Goal: Task Accomplishment & Management: Use online tool/utility

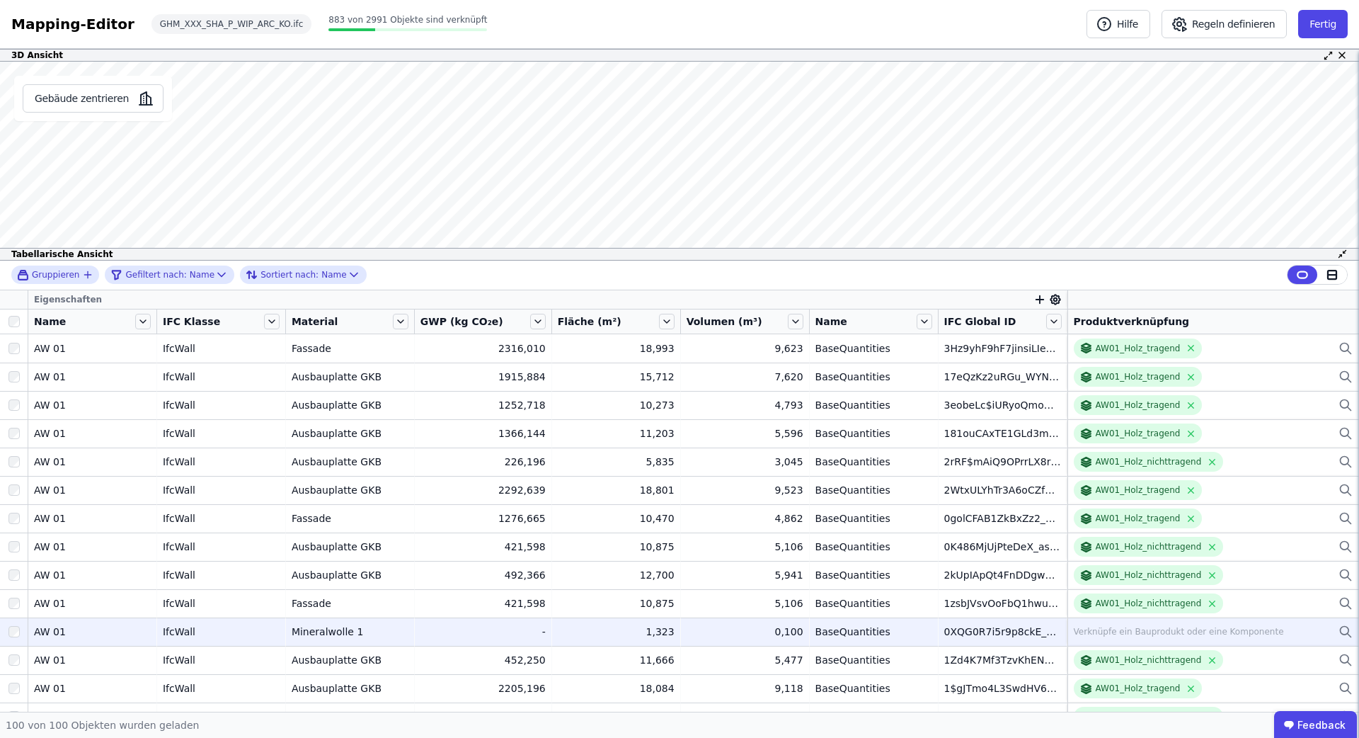
click at [746, 617] on td "0,100 0,100" at bounding box center [745, 631] width 129 height 28
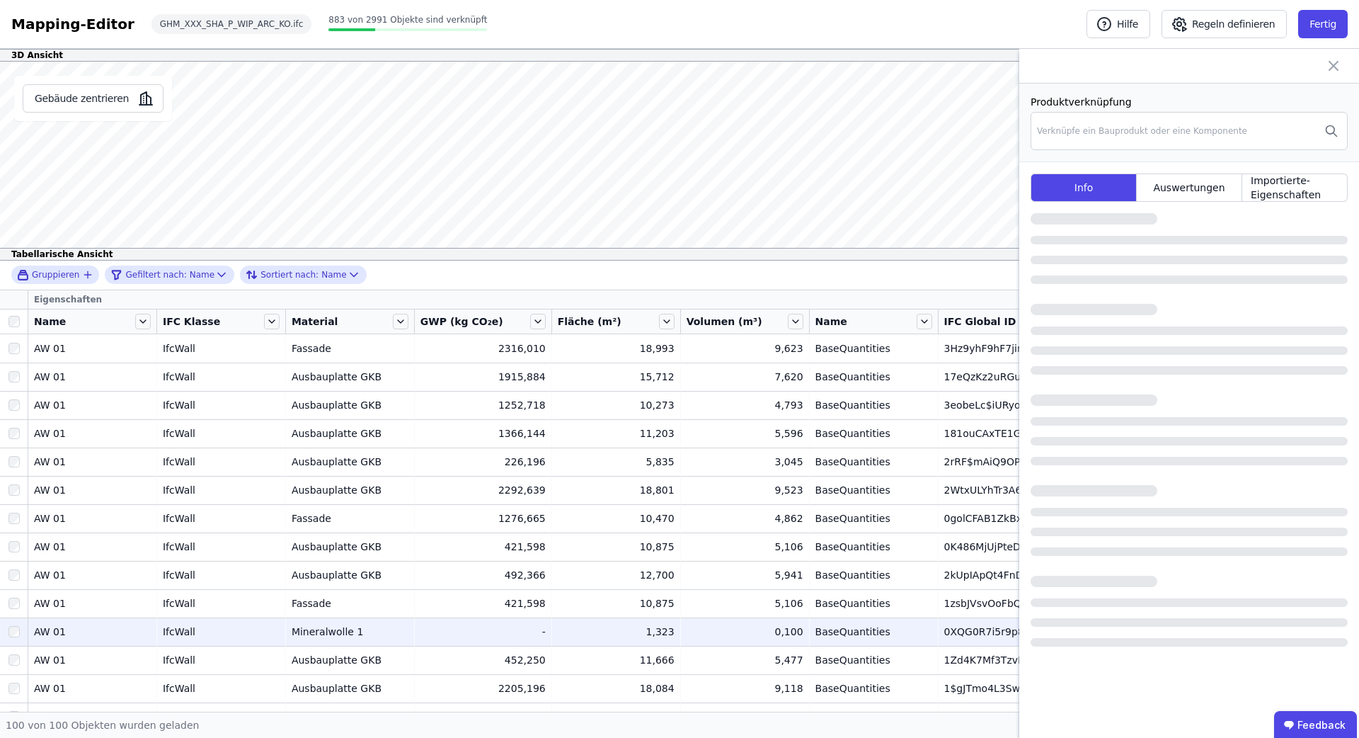
scroll to position [99, 0]
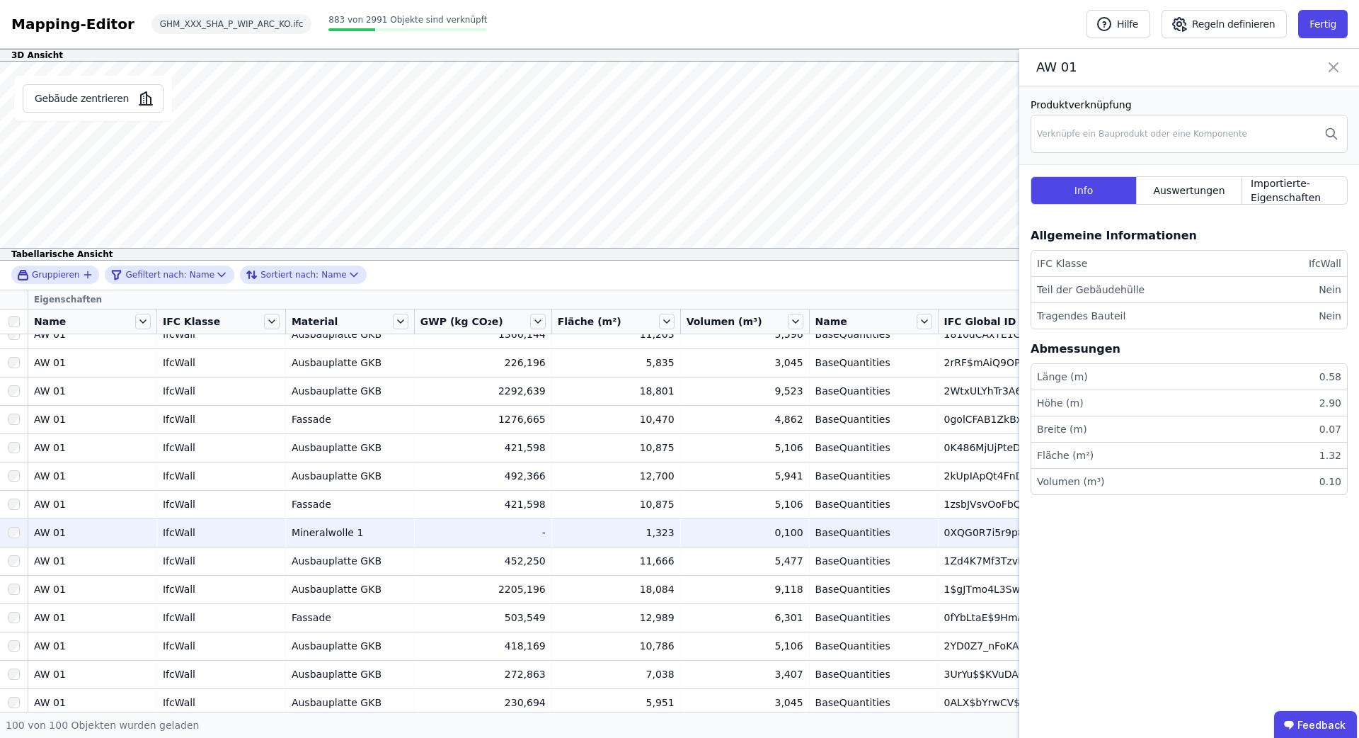
click at [1332, 67] on icon at bounding box center [1333, 67] width 17 height 20
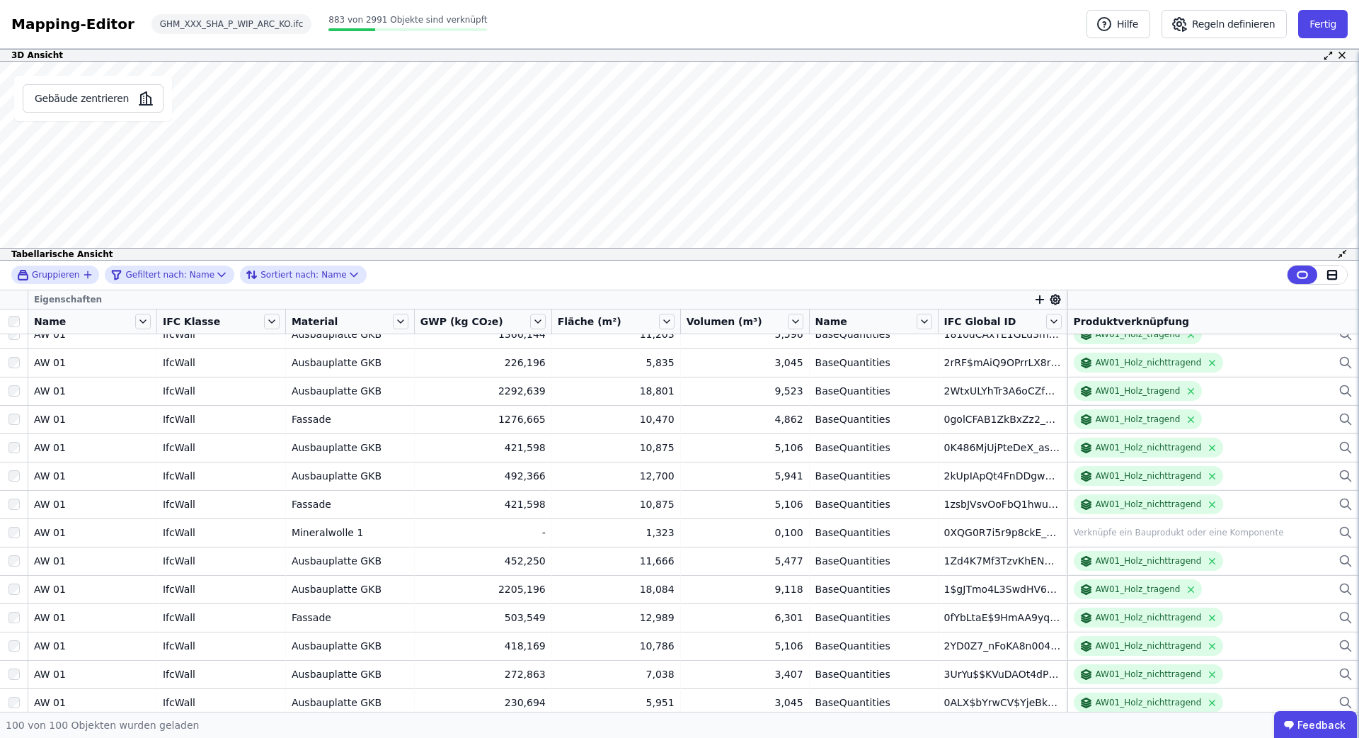
click at [1346, 255] on icon at bounding box center [1342, 253] width 11 height 11
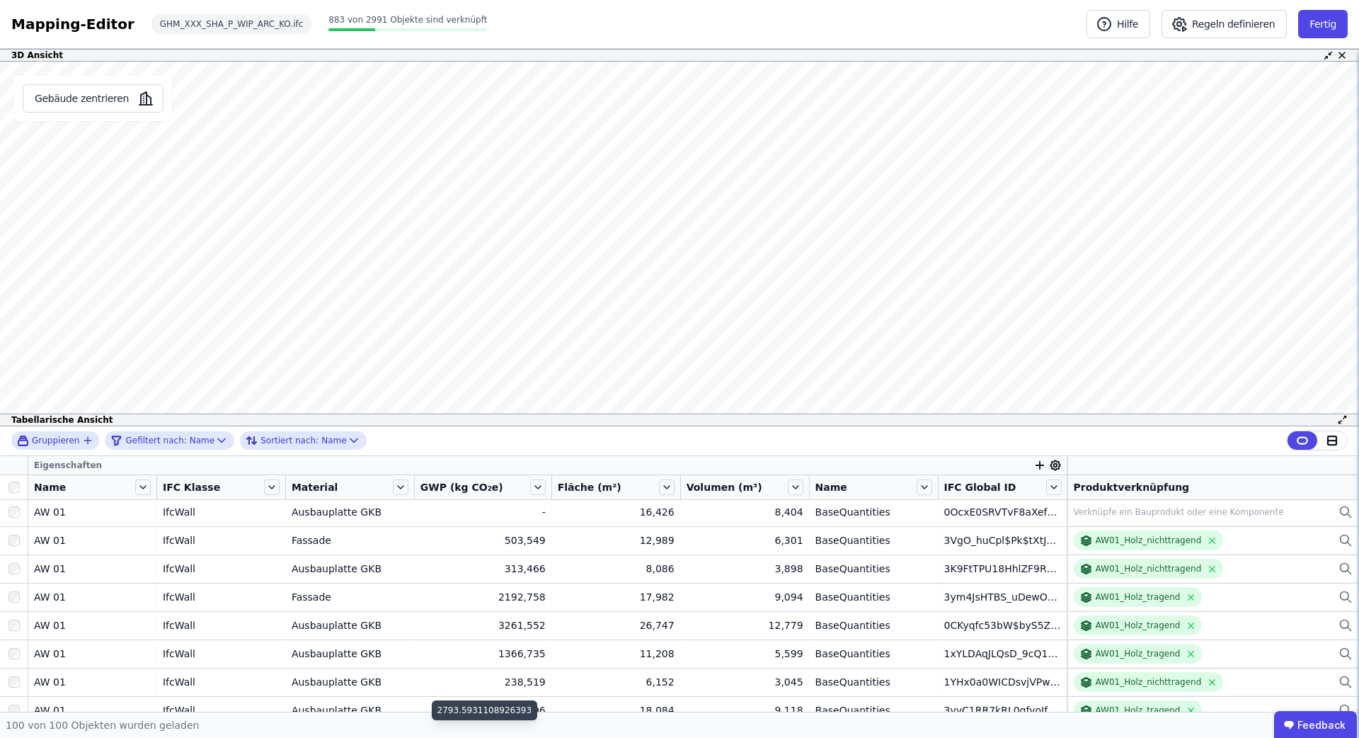
scroll to position [0, 0]
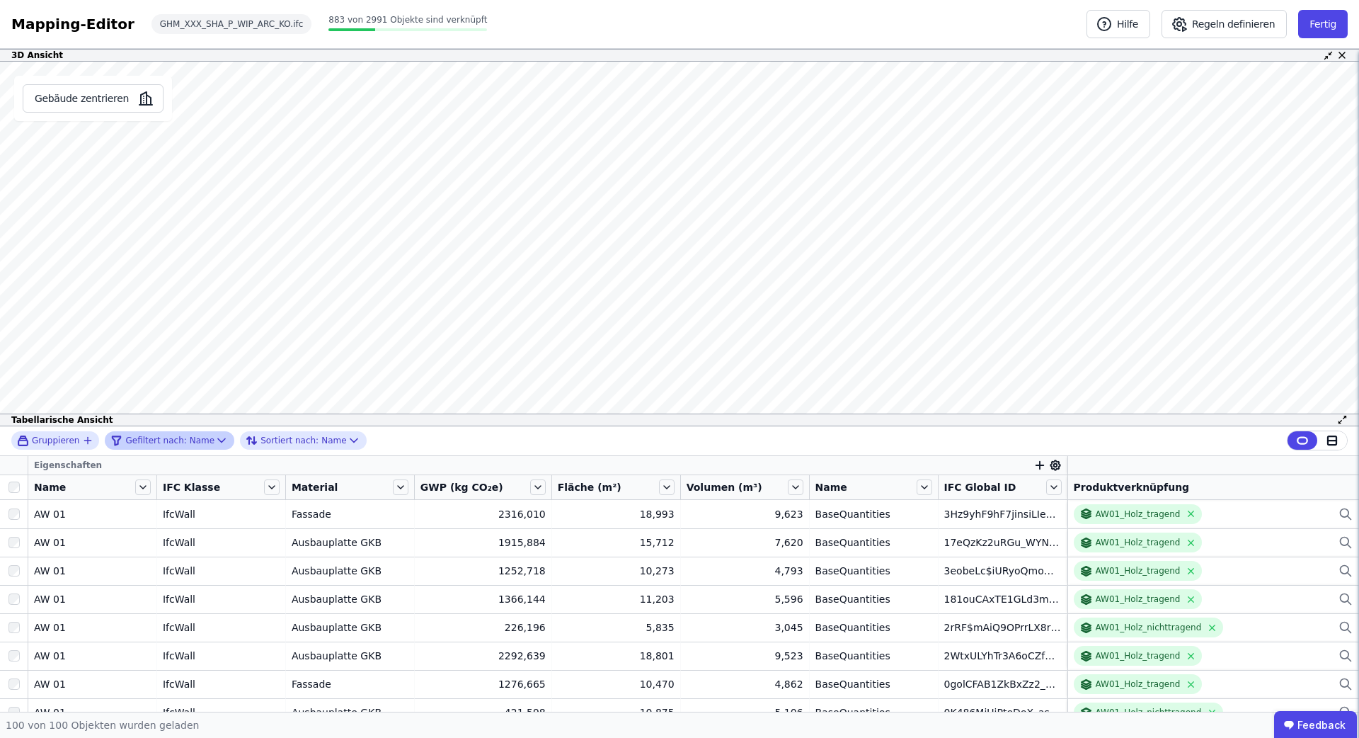
click at [214, 440] on icon at bounding box center [221, 440] width 14 height 14
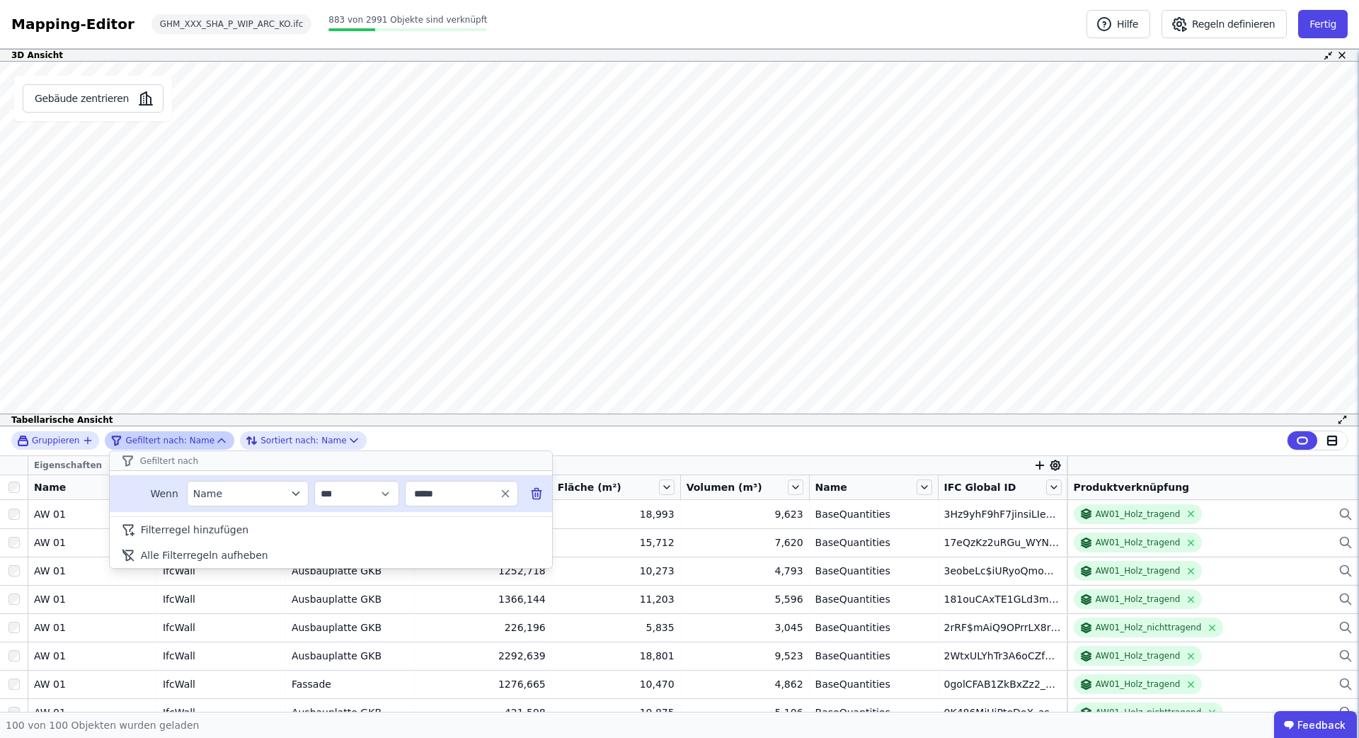
click at [443, 493] on input "*****" at bounding box center [455, 493] width 88 height 25
type input "**"
click at [447, 549] on div "AW 14" at bounding box center [451, 552] width 68 height 14
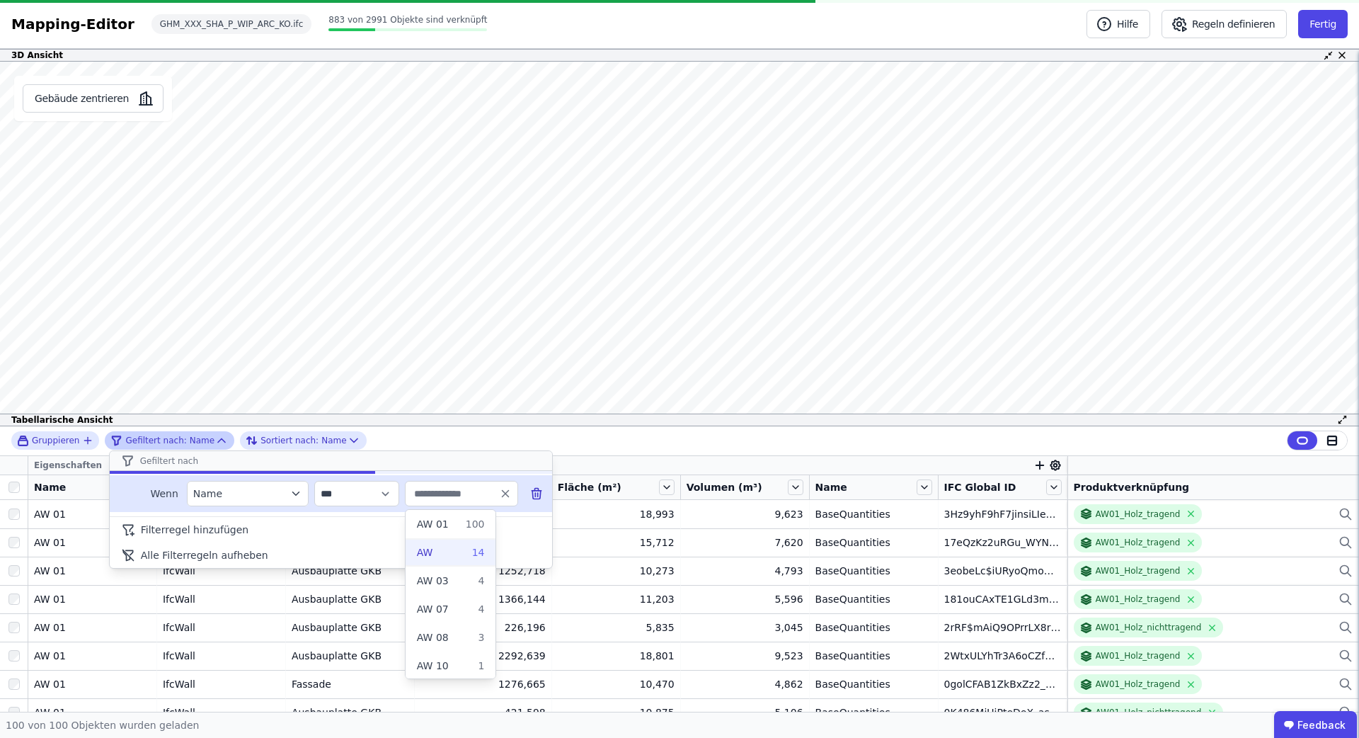
type input "**"
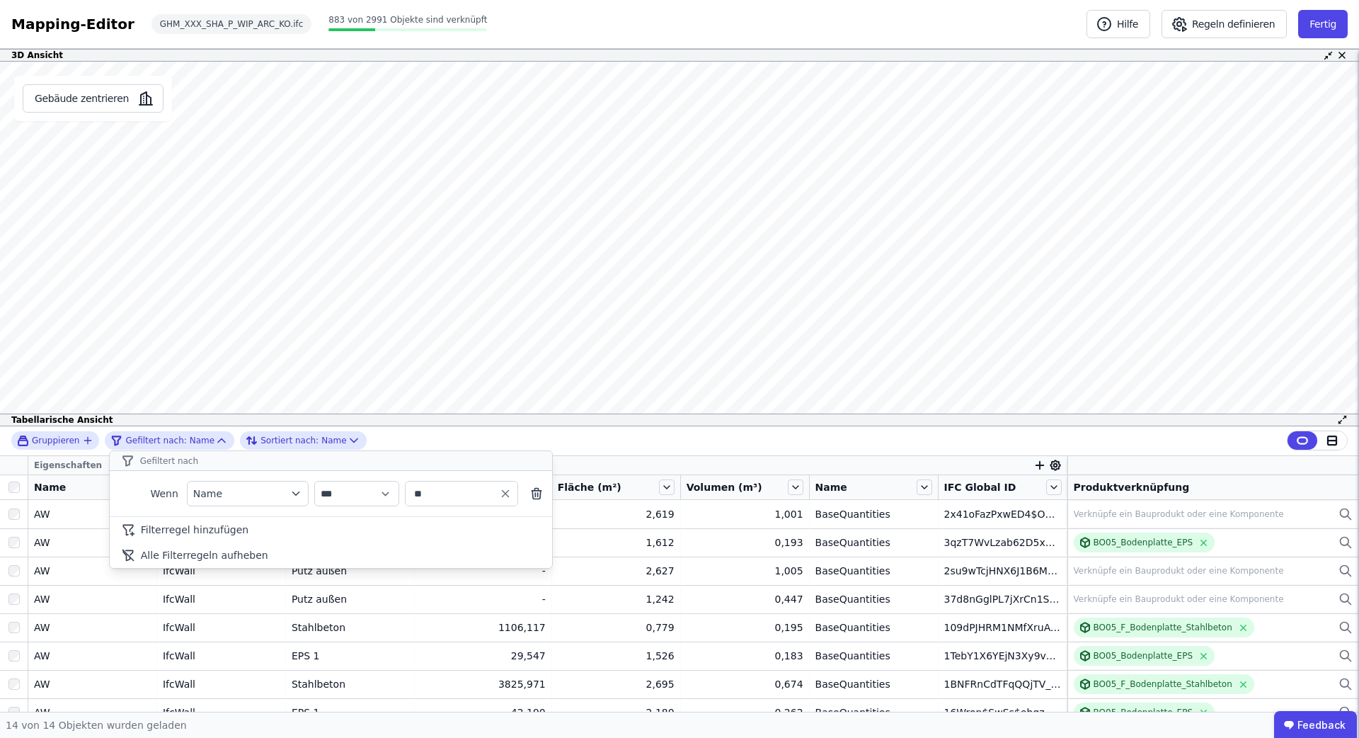
drag, startPoint x: 445, startPoint y: 488, endPoint x: 399, endPoint y: 495, distance: 46.5
click at [399, 495] on div "**********" at bounding box center [331, 493] width 442 height 37
click at [440, 594] on div "**********" at bounding box center [679, 568] width 1359 height 285
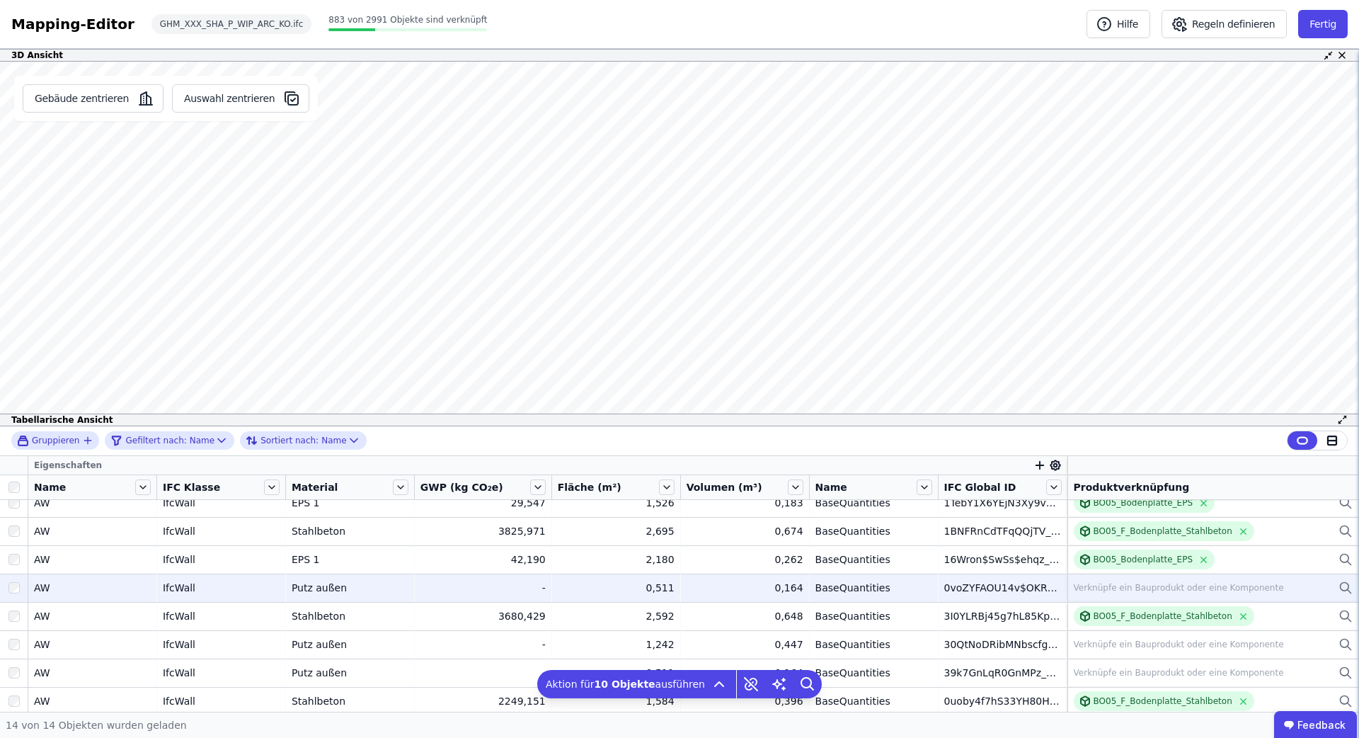
scroll to position [183, 0]
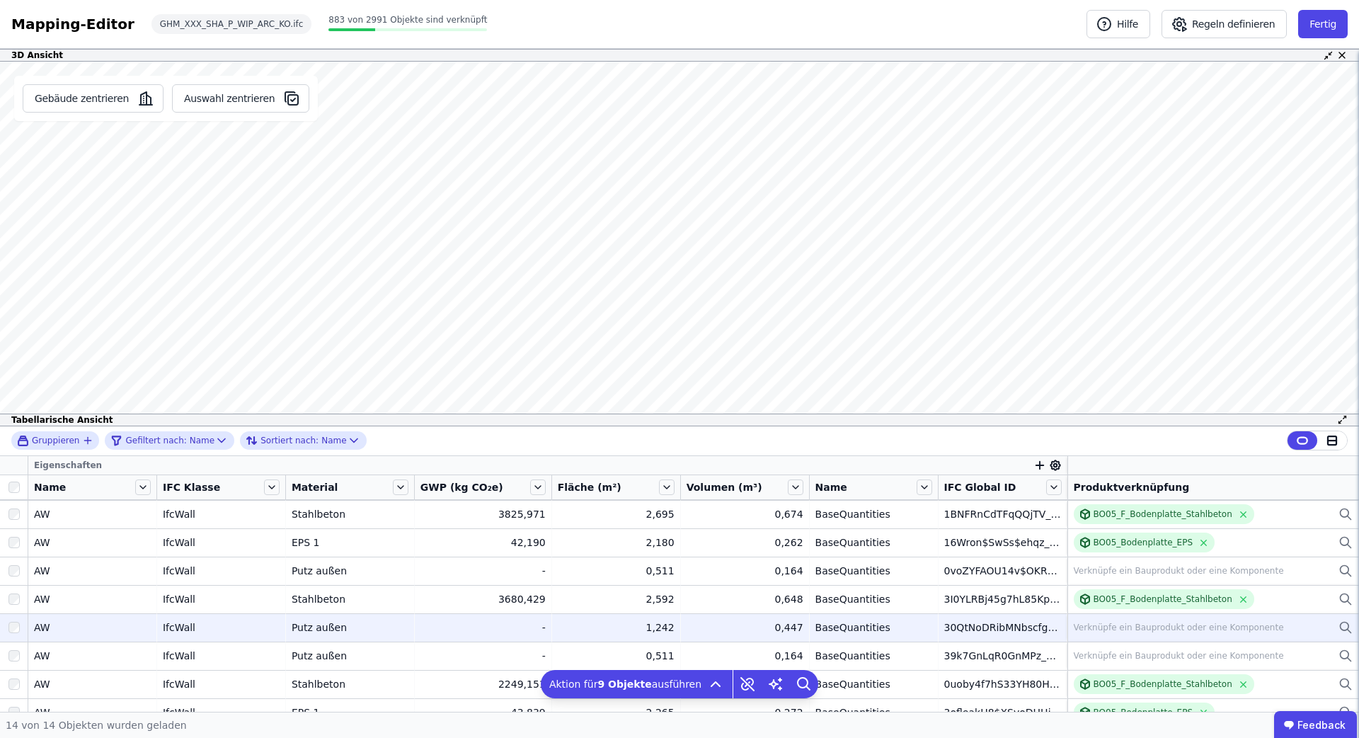
click at [16, 618] on div at bounding box center [14, 626] width 28 height 25
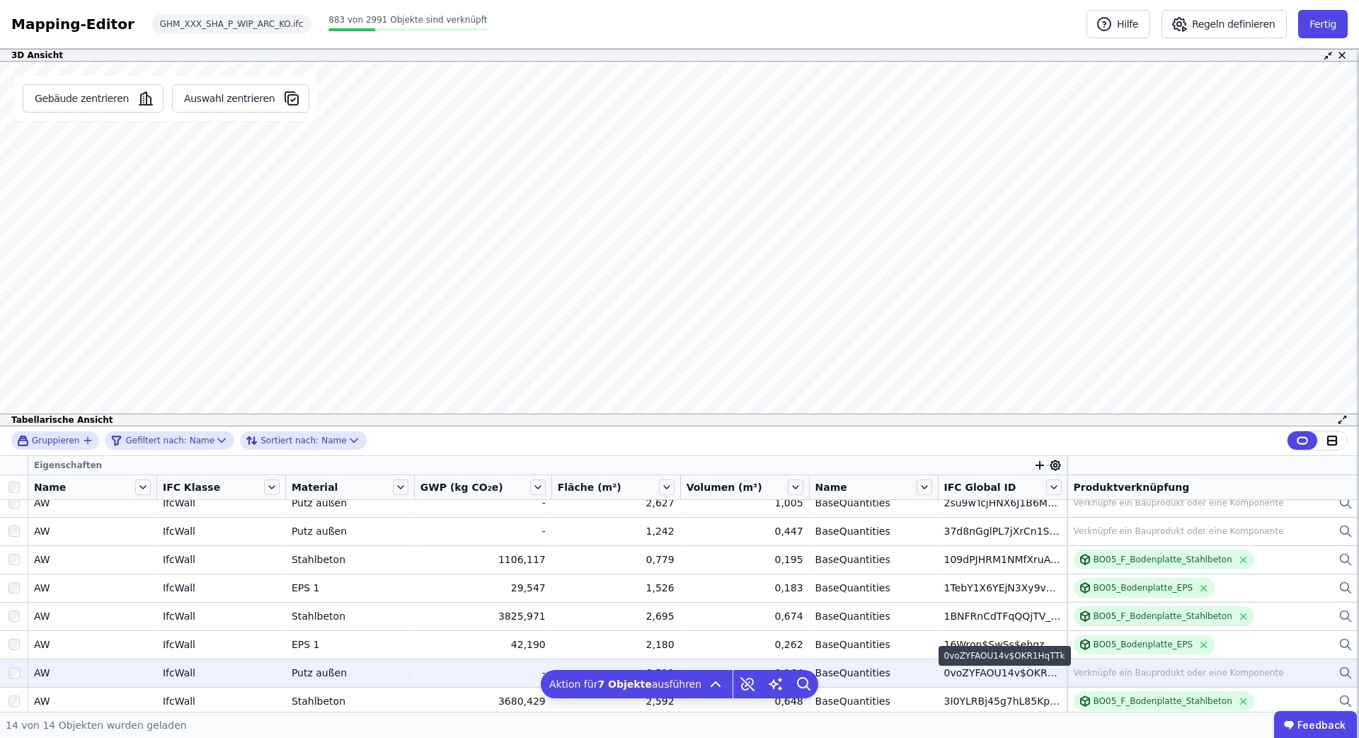
scroll to position [71, 0]
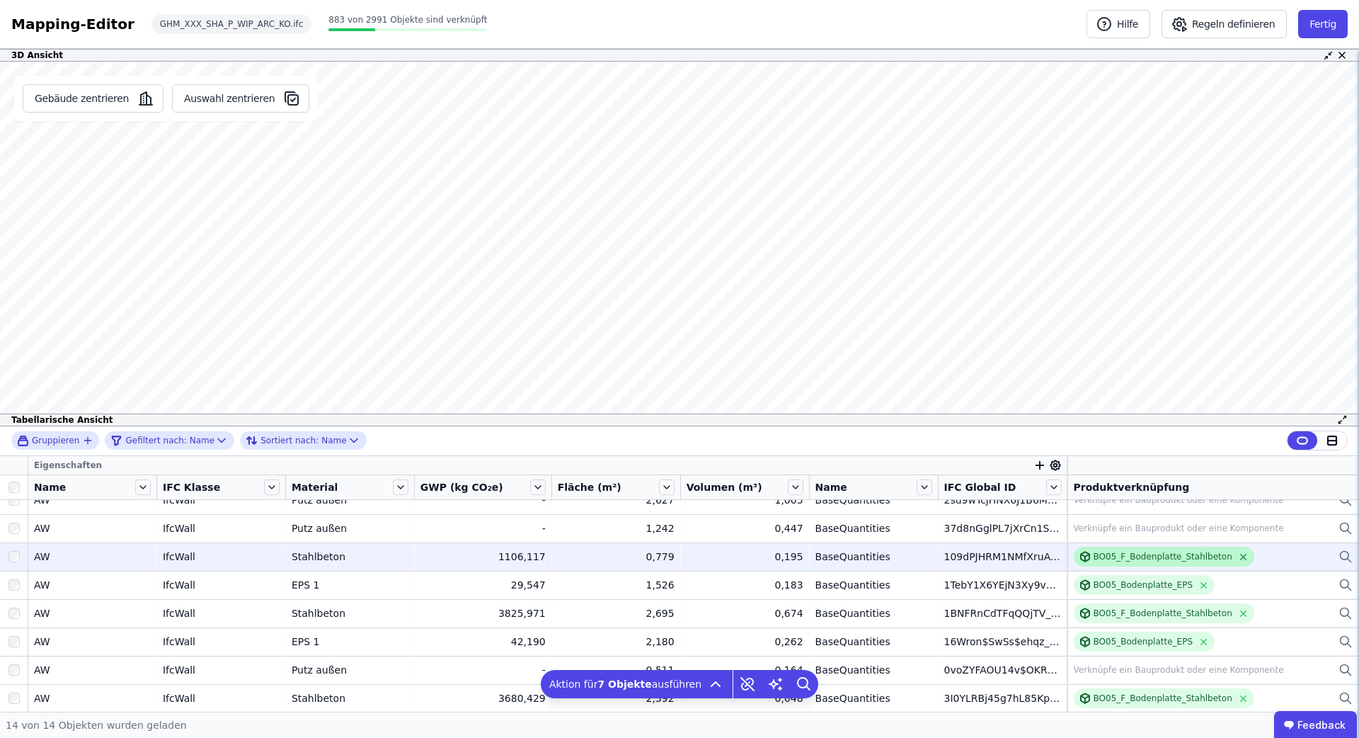
click at [1238, 554] on icon at bounding box center [1243, 556] width 11 height 11
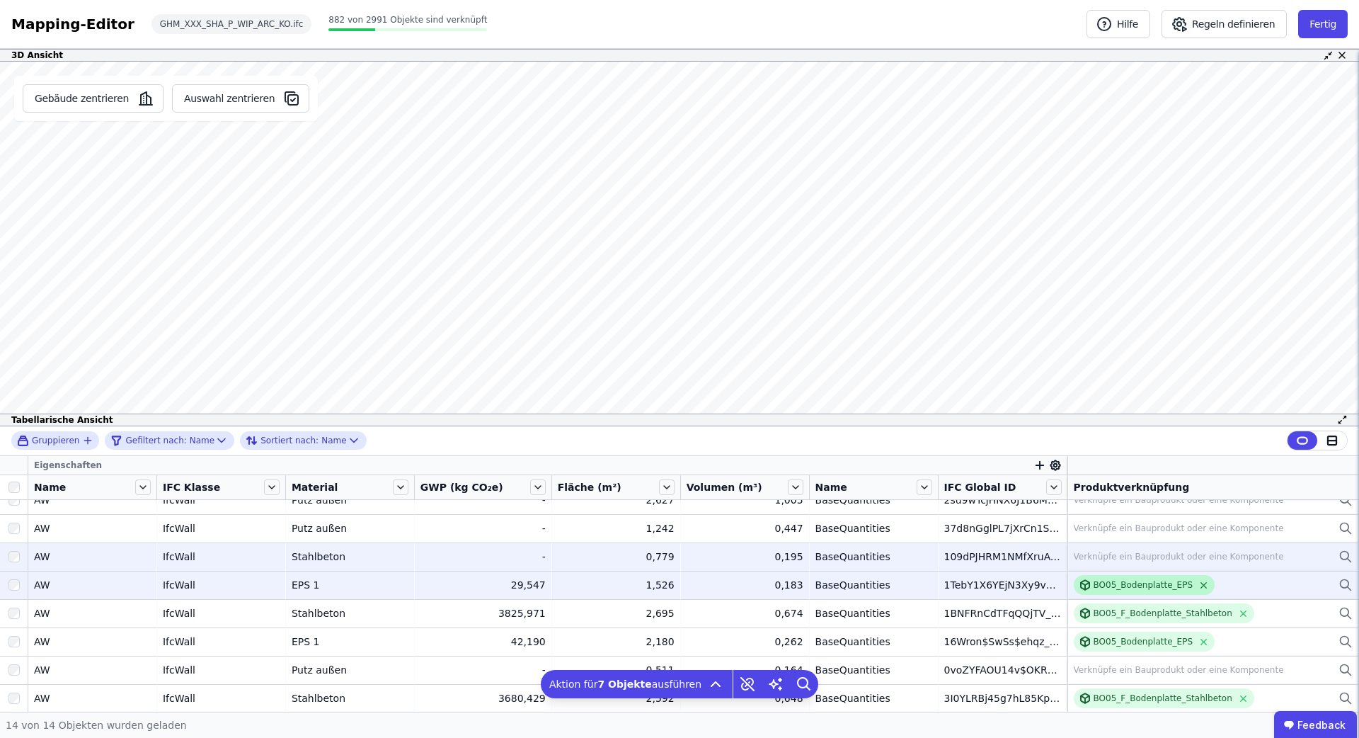
click at [1198, 585] on icon at bounding box center [1203, 585] width 11 height 11
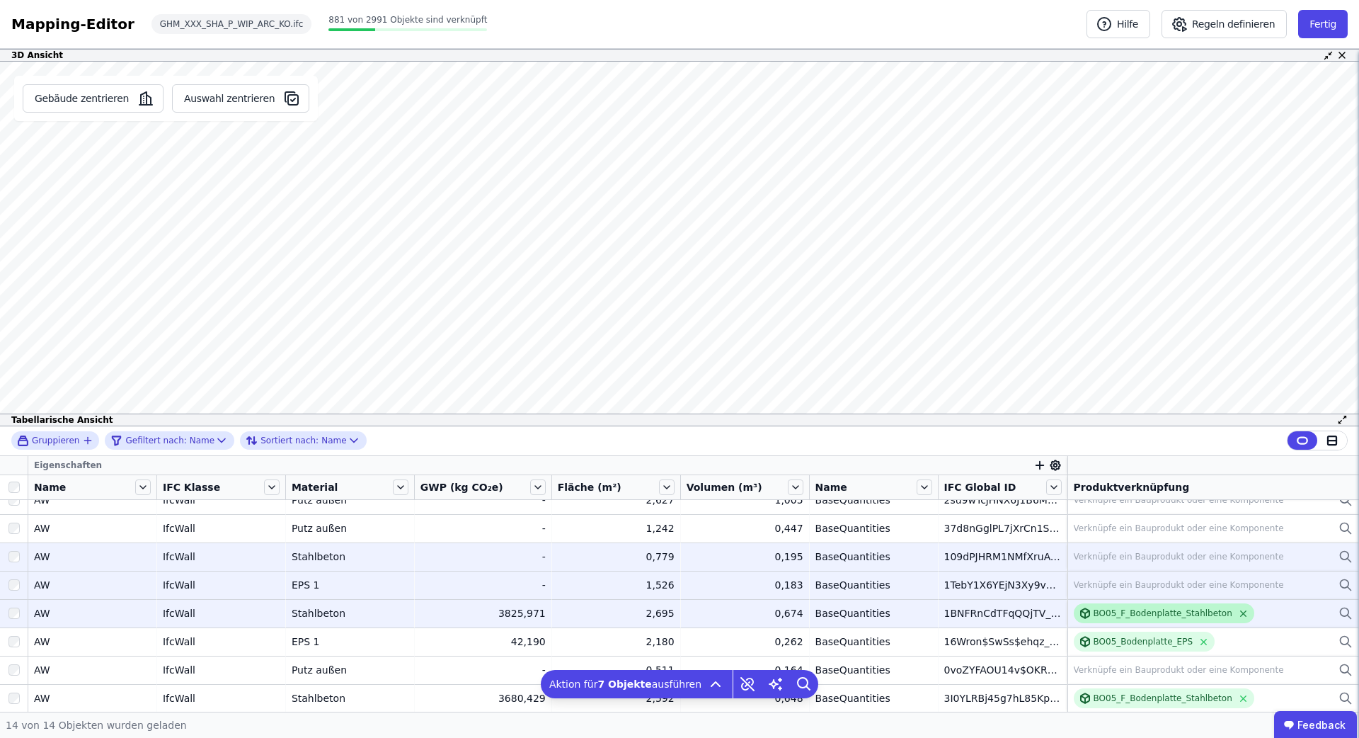
click at [1238, 610] on icon at bounding box center [1243, 613] width 11 height 11
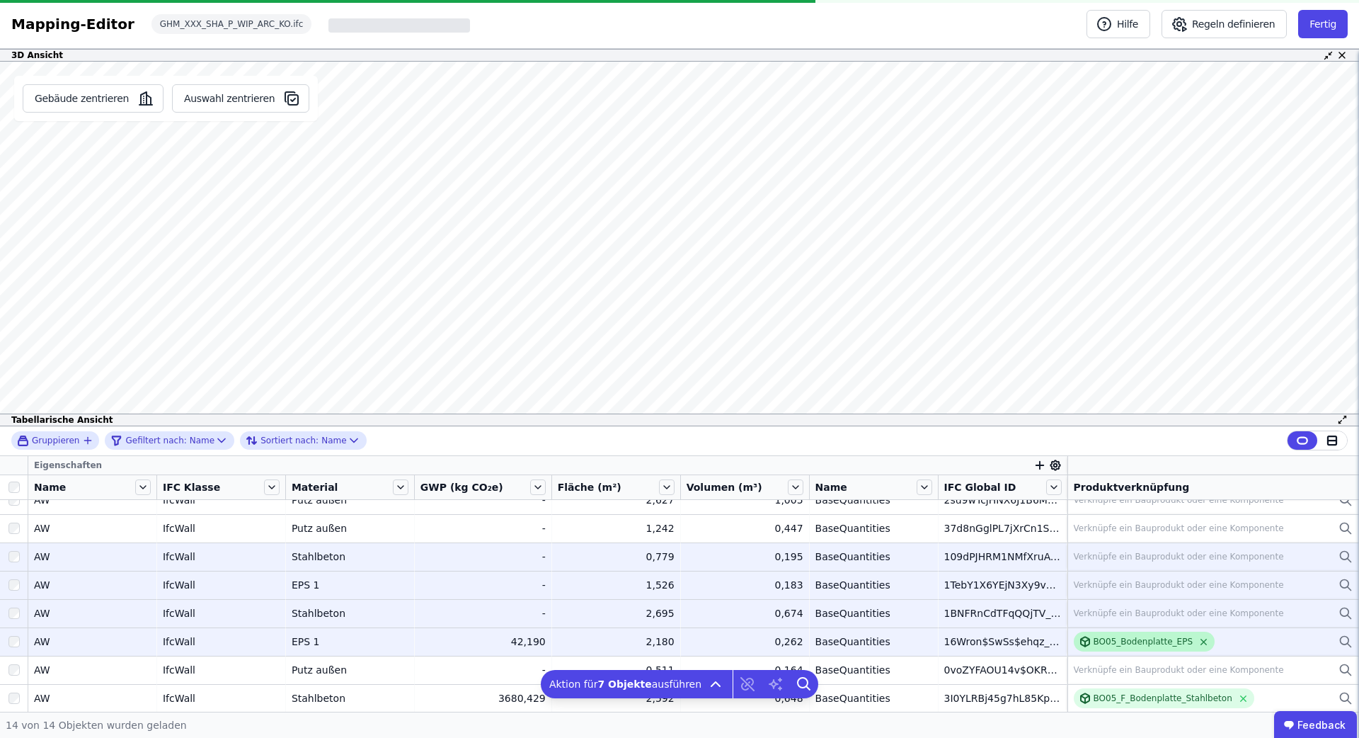
click at [1203, 640] on icon at bounding box center [1204, 642] width 6 height 6
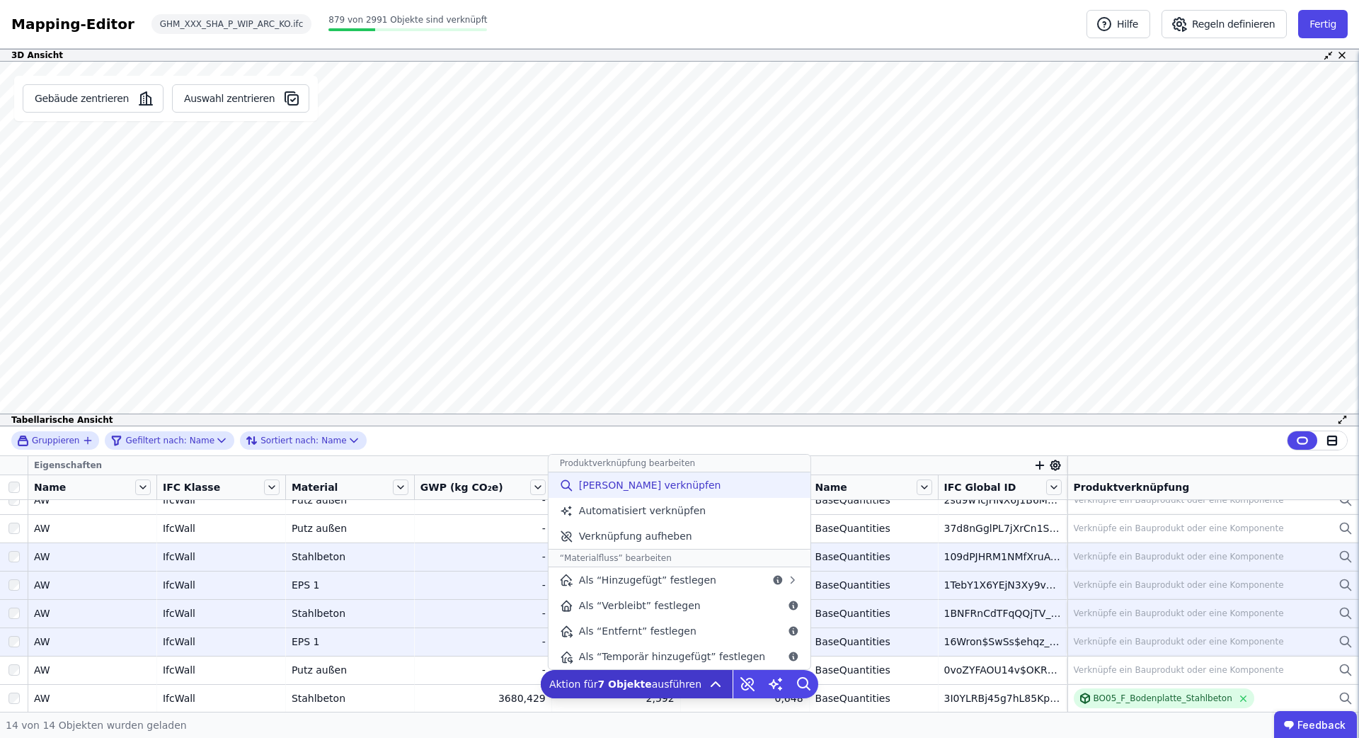
click at [639, 492] on div "[PERSON_NAME] verknüpfen" at bounding box center [680, 484] width 262 height 25
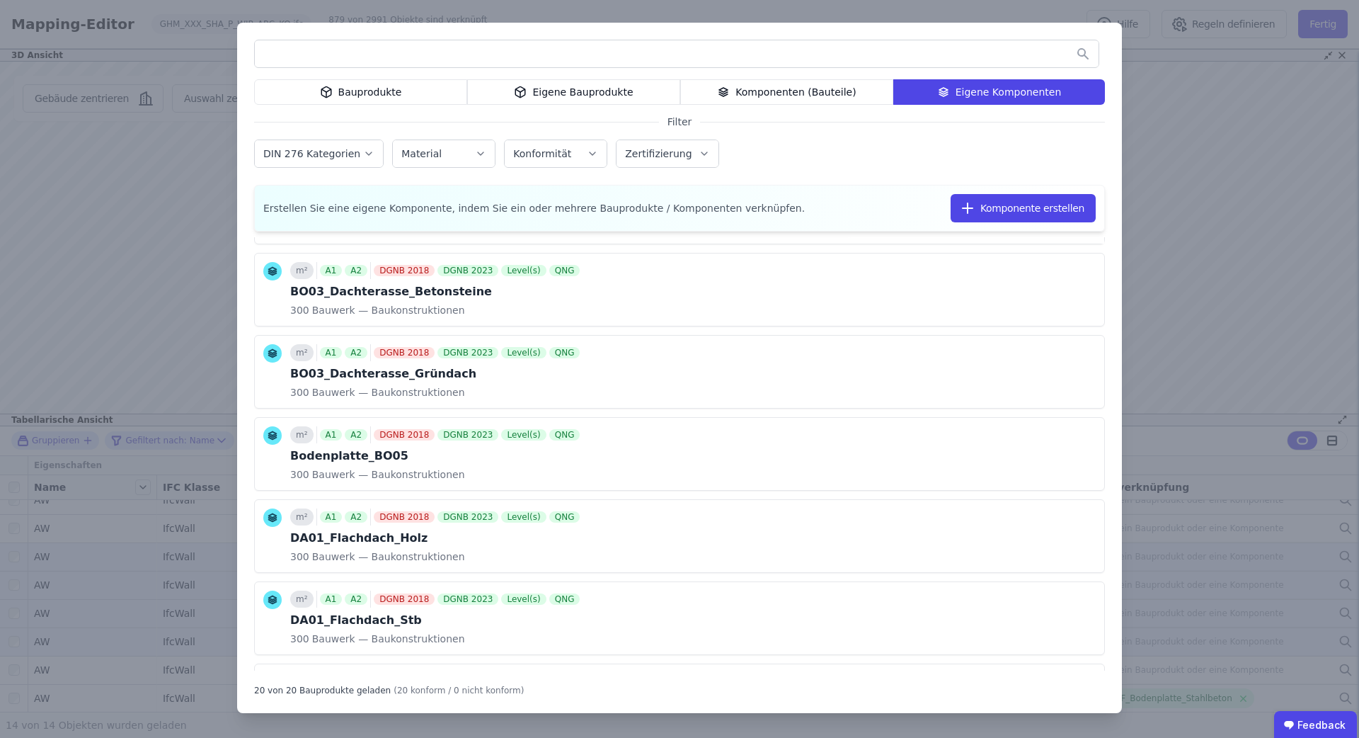
scroll to position [173, 0]
click at [948, 452] on button "Komponente verknüpfen" at bounding box center [940, 453] width 159 height 28
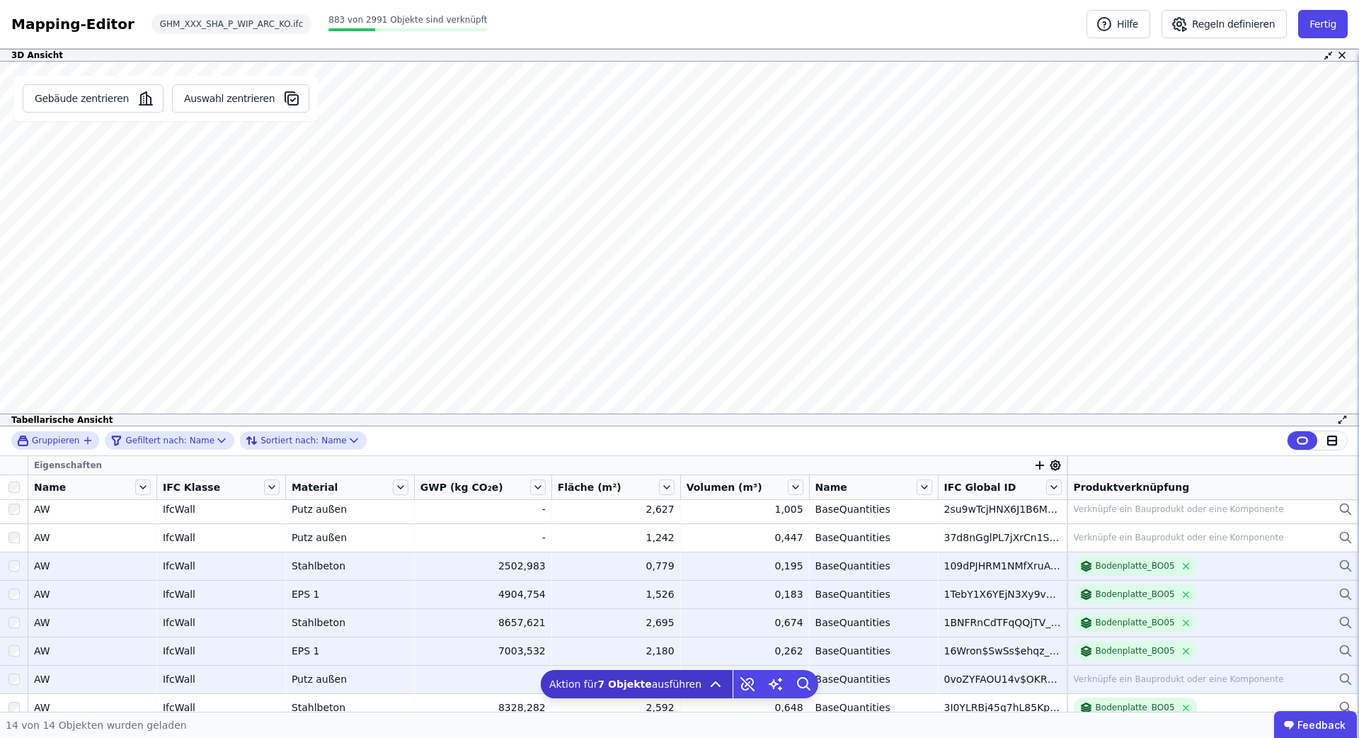
scroll to position [0, 0]
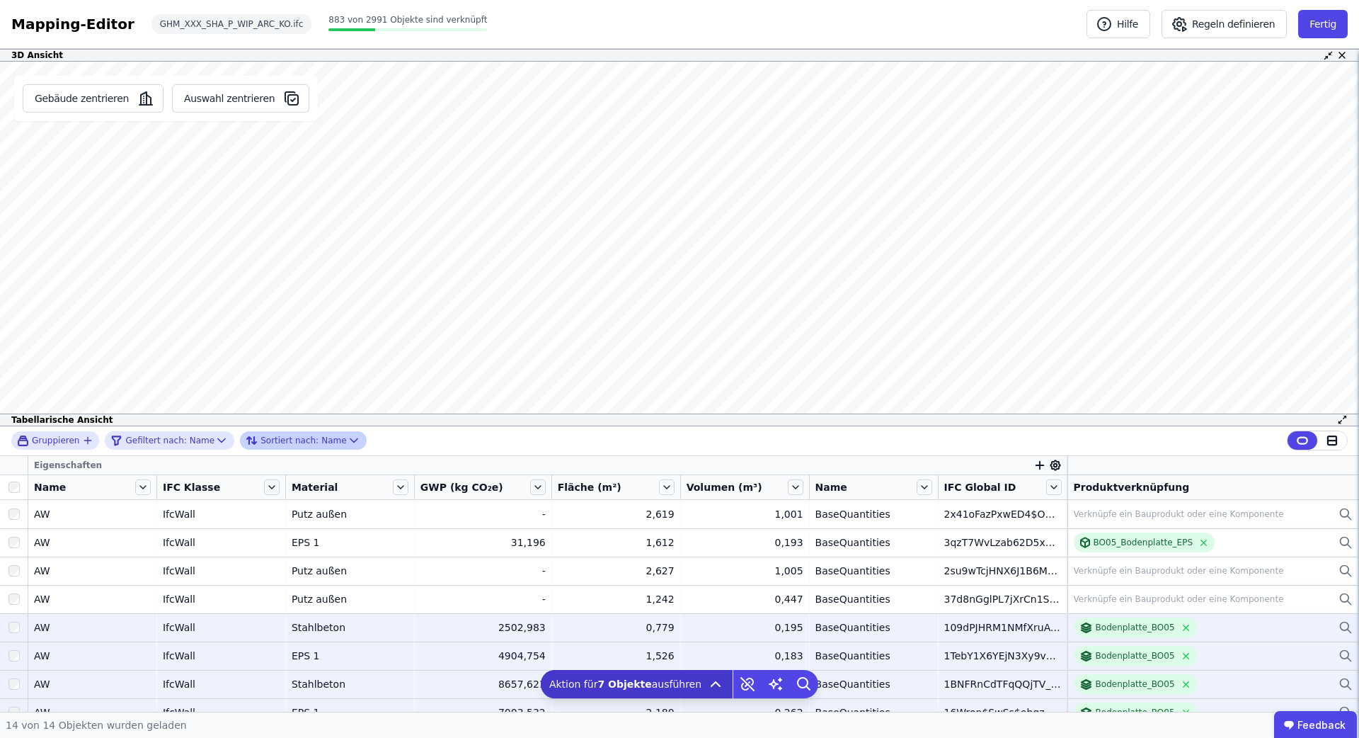
click at [276, 433] on div "Sortiert nach: Name" at bounding box center [296, 440] width 101 height 17
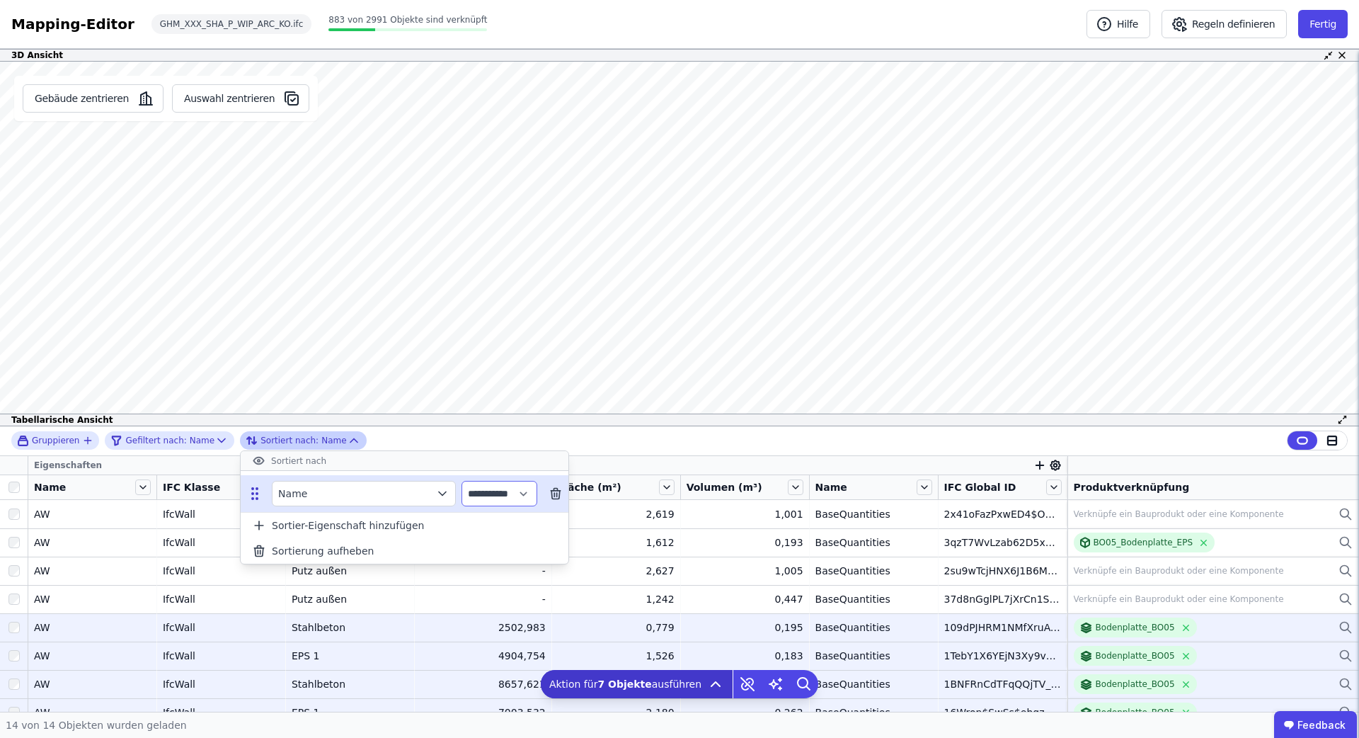
click at [496, 488] on select "**********" at bounding box center [500, 493] width 76 height 25
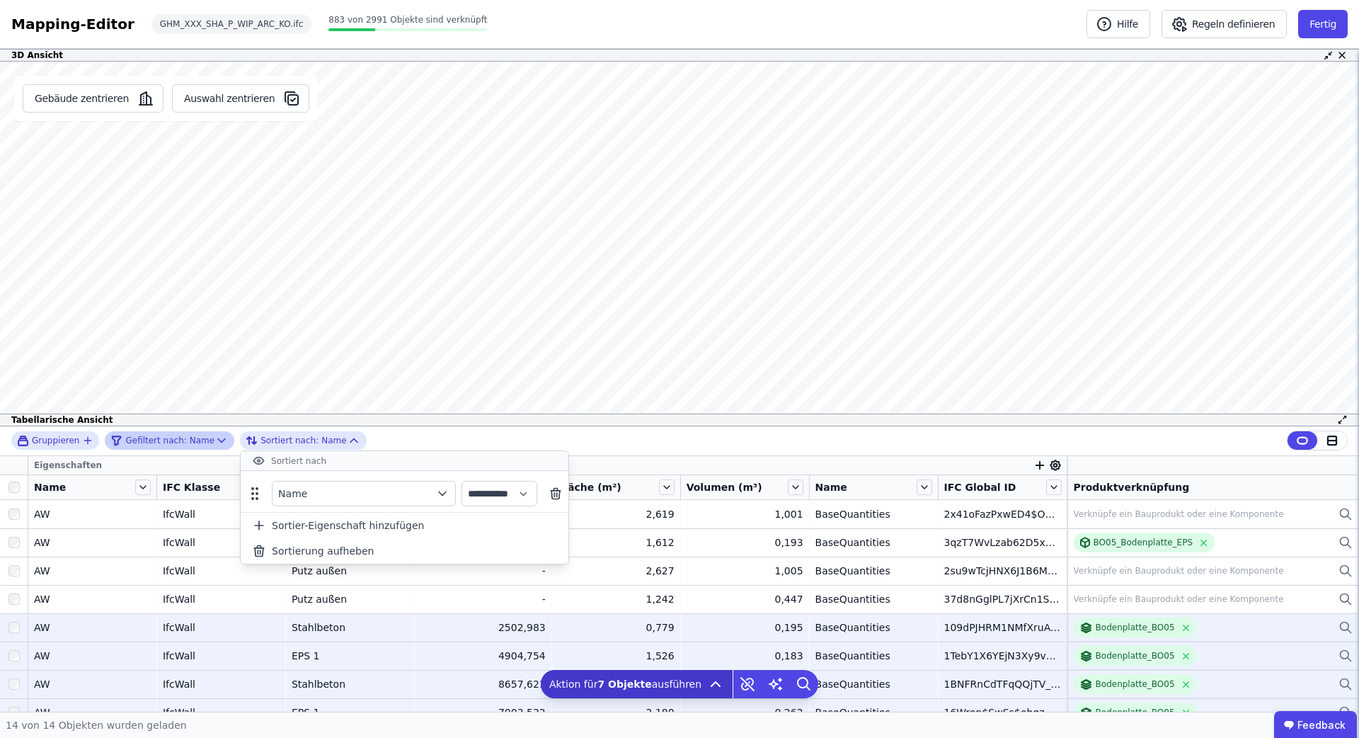
click at [180, 441] on span "Gefiltert nach:" at bounding box center [155, 440] width 61 height 11
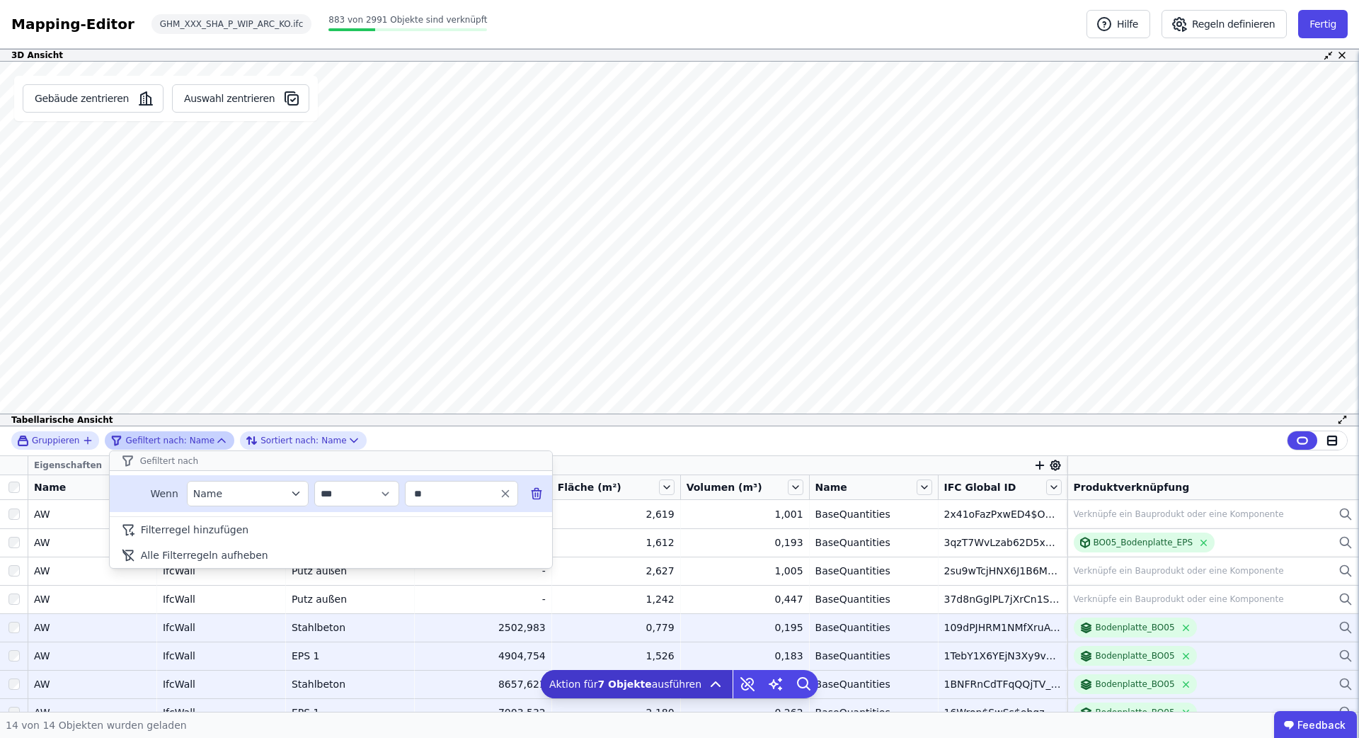
click at [484, 490] on input "**" at bounding box center [455, 493] width 88 height 25
drag, startPoint x: 430, startPoint y: 491, endPoint x: 396, endPoint y: 493, distance: 34.0
click at [396, 492] on div "**********" at bounding box center [331, 493] width 442 height 37
type input "**"
click at [436, 528] on div "611" at bounding box center [449, 524] width 36 height 14
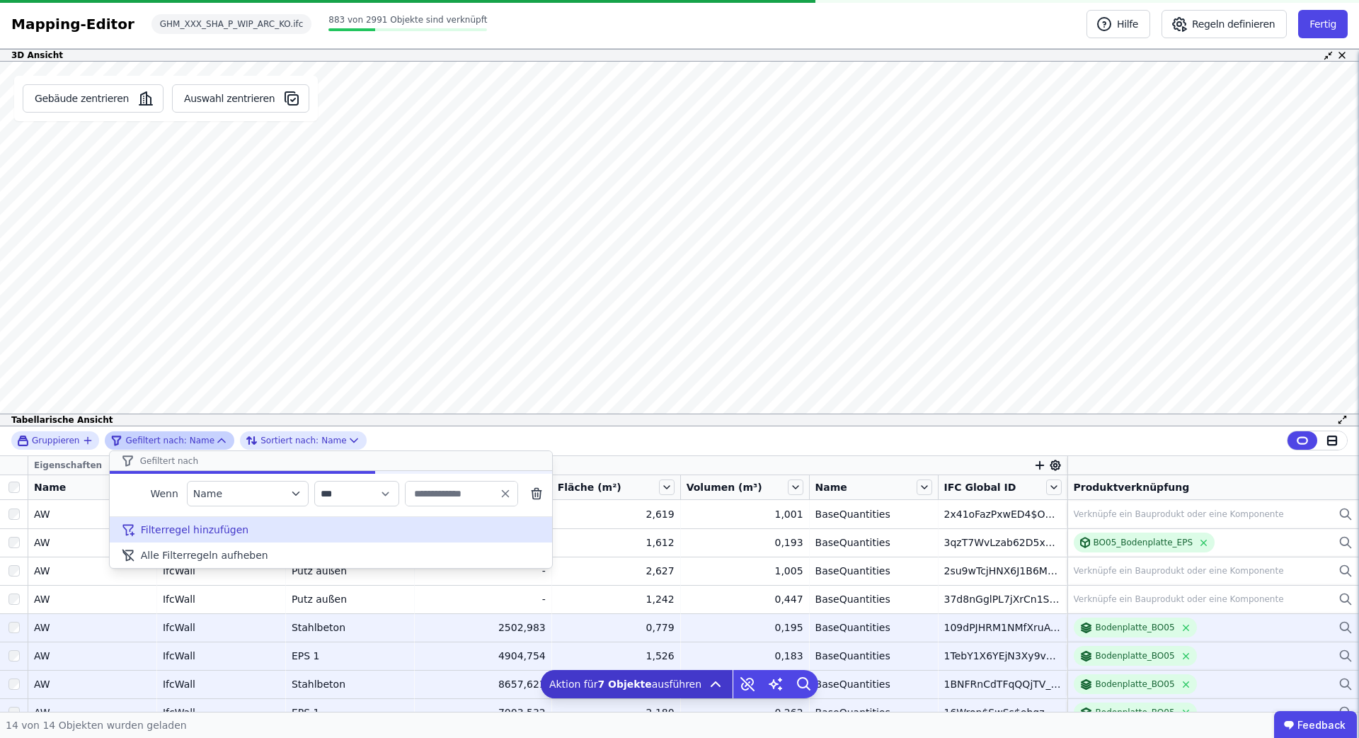
type input "**"
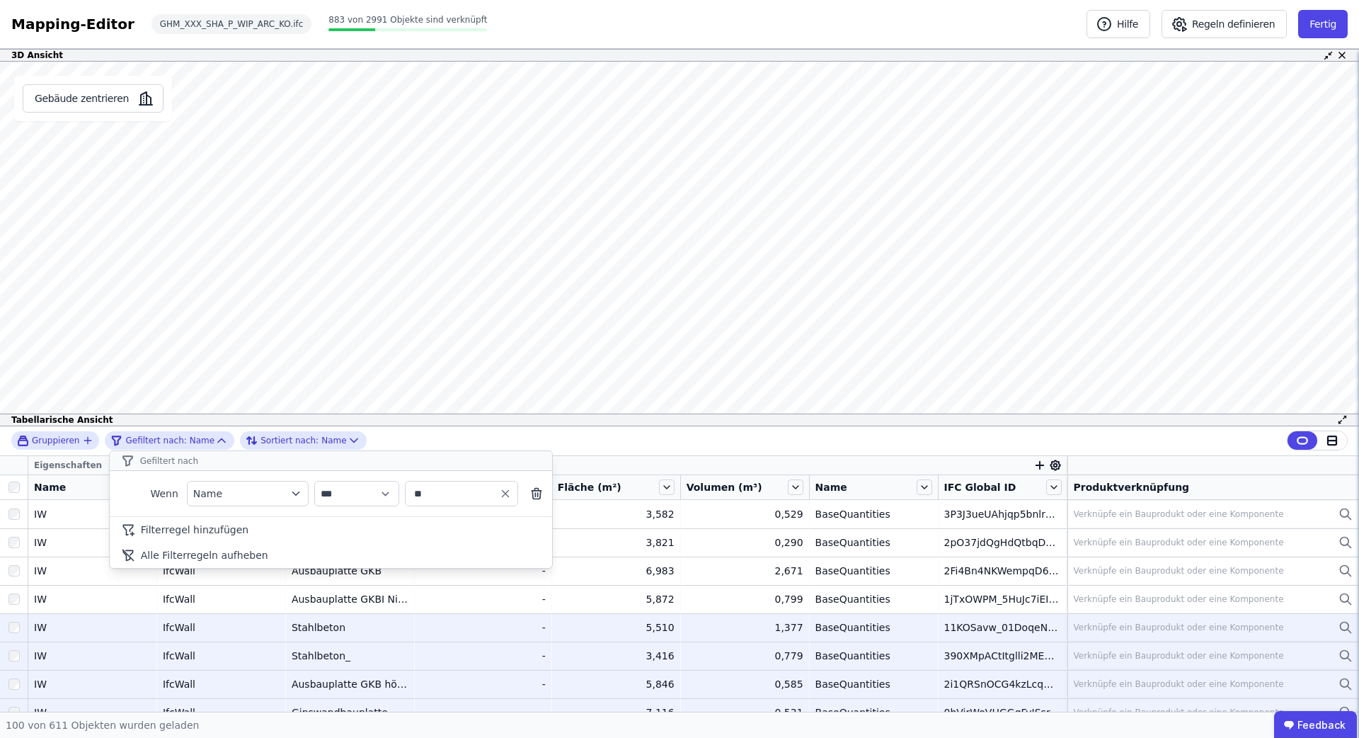
click at [13, 486] on div "**********" at bounding box center [679, 568] width 1359 height 285
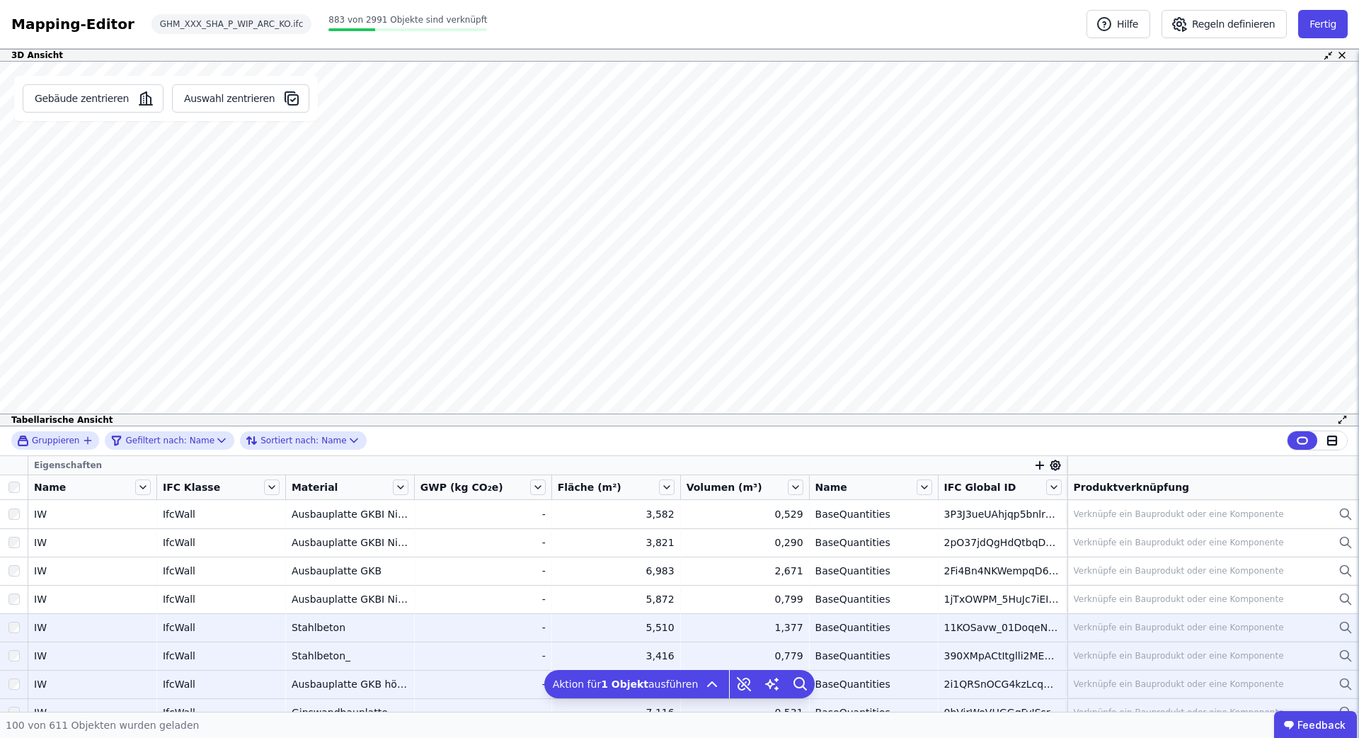
drag, startPoint x: 13, startPoint y: 486, endPoint x: 206, endPoint y: 360, distance: 230.3
click at [206, 360] on div "Gebäude zentrieren Auswahl zentrieren AW 01 Produktverknüpfung Verknüpfe ein Ba…" at bounding box center [679, 244] width 1359 height 365
drag, startPoint x: 250, startPoint y: 207, endPoint x: 282, endPoint y: 253, distance: 56.5
click at [256, 272] on div "Gebäude zentrieren Auswahl zentrieren" at bounding box center [166, 244] width 332 height 365
click at [368, 283] on div "Gebäude zentrieren Auswahl zentrieren AW 01 Produktverknüpfung Verknüpfe ein Ba…" at bounding box center [679, 244] width 1359 height 365
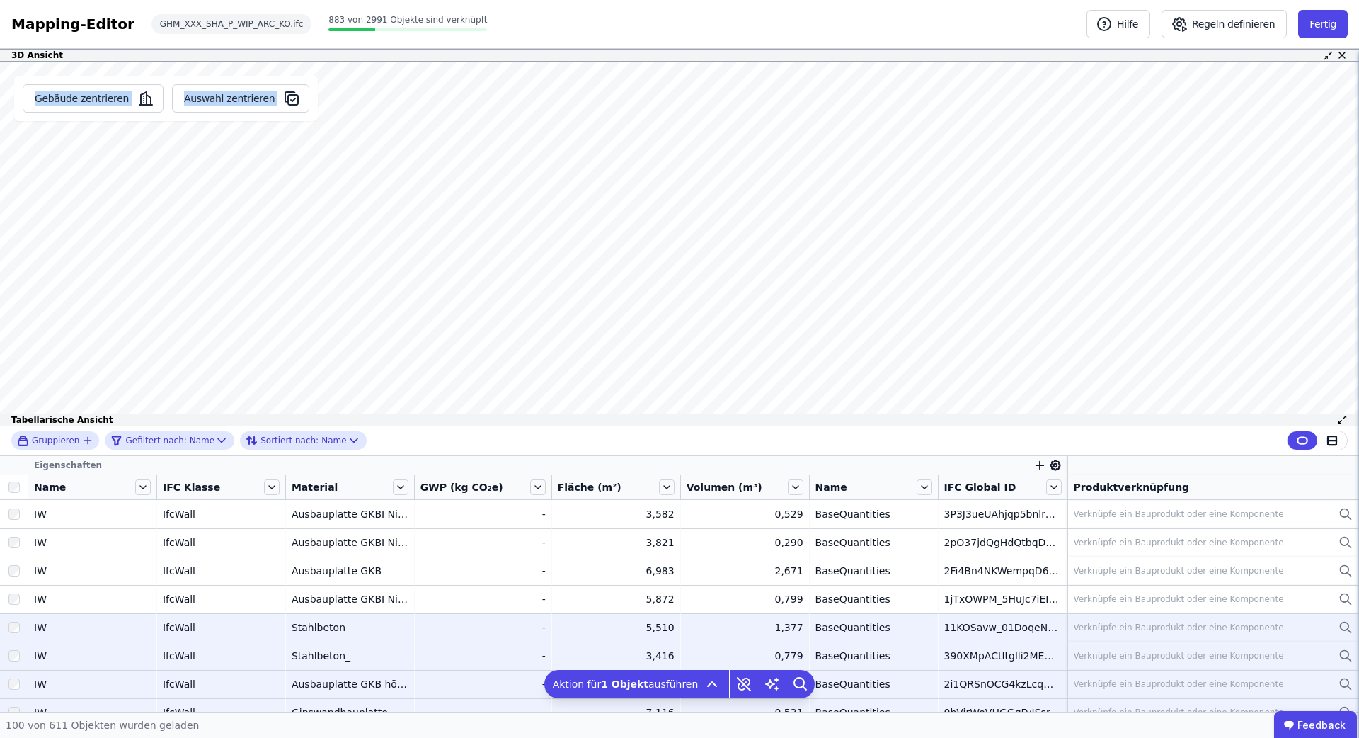
click at [323, 197] on div "Gebäude zentrieren Auswahl zentrieren AW 01 Produktverknüpfung Verknüpfe ein Ba…" at bounding box center [679, 244] width 1359 height 365
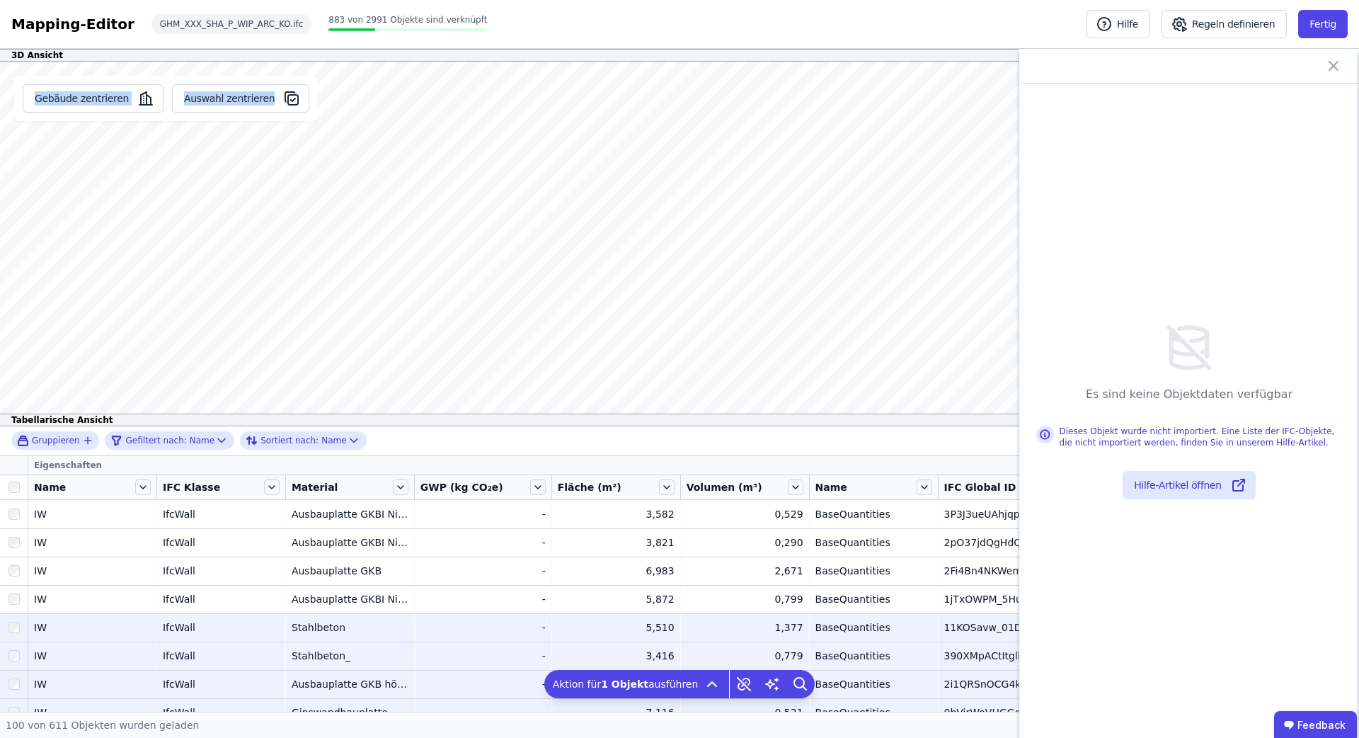
click at [479, 243] on div "Gebäude zentrieren Auswahl zentrieren Es sind keine Objektdaten verfügbar Diese…" at bounding box center [679, 244] width 1359 height 365
click at [1344, 69] on div at bounding box center [1189, 66] width 340 height 35
click at [1331, 70] on icon at bounding box center [1333, 65] width 17 height 17
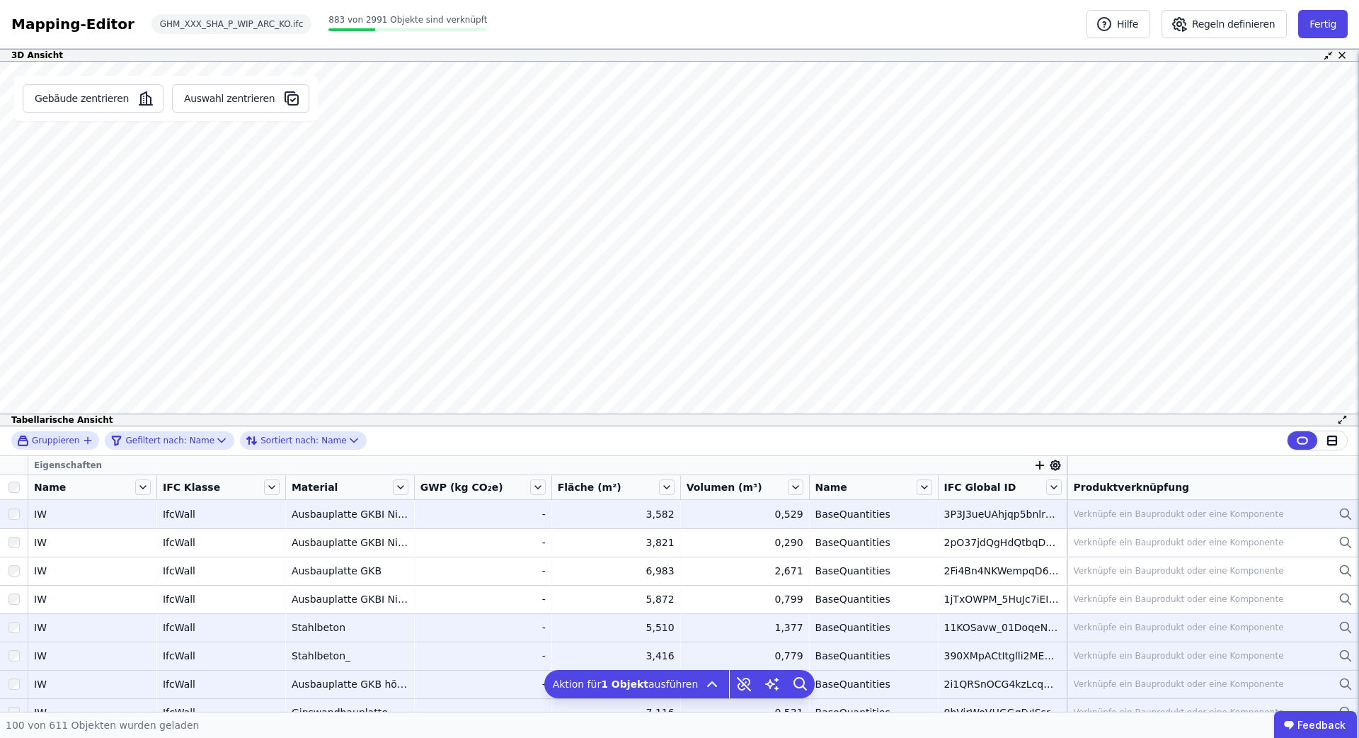
click at [1233, 505] on div "Verknüpfe ein Bauprodukt oder eine Komponente" at bounding box center [1213, 513] width 279 height 17
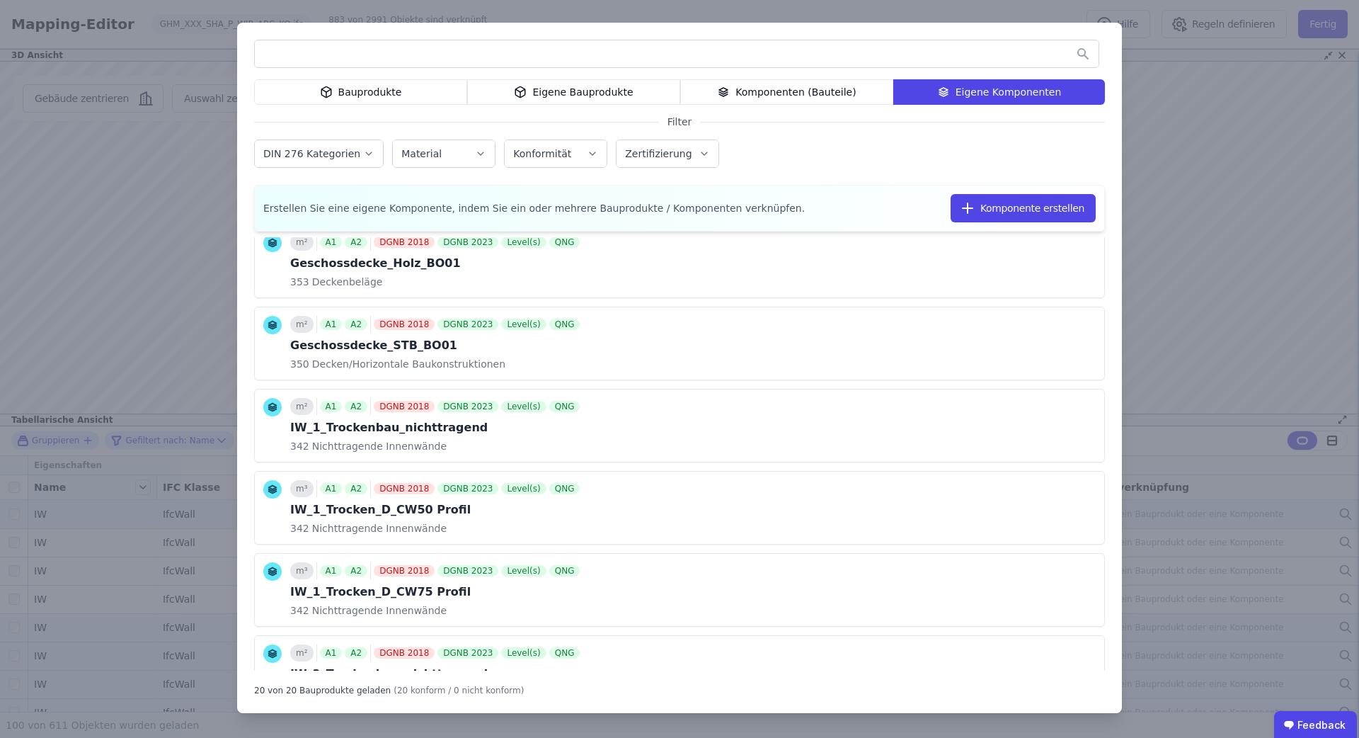
scroll to position [622, 0]
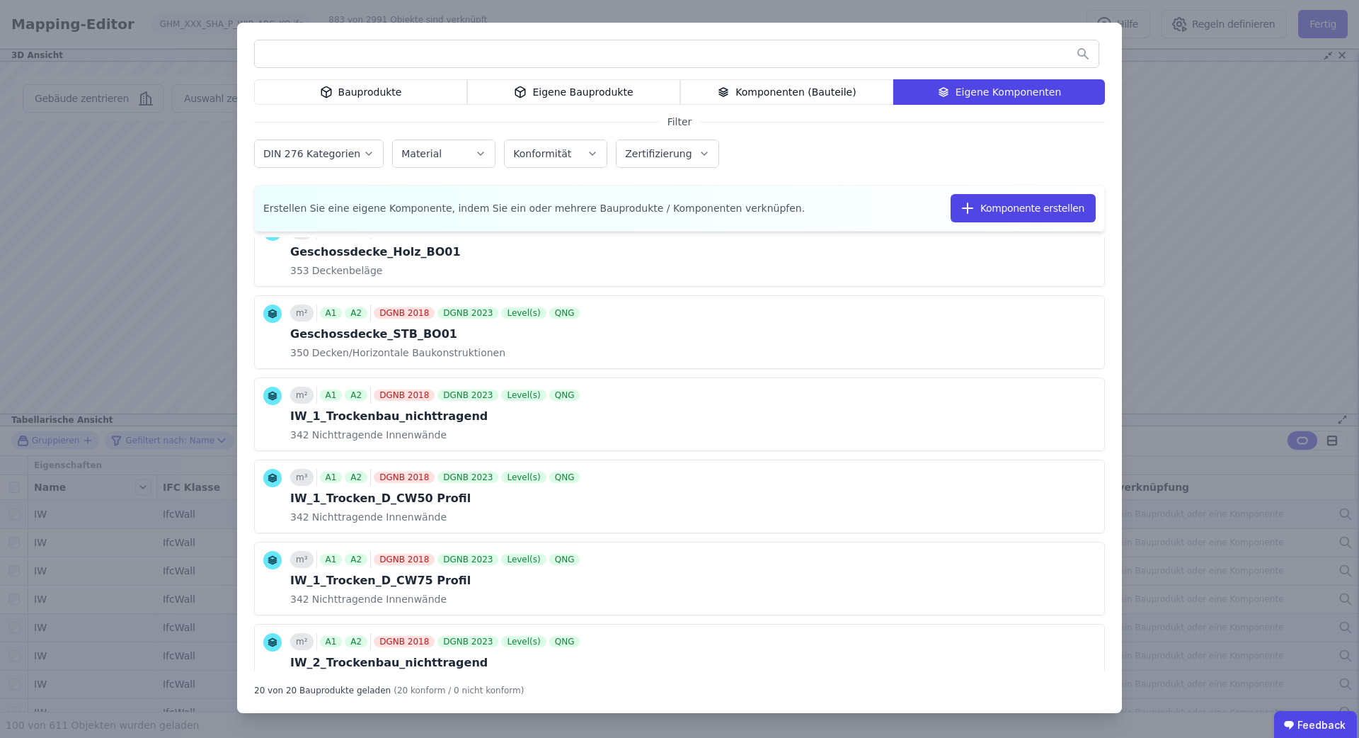
click at [0, 0] on button "Komponente verknüpfen" at bounding box center [0, 0] width 0 height 0
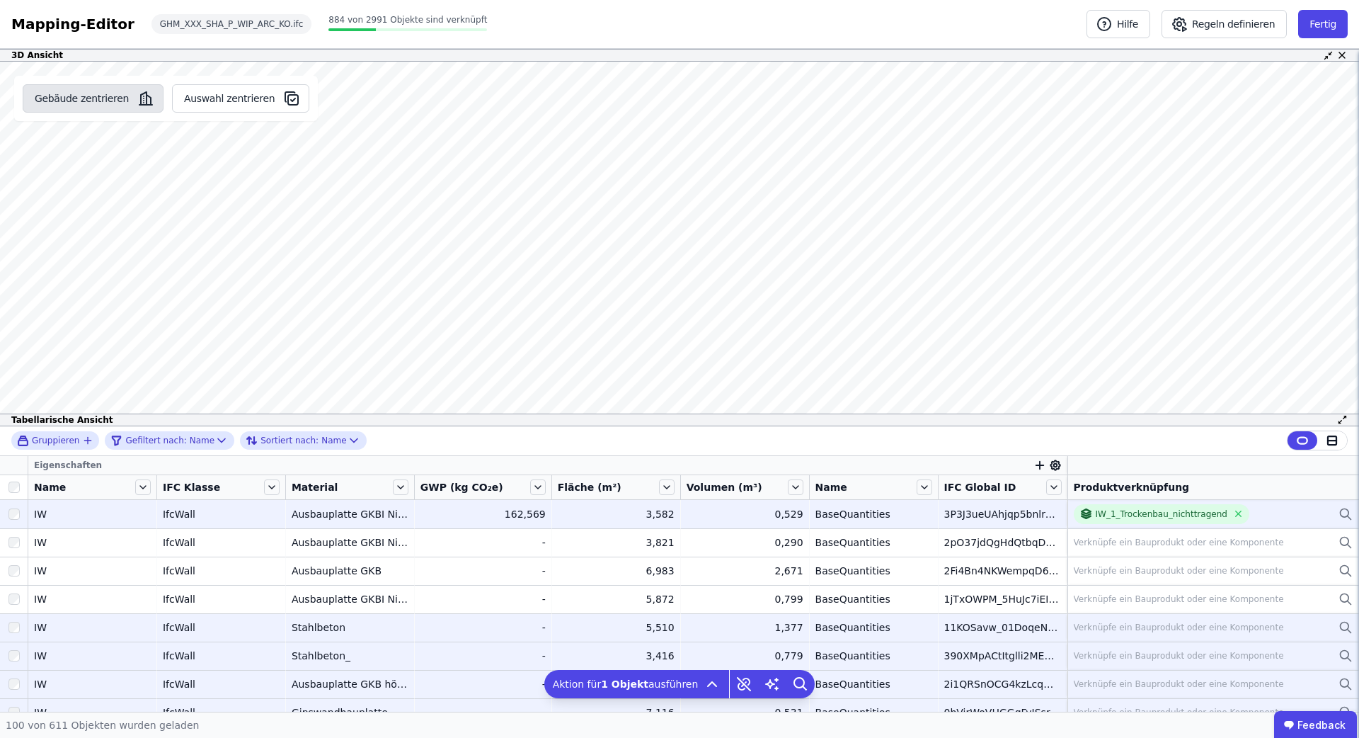
click at [121, 102] on button "Gebäude zentrieren" at bounding box center [93, 98] width 141 height 28
click at [197, 103] on button "Auswahl zentrieren" at bounding box center [240, 98] width 137 height 28
drag, startPoint x: 115, startPoint y: 314, endPoint x: 242, endPoint y: 308, distance: 127.5
click at [242, 308] on div "Gebäude zentrieren Auswahl zentrieren" at bounding box center [166, 244] width 332 height 365
click at [236, 253] on div "Gebäude zentrieren Auswahl zentrieren Es sind keine Objektdaten verfügbar Diese…" at bounding box center [679, 244] width 1359 height 365
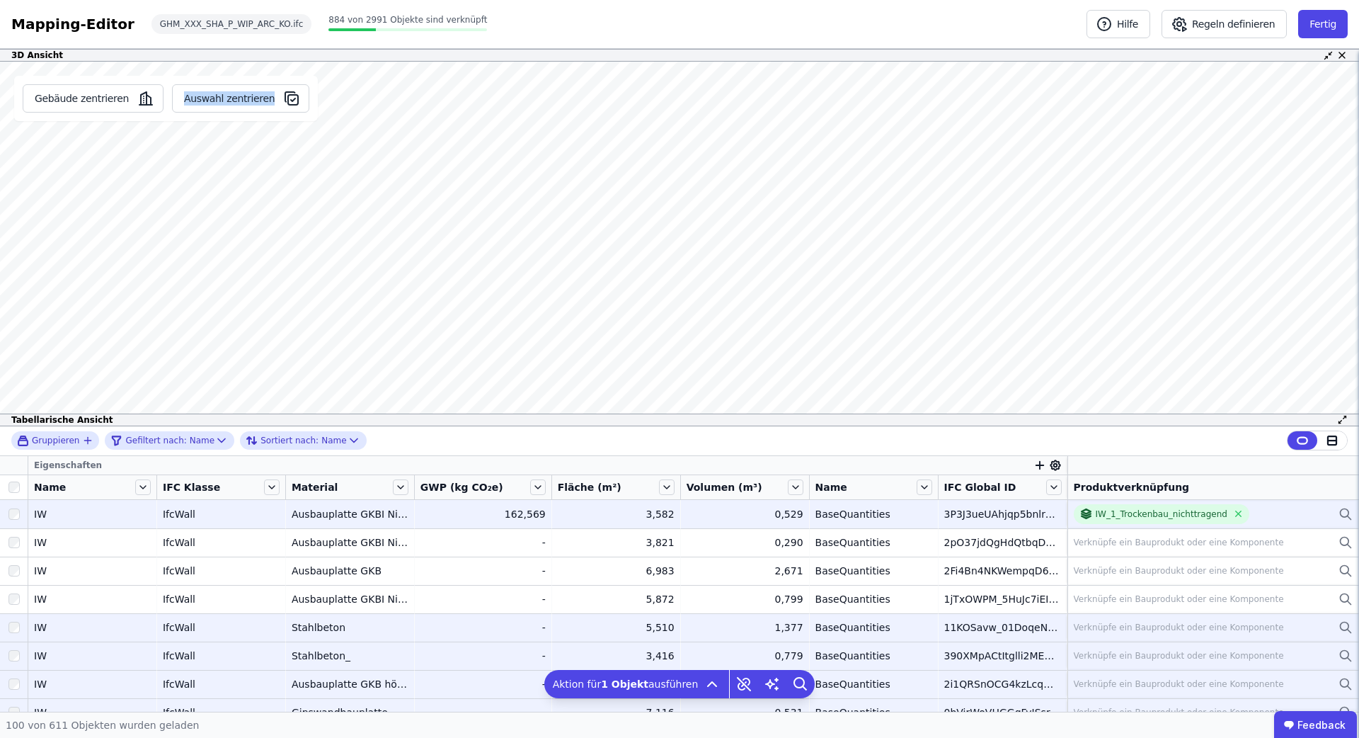
click at [231, 224] on div "Gebäude zentrieren Auswahl zentrieren Es sind keine Objektdaten verfügbar Diese…" at bounding box center [679, 244] width 1359 height 365
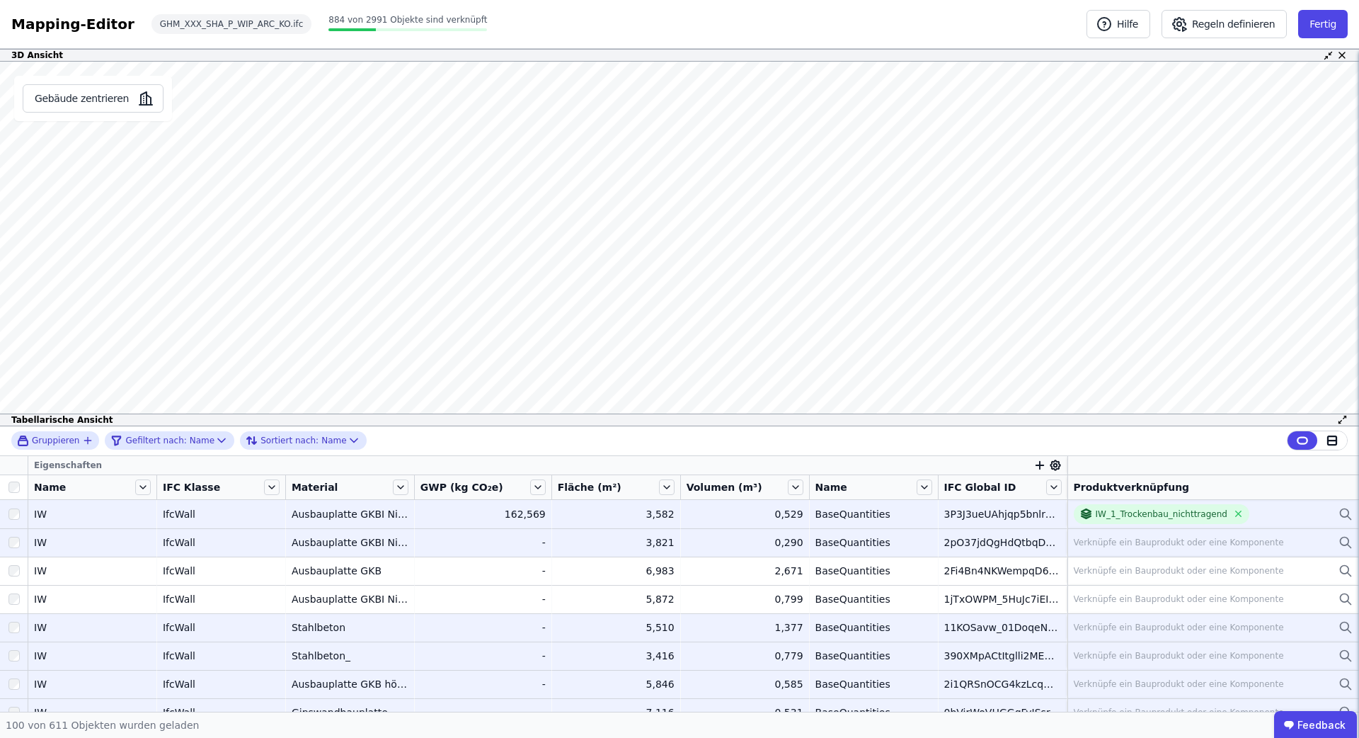
click at [5, 542] on div at bounding box center [14, 541] width 28 height 25
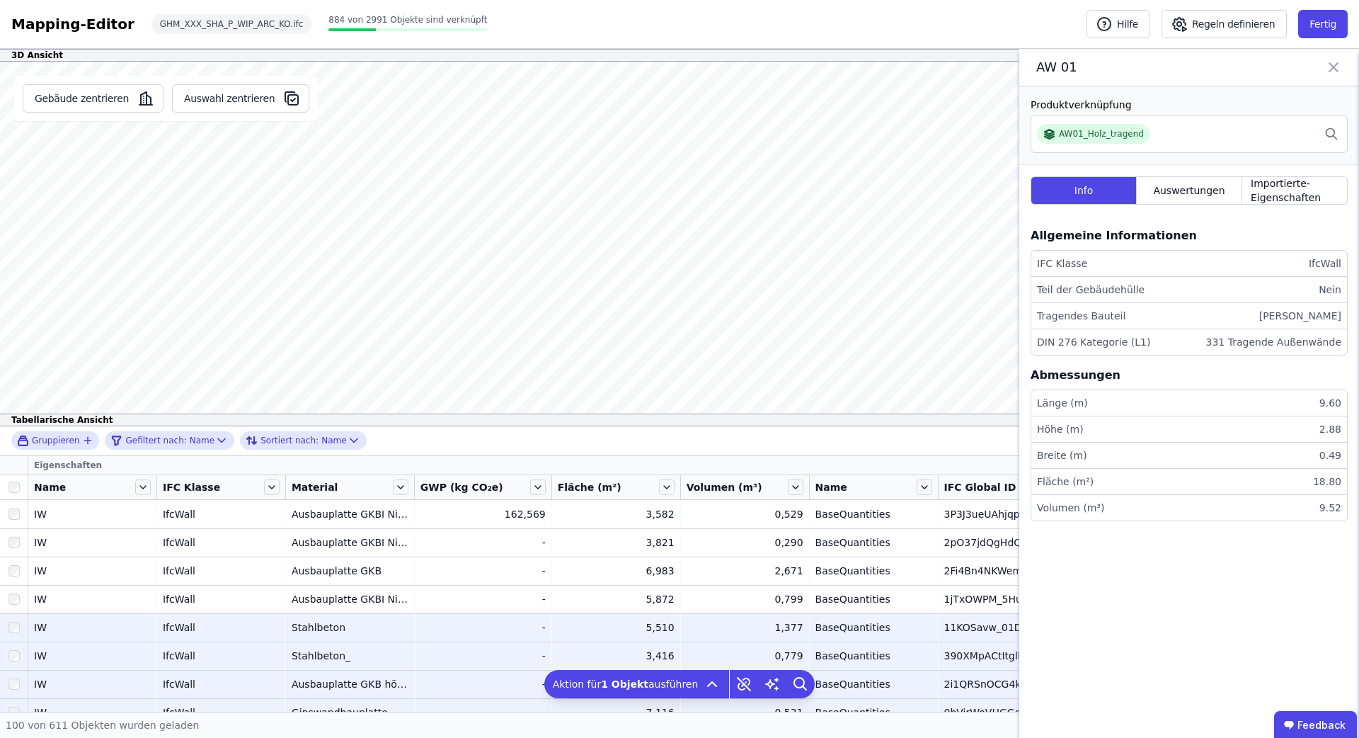
drag, startPoint x: 1339, startPoint y: 68, endPoint x: 1254, endPoint y: 91, distance: 88.8
click at [1339, 68] on icon at bounding box center [1333, 67] width 17 height 20
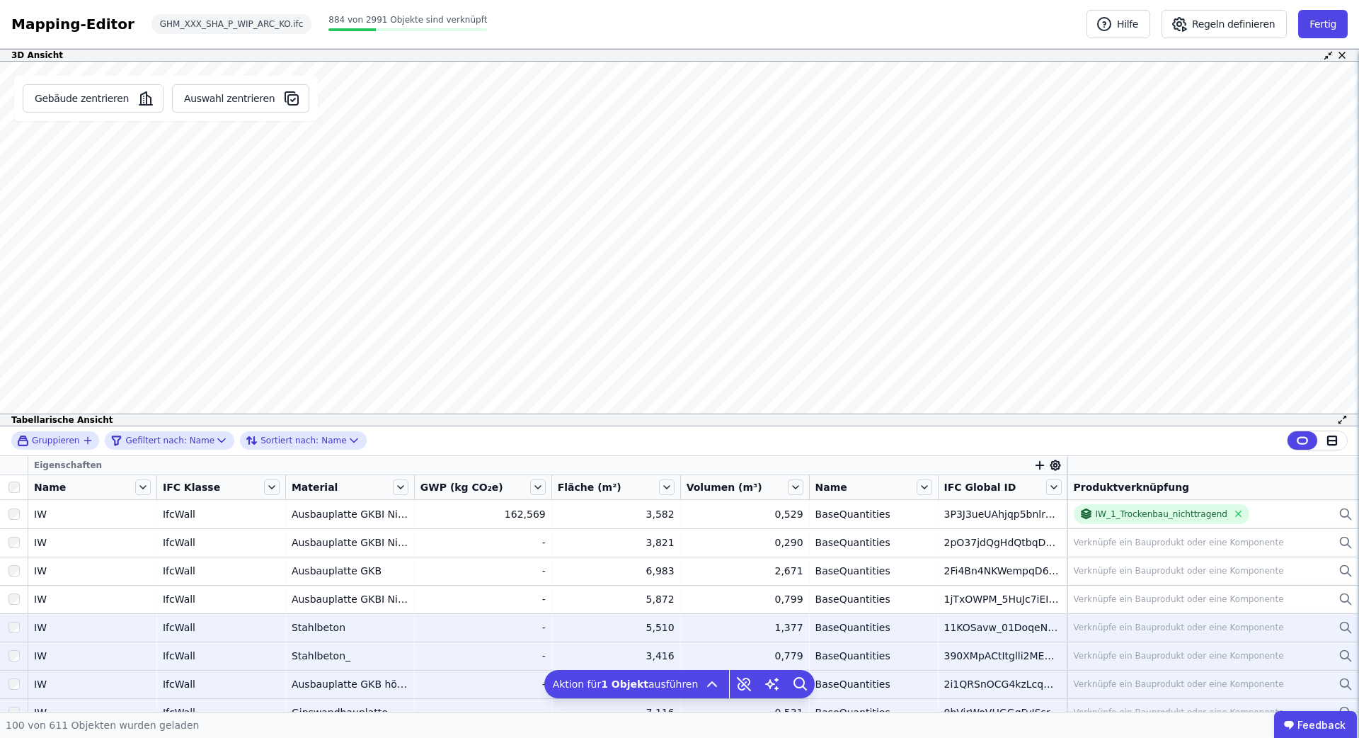
click at [1040, 466] on icon "button" at bounding box center [1040, 466] width 0 height 8
click at [1067, 546] on div "Concular Eigenschaften" at bounding box center [1105, 540] width 118 height 14
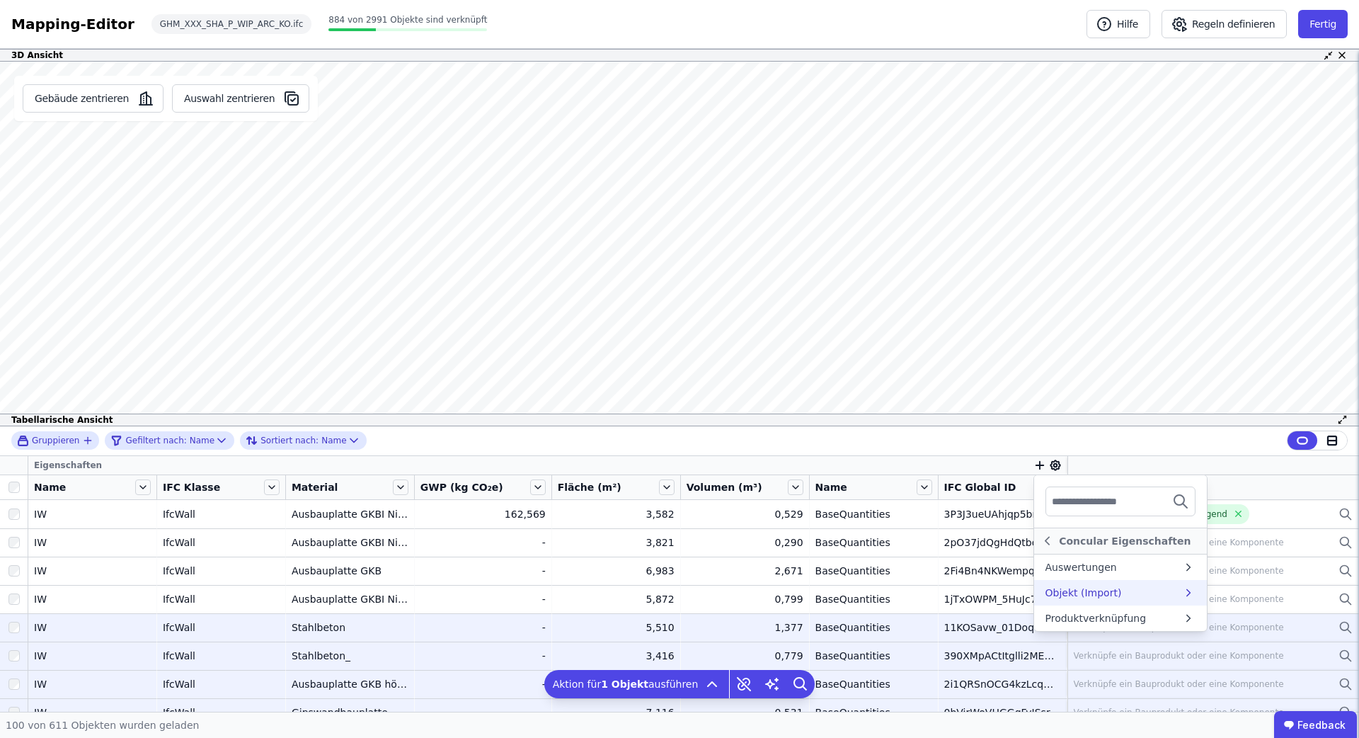
click at [1075, 592] on div "Objekt (Import)" at bounding box center [1084, 592] width 76 height 14
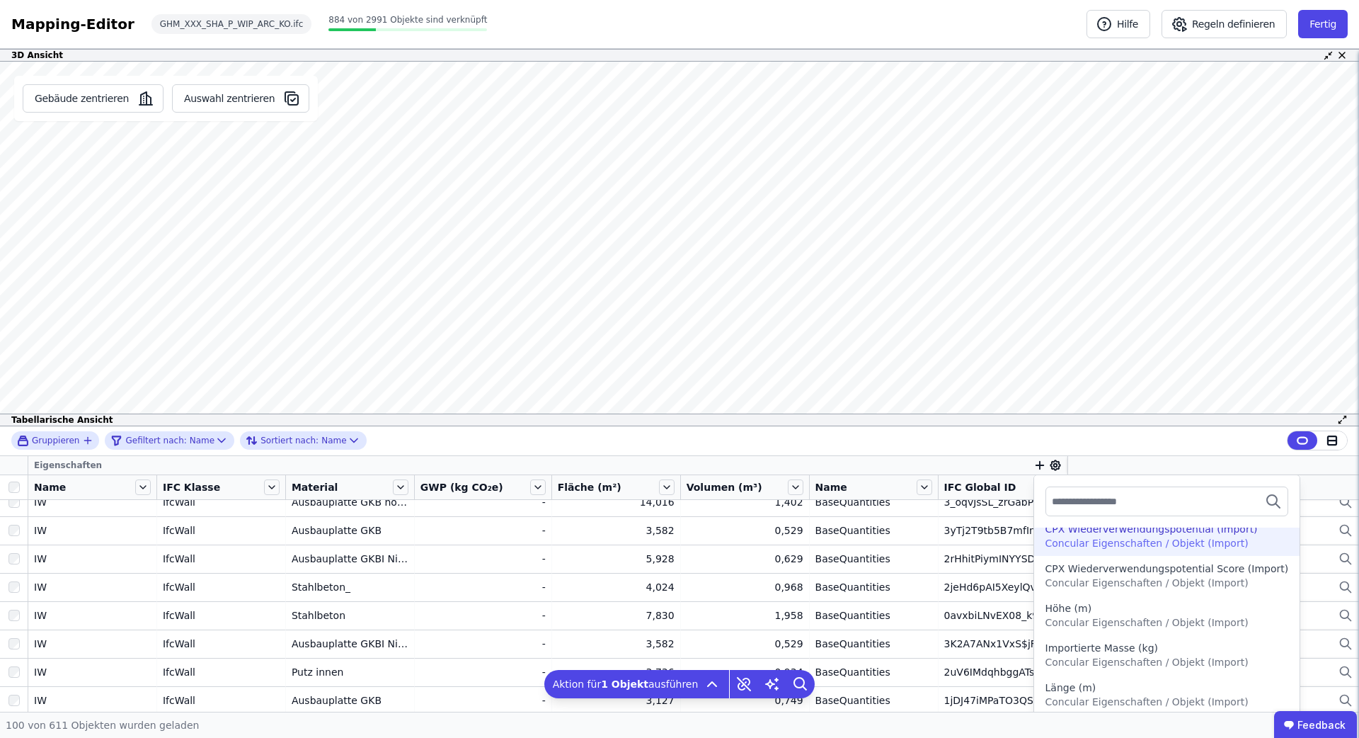
scroll to position [300, 0]
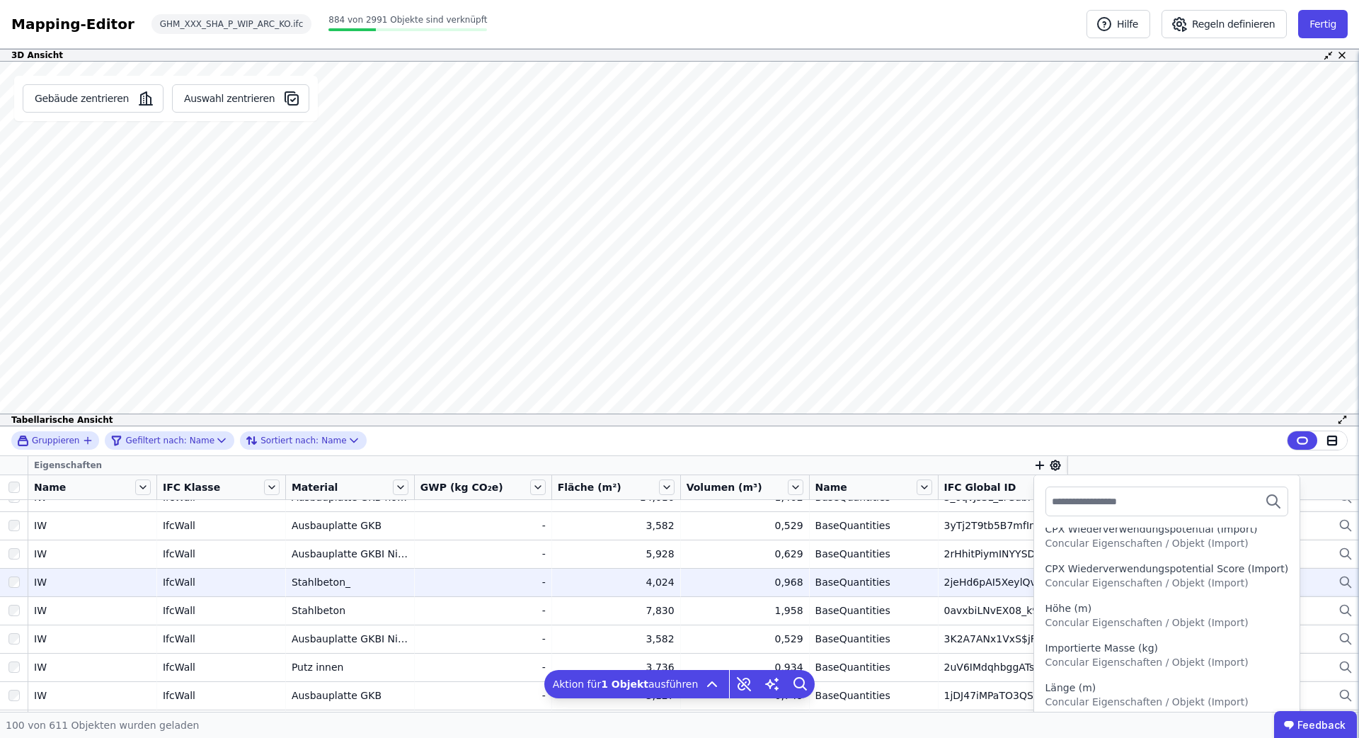
drag, startPoint x: 1119, startPoint y: 451, endPoint x: 878, endPoint y: 575, distance: 270.7
click at [1119, 451] on div "Gruppieren Gefiltert nach: Name Sortiert nach: Name" at bounding box center [679, 441] width 1359 height 30
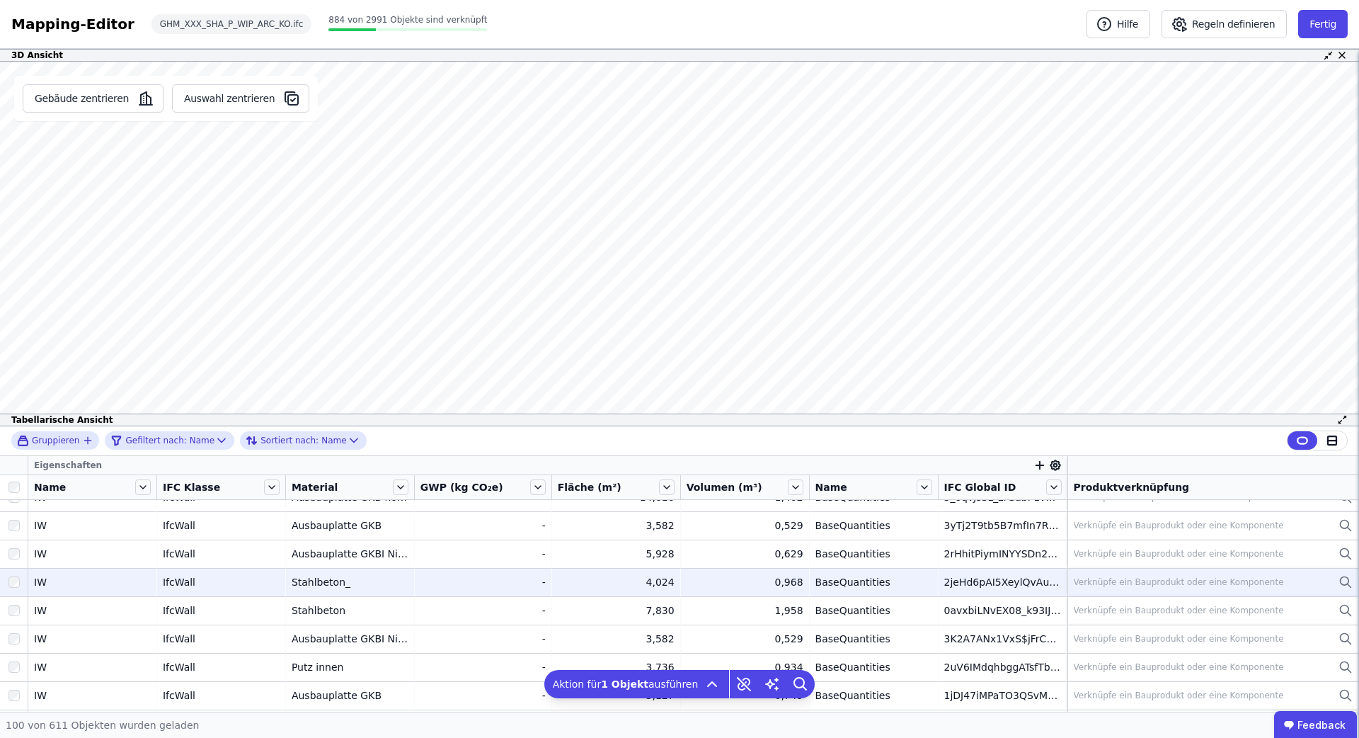
scroll to position [0, 0]
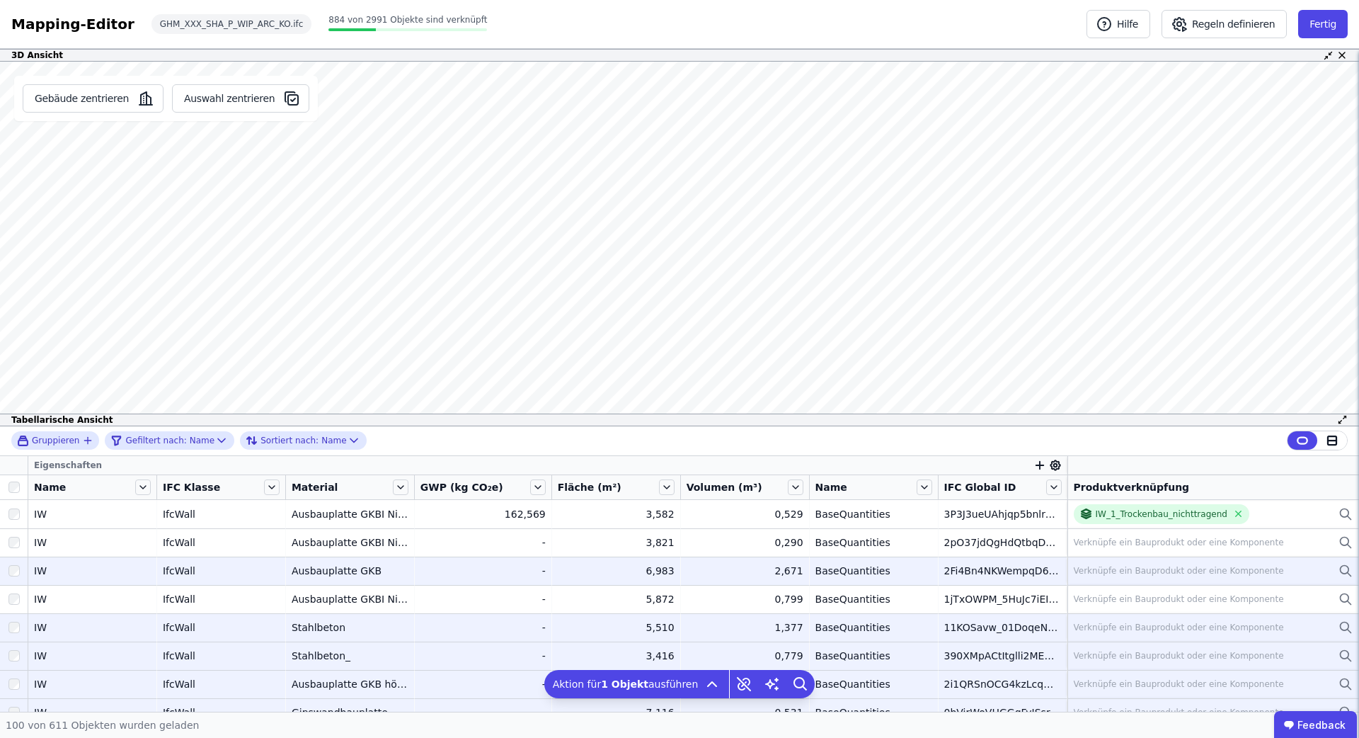
click at [1152, 569] on div "Verknüpfe ein Bauprodukt oder eine Komponente" at bounding box center [1179, 570] width 210 height 11
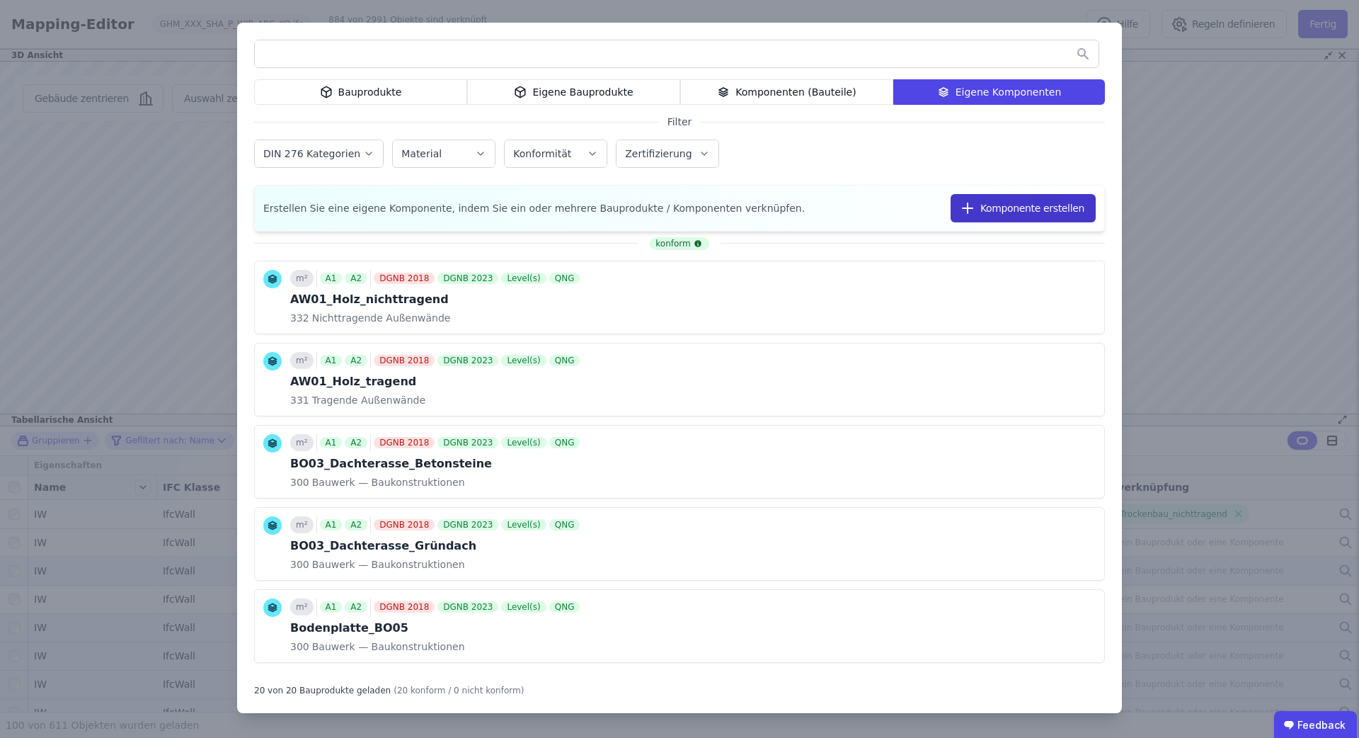
click at [999, 206] on button "Komponente erstellen" at bounding box center [1023, 208] width 145 height 28
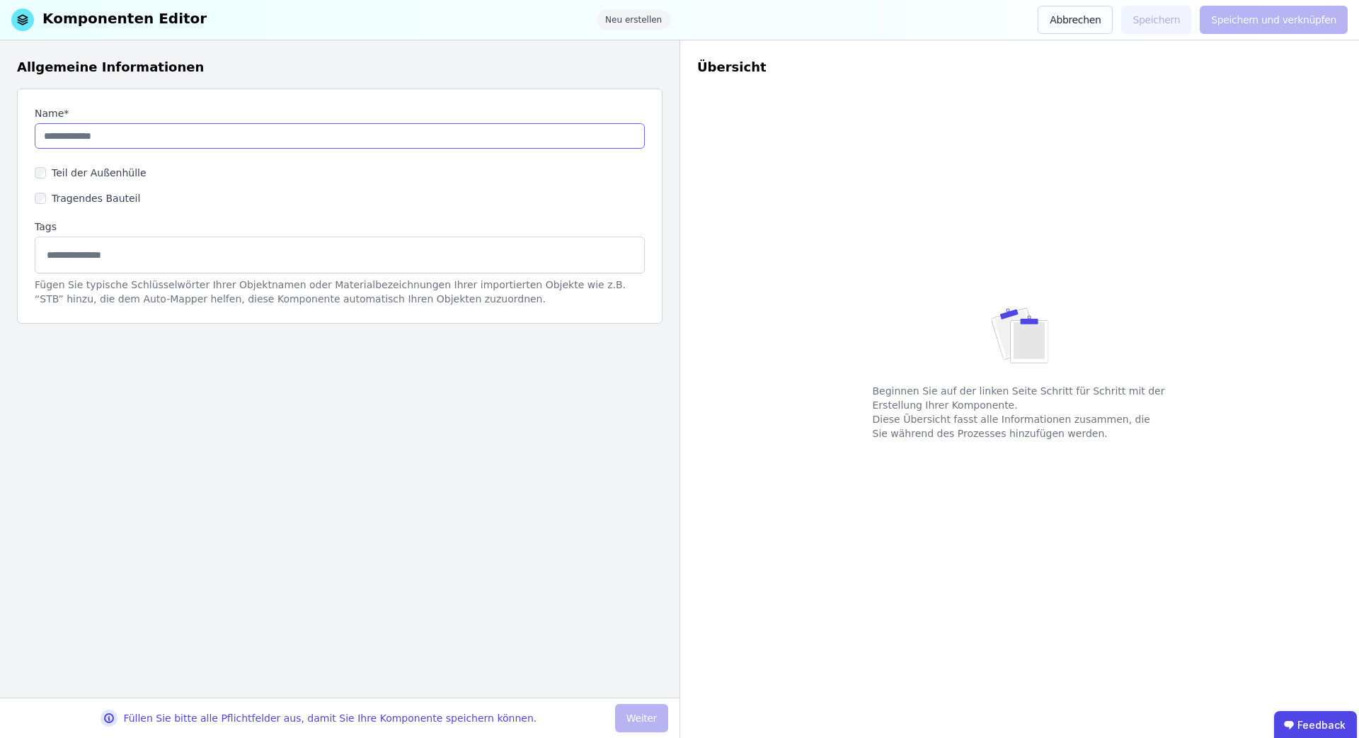
click at [235, 143] on input "string" at bounding box center [340, 135] width 610 height 25
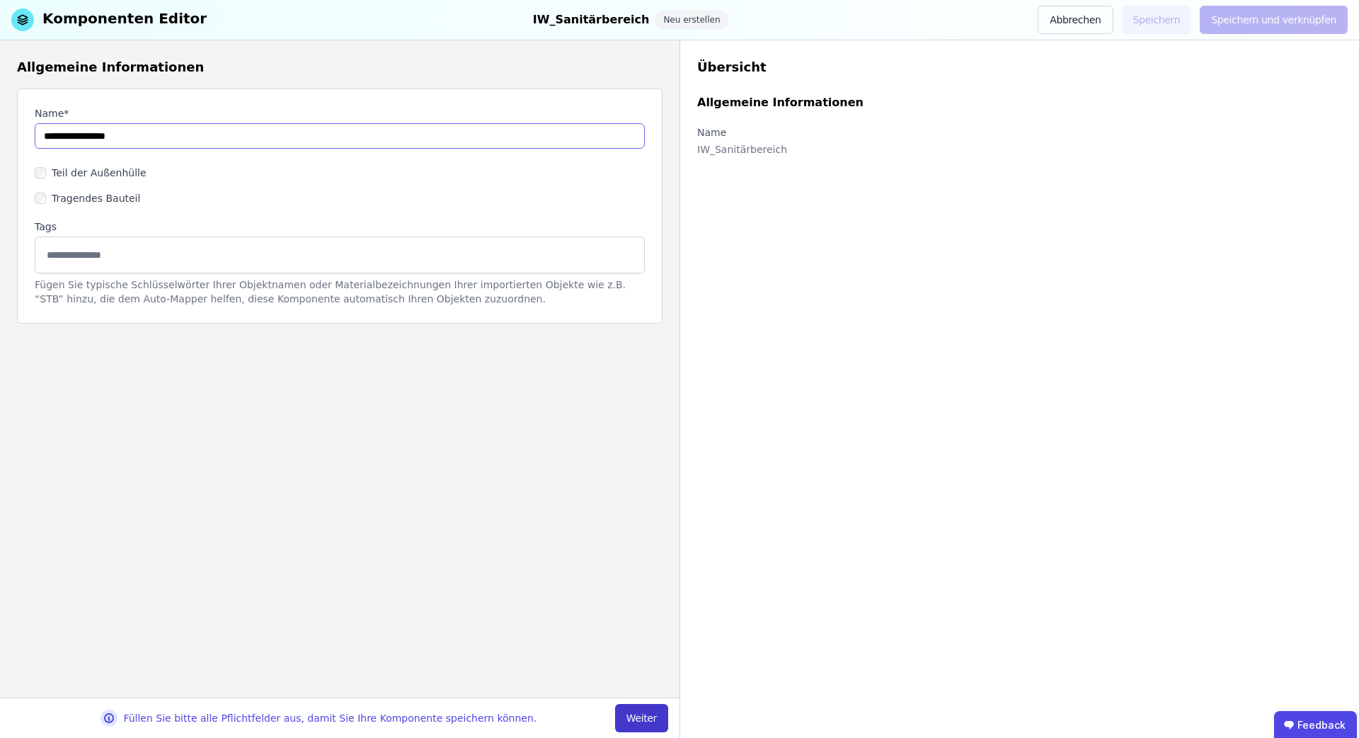
type input "**********"
drag, startPoint x: 641, startPoint y: 709, endPoint x: 634, endPoint y: 706, distance: 7.9
click at [638, 708] on button "Weiter" at bounding box center [641, 718] width 53 height 28
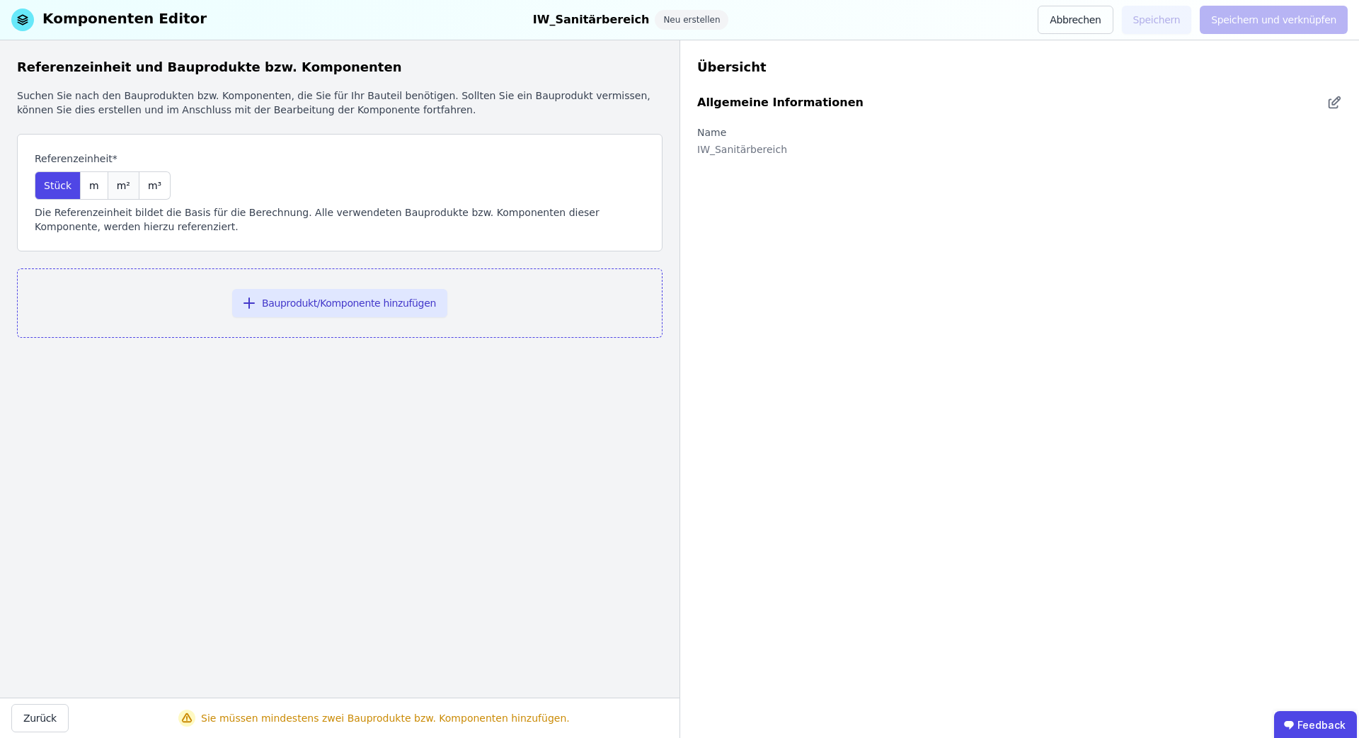
click at [125, 186] on span "m²" at bounding box center [123, 185] width 13 height 14
click at [291, 309] on button "Bauprodukt/Komponente hinzufügen" at bounding box center [339, 303] width 215 height 28
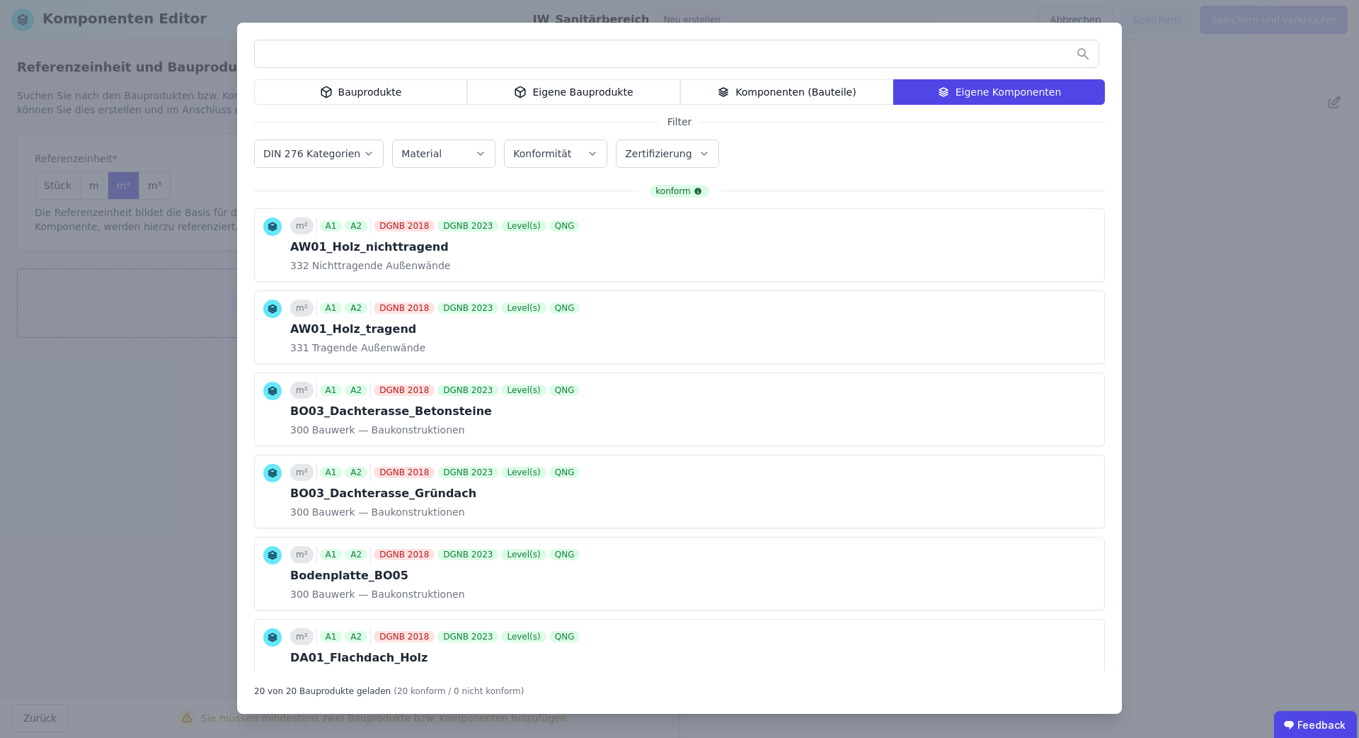
click at [588, 93] on div "Eigene Bauprodukte" at bounding box center [573, 91] width 213 height 25
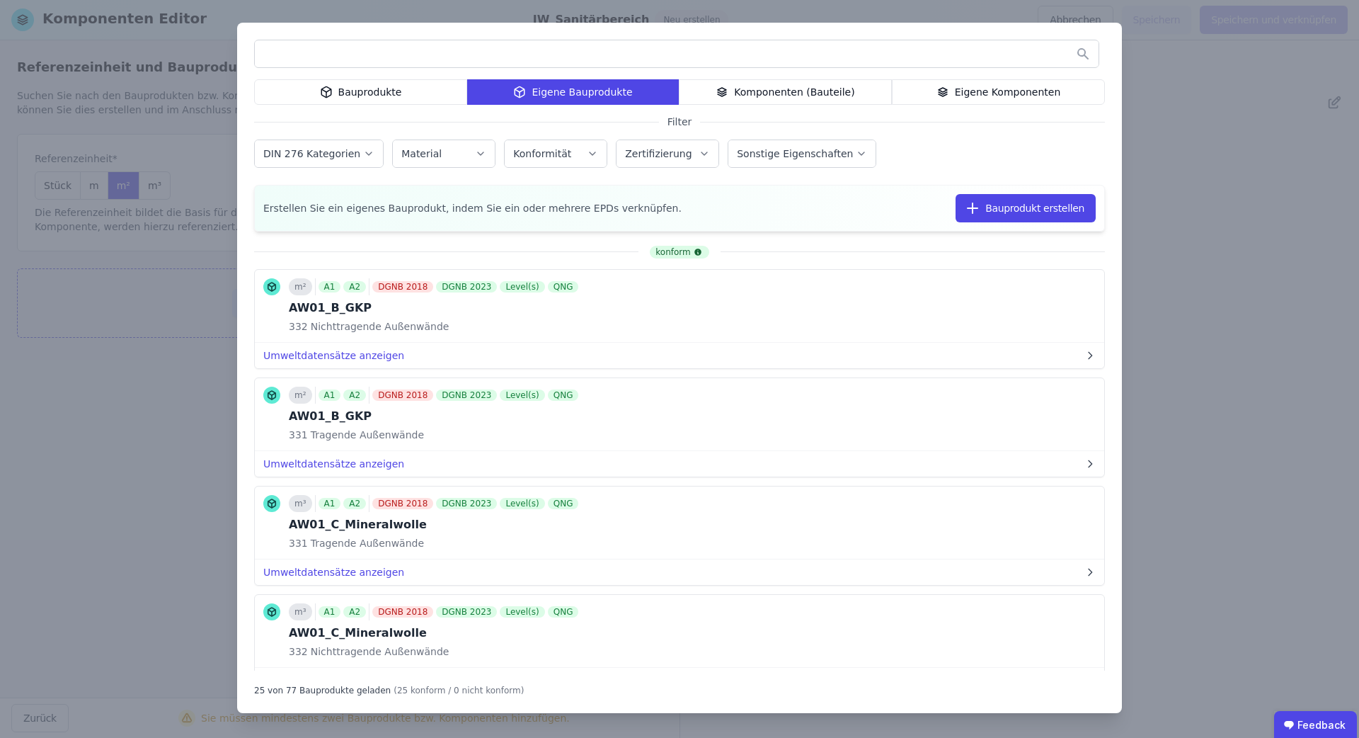
click at [576, 59] on input "text" at bounding box center [677, 53] width 844 height 25
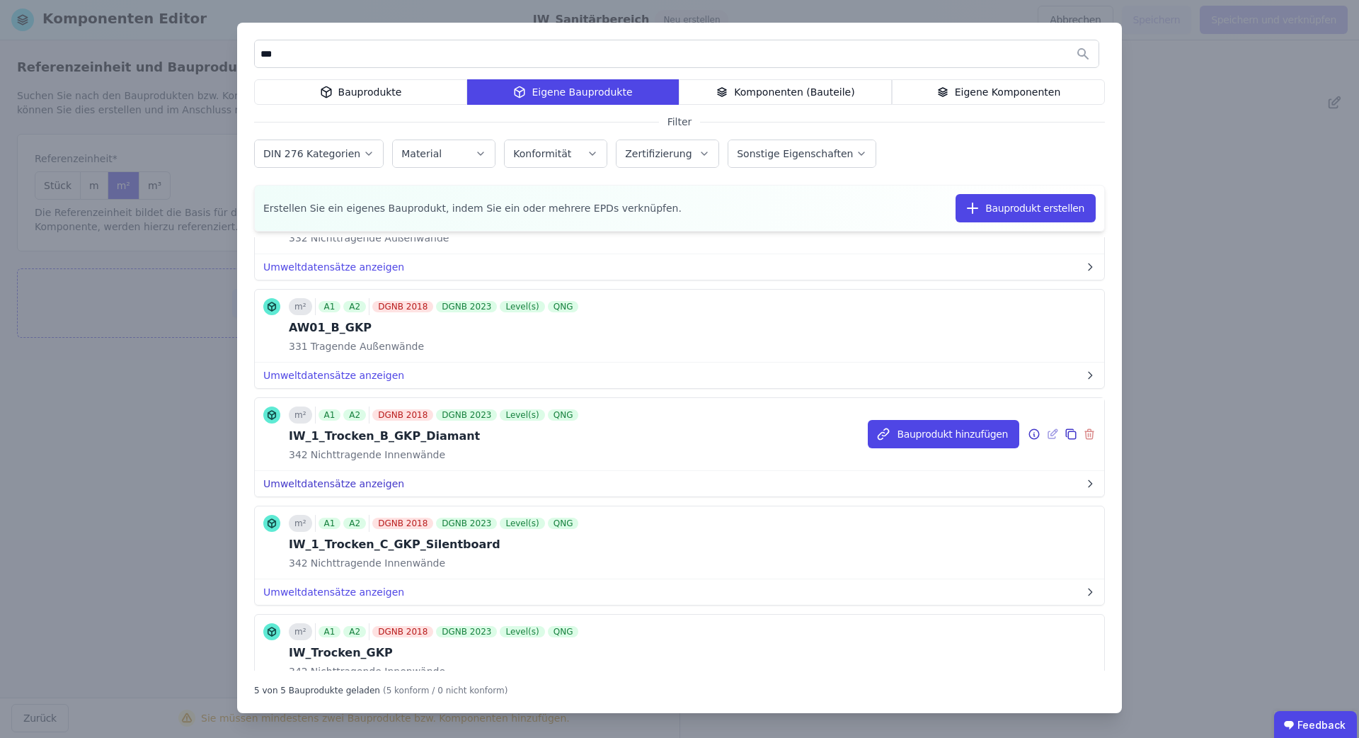
scroll to position [160, 0]
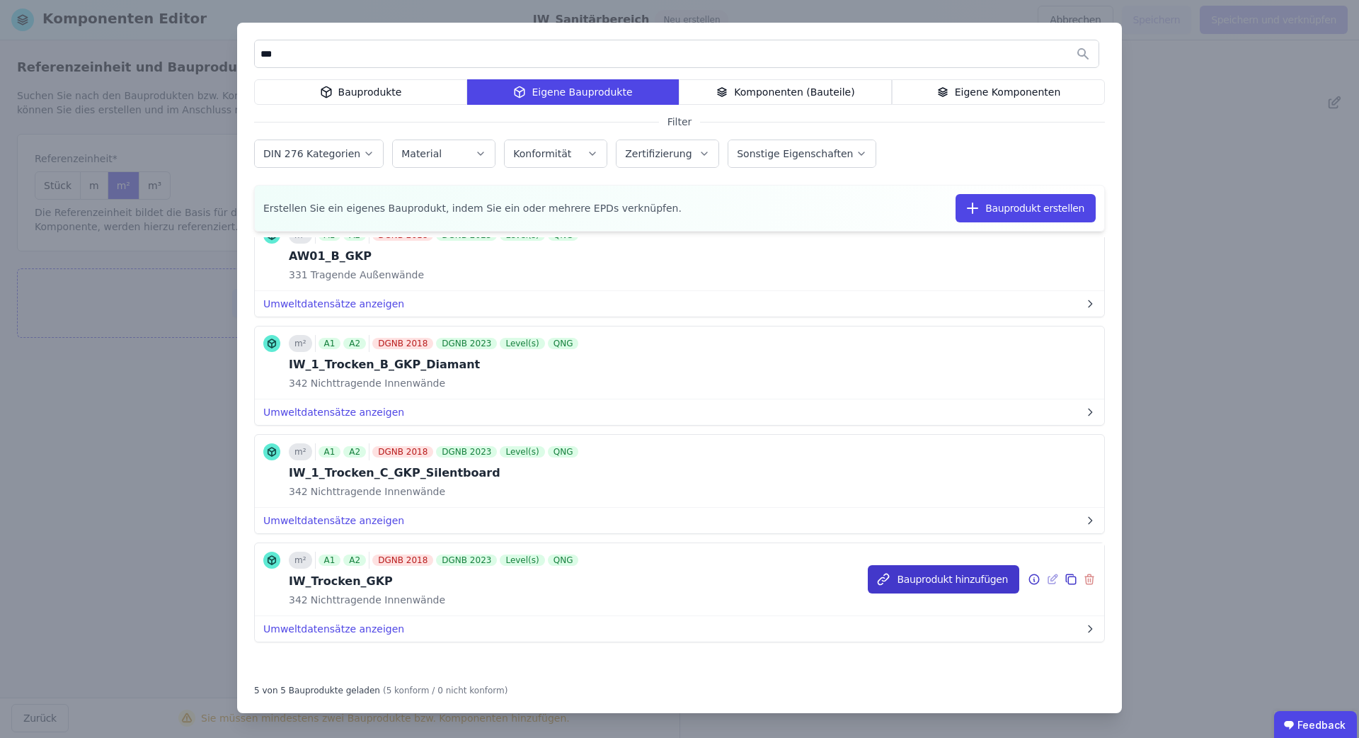
type input "***"
click at [934, 580] on button "Bauprodukt hinzufügen" at bounding box center [943, 579] width 151 height 28
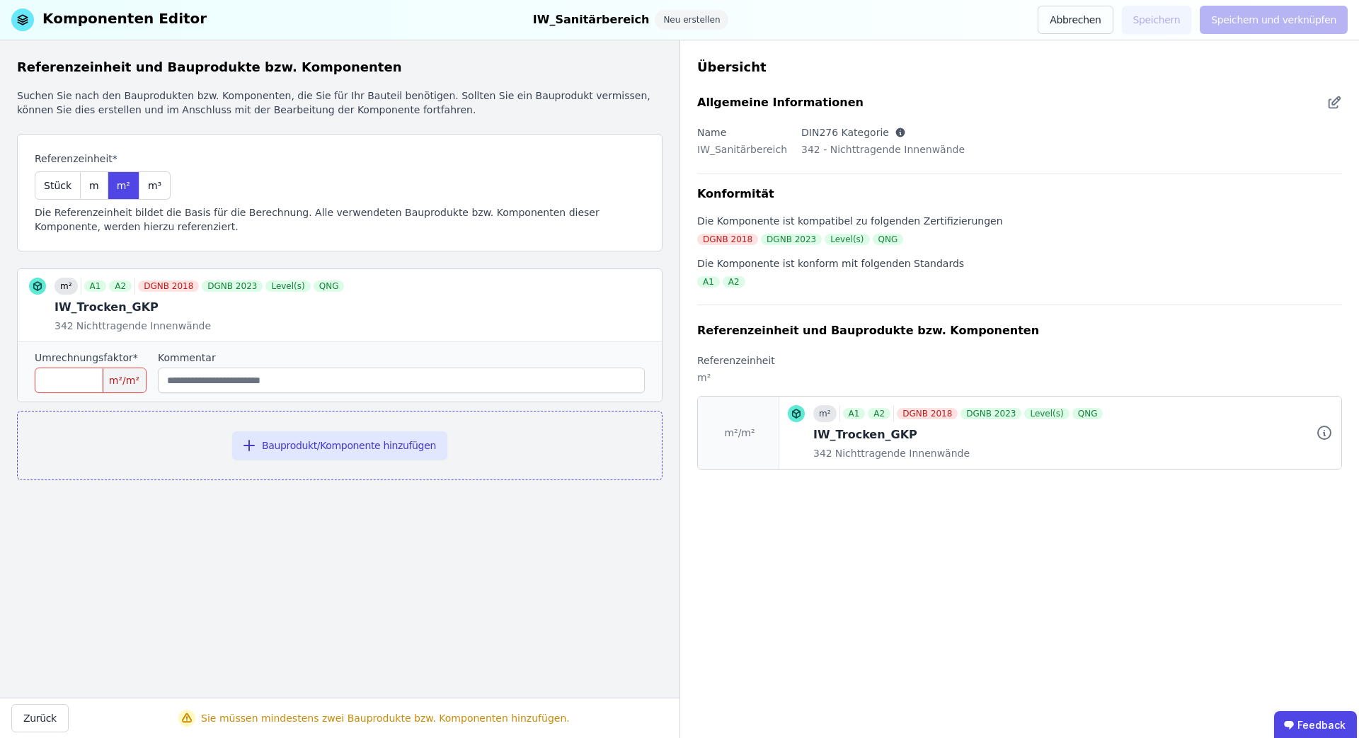
click at [93, 384] on input "number" at bounding box center [91, 379] width 112 height 25
type input "*"
click at [273, 449] on button "Bauprodukt/Komponente hinzufügen" at bounding box center [339, 445] width 215 height 28
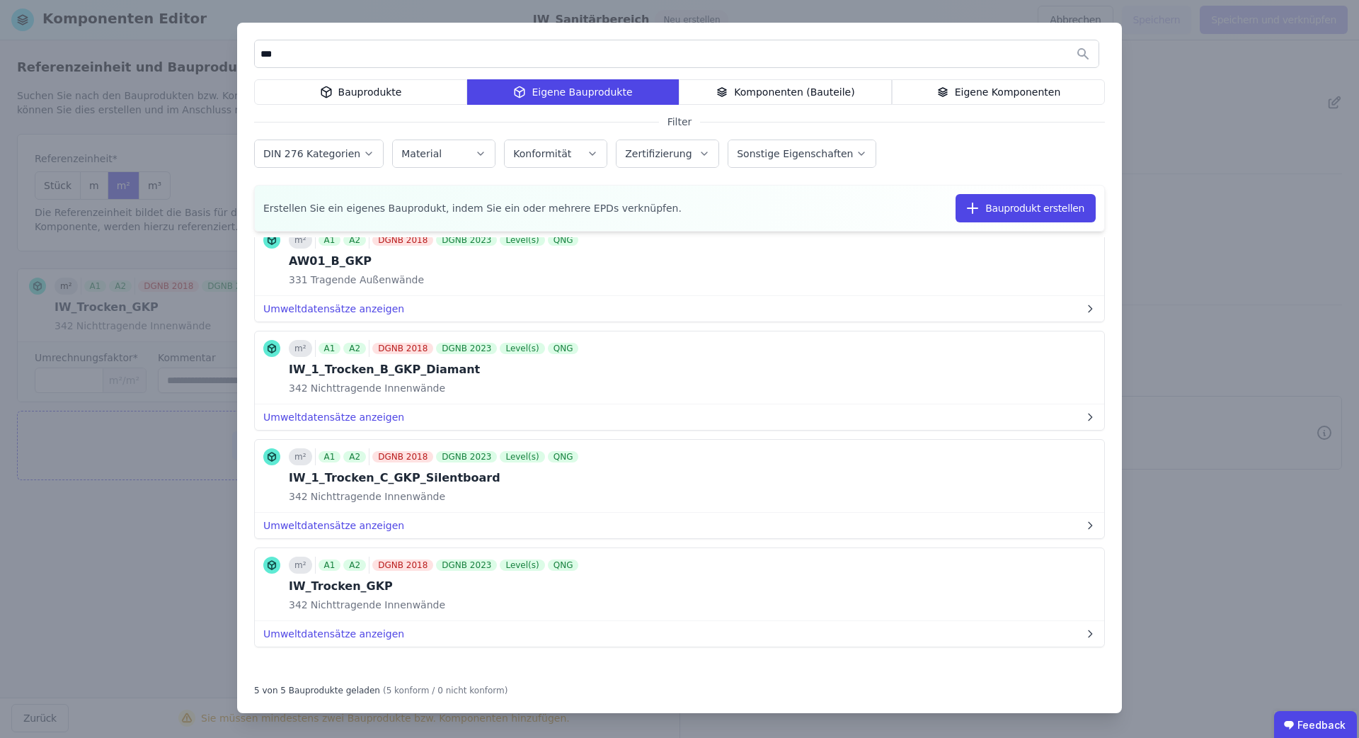
scroll to position [160, 0]
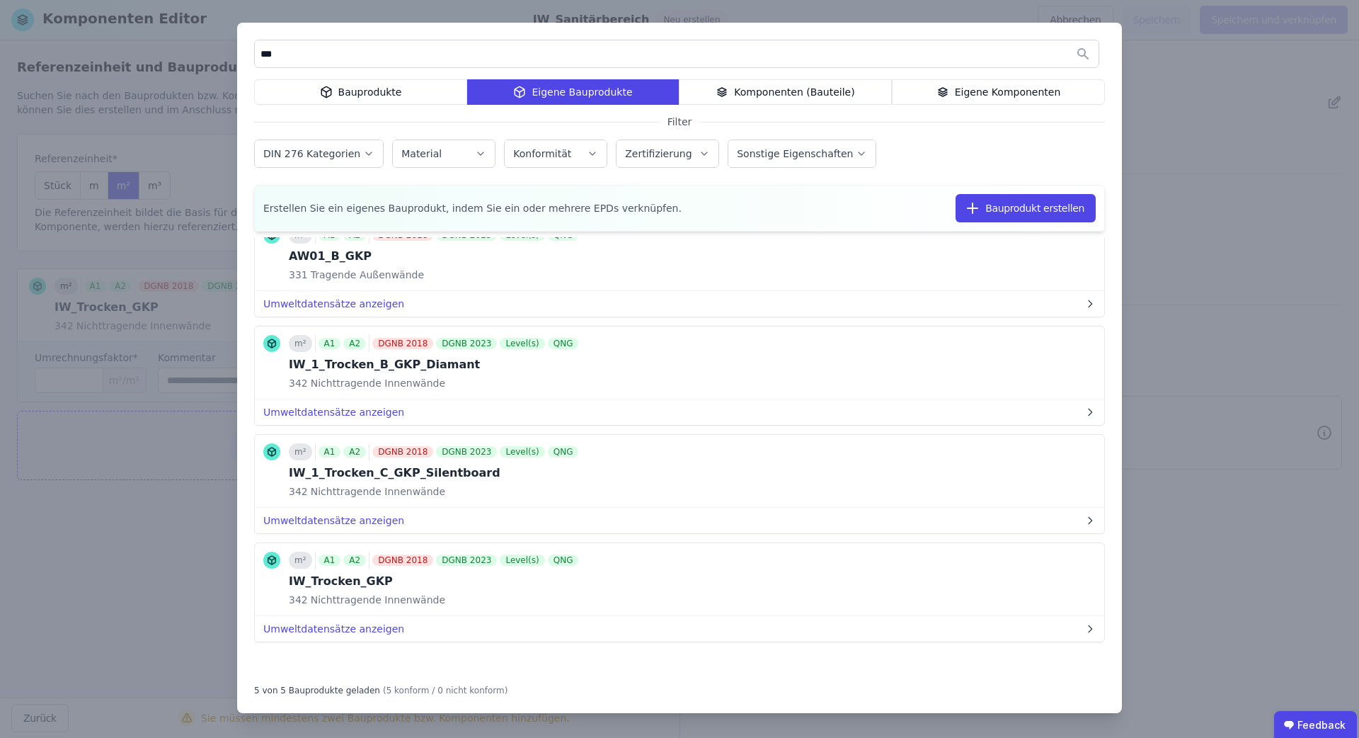
click at [0, 0] on button "Bauprodukt hinzufügen" at bounding box center [0, 0] width 0 height 0
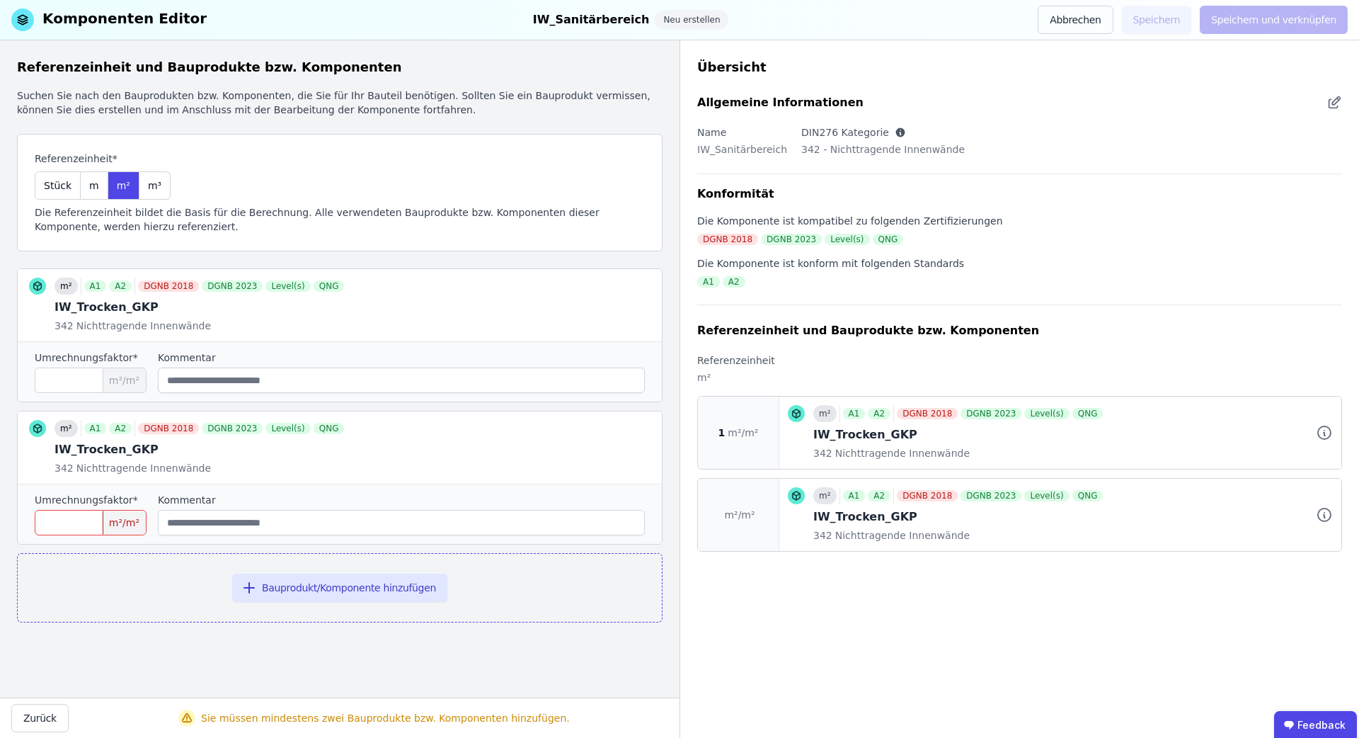
scroll to position [0, 0]
click at [86, 516] on input "number" at bounding box center [91, 522] width 112 height 25
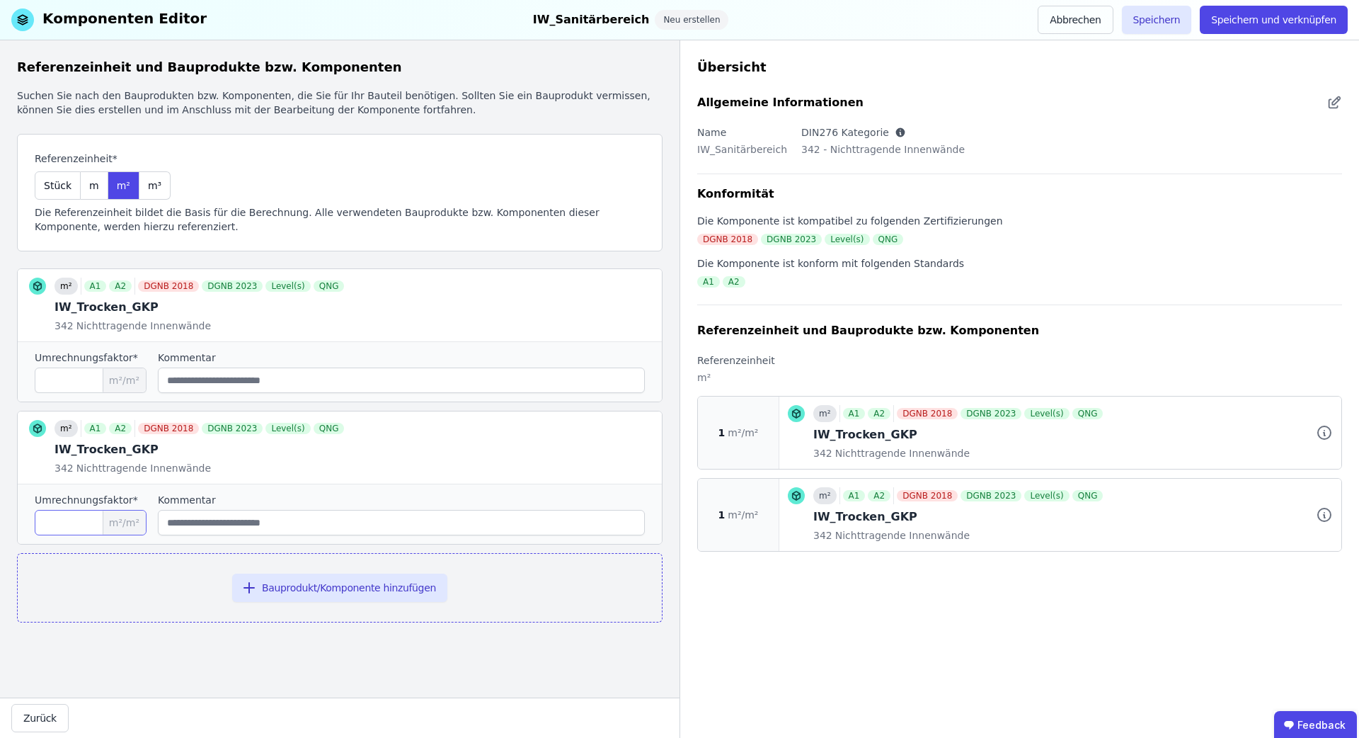
type input "*"
click at [237, 520] on input "string" at bounding box center [401, 522] width 487 height 25
type input "**********"
click at [236, 375] on input "string" at bounding box center [401, 379] width 487 height 25
paste input "**********"
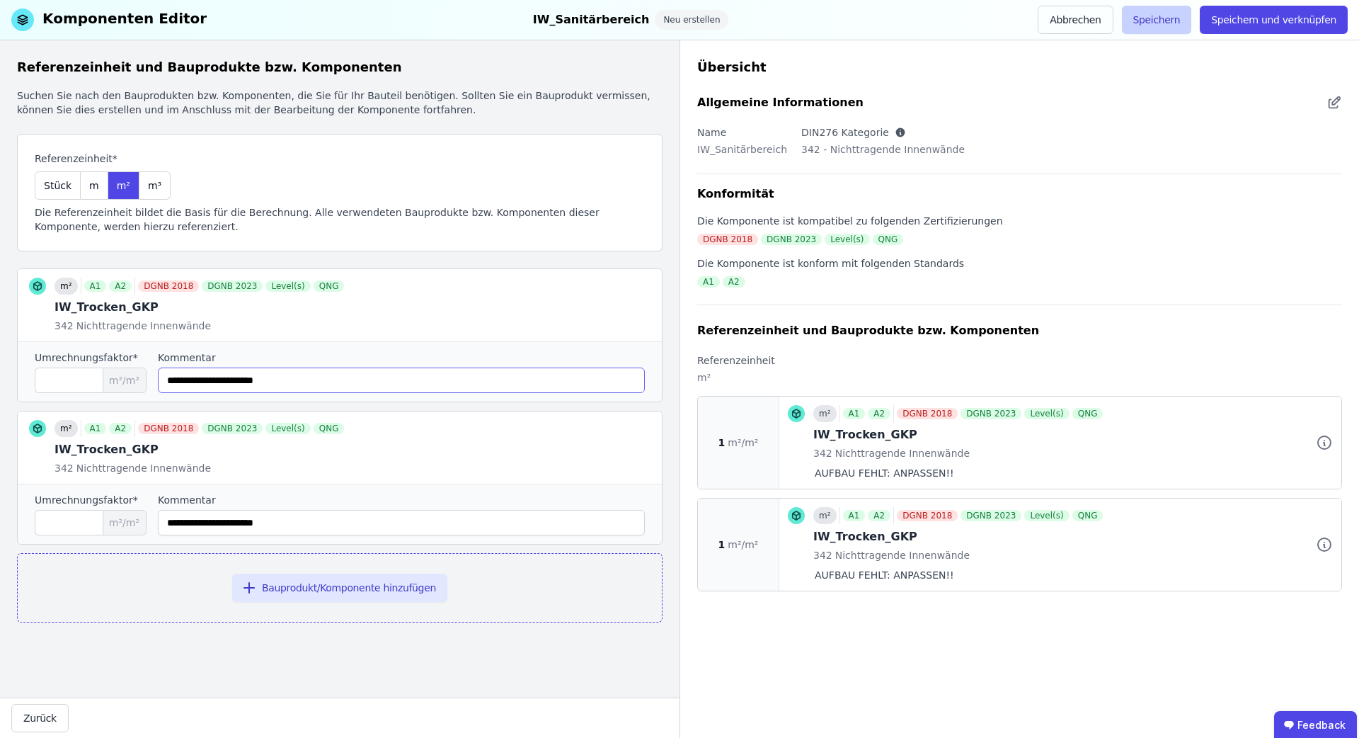
type input "**********"
click at [1184, 21] on button "Speichern" at bounding box center [1157, 20] width 70 height 28
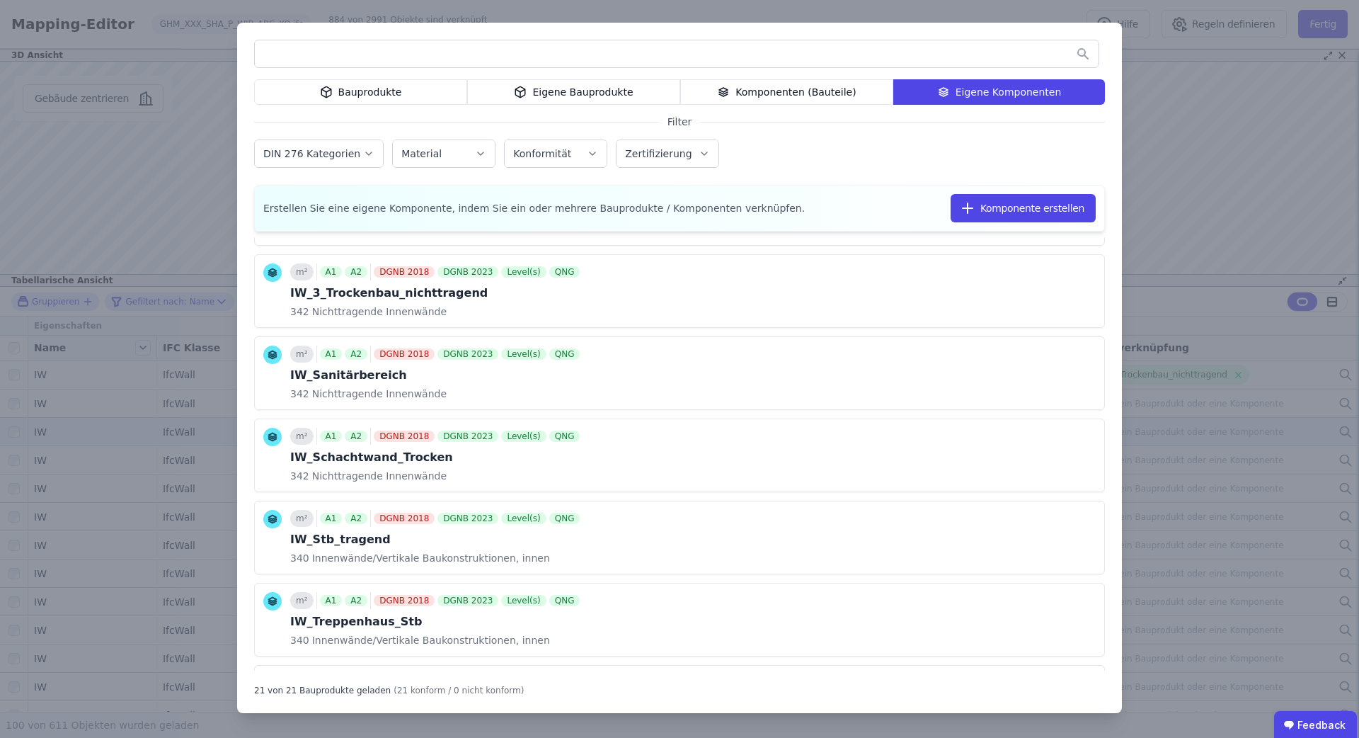
scroll to position [1084, 0]
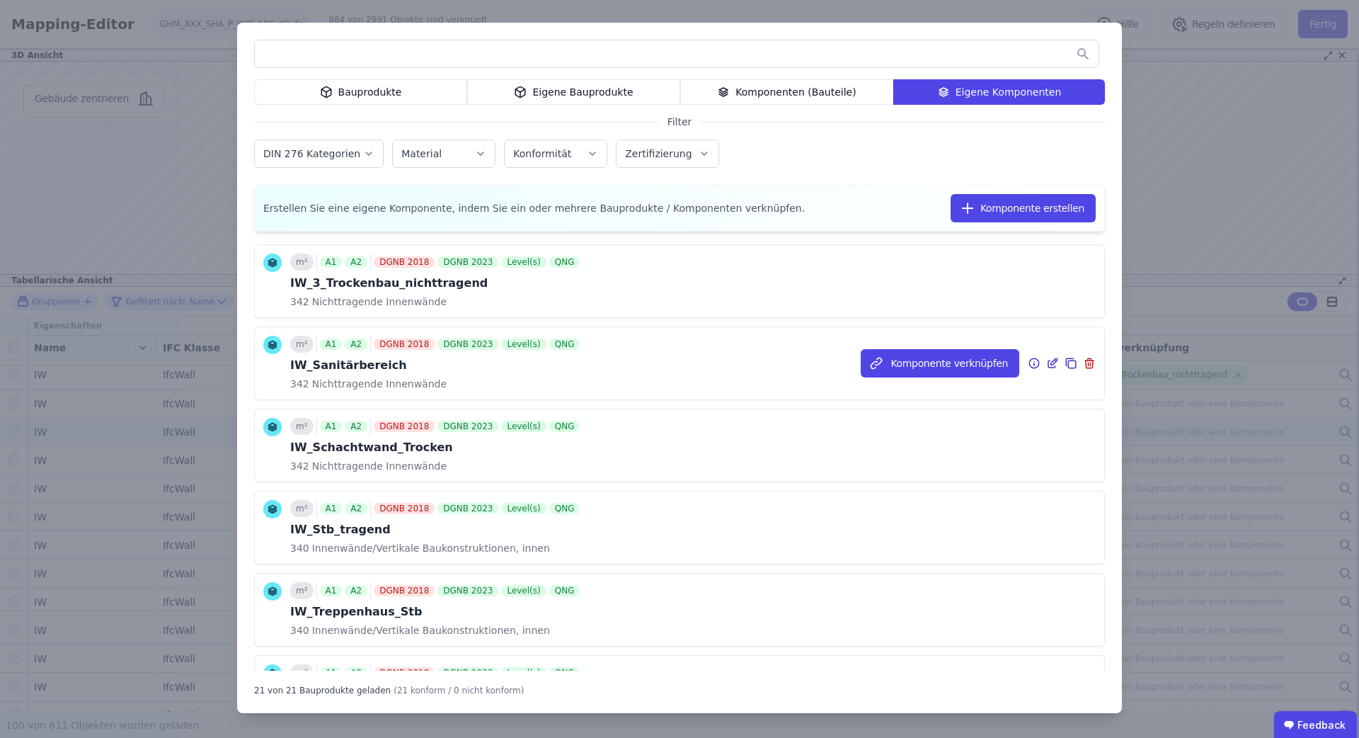
click at [1054, 365] on icon at bounding box center [1052, 363] width 13 height 17
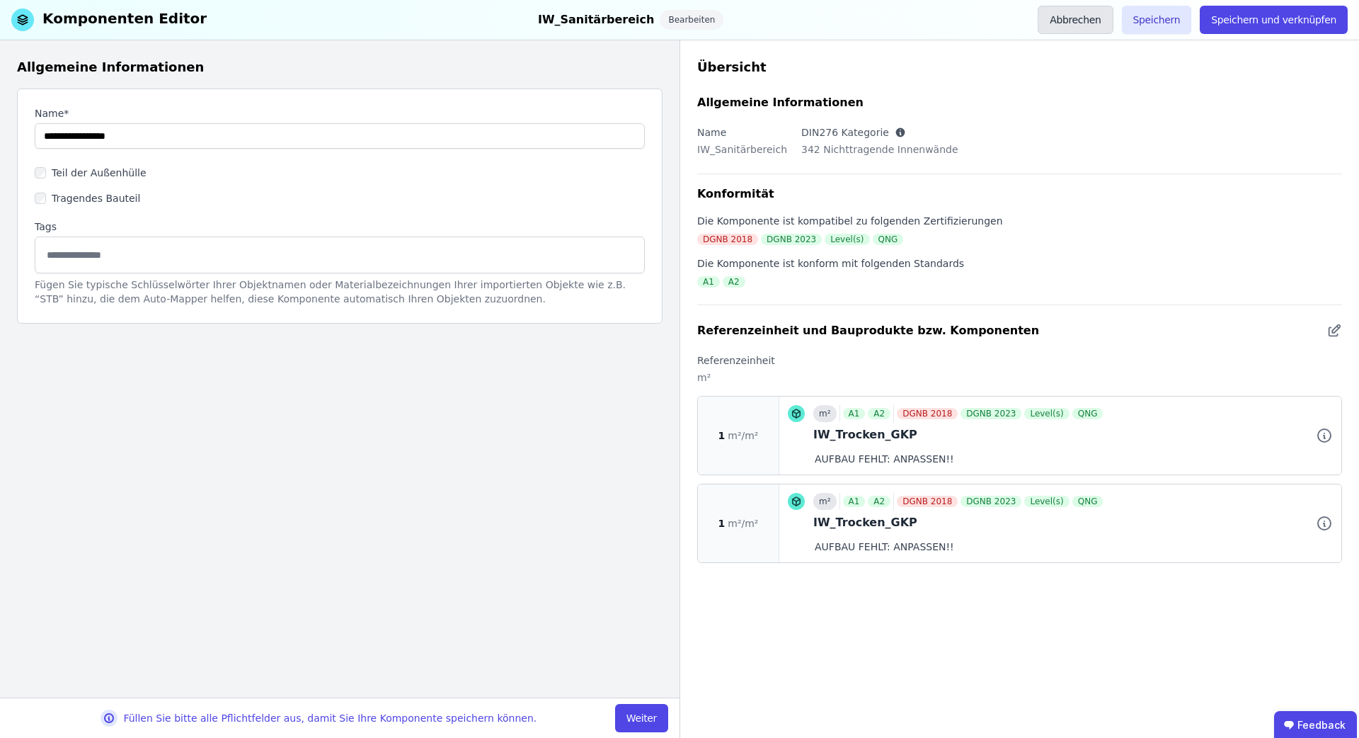
click at [1095, 21] on button "Abbrechen" at bounding box center [1075, 20] width 75 height 28
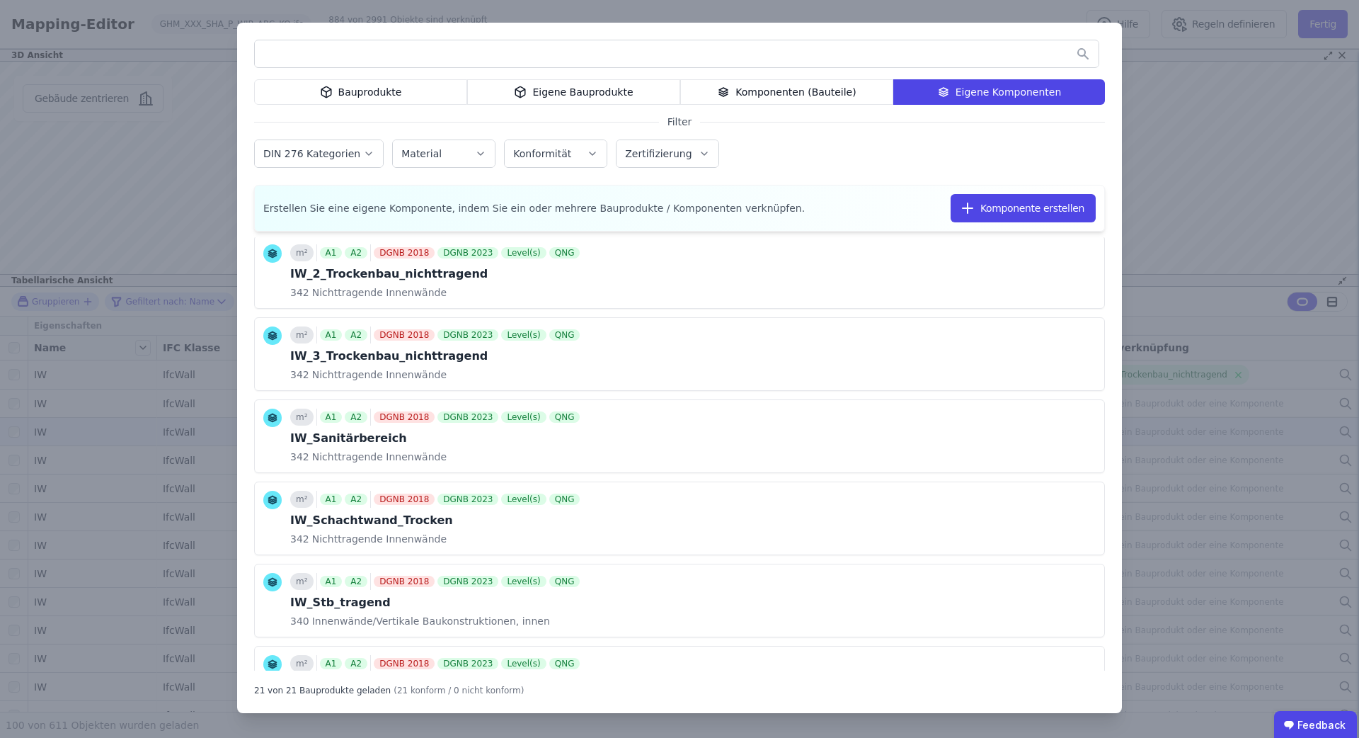
scroll to position [1015, 0]
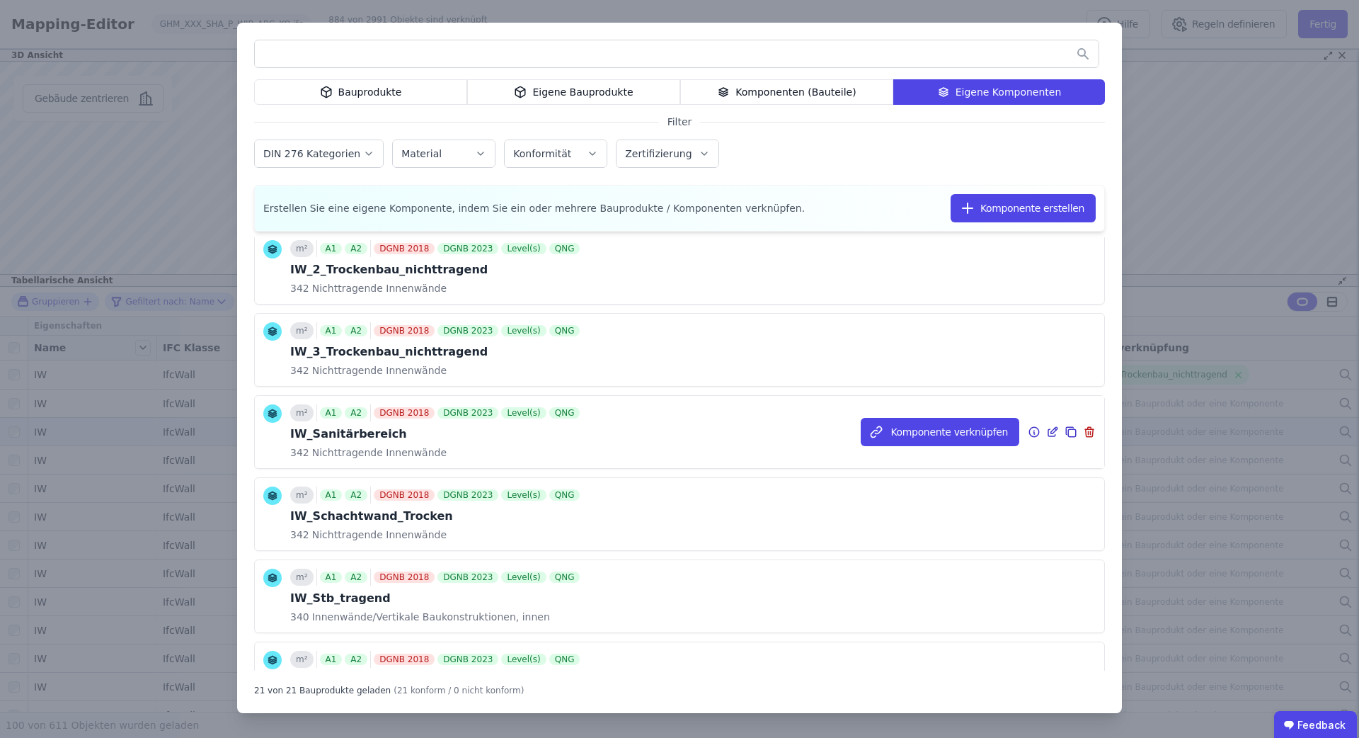
click at [1089, 433] on icon at bounding box center [1089, 433] width 0 height 4
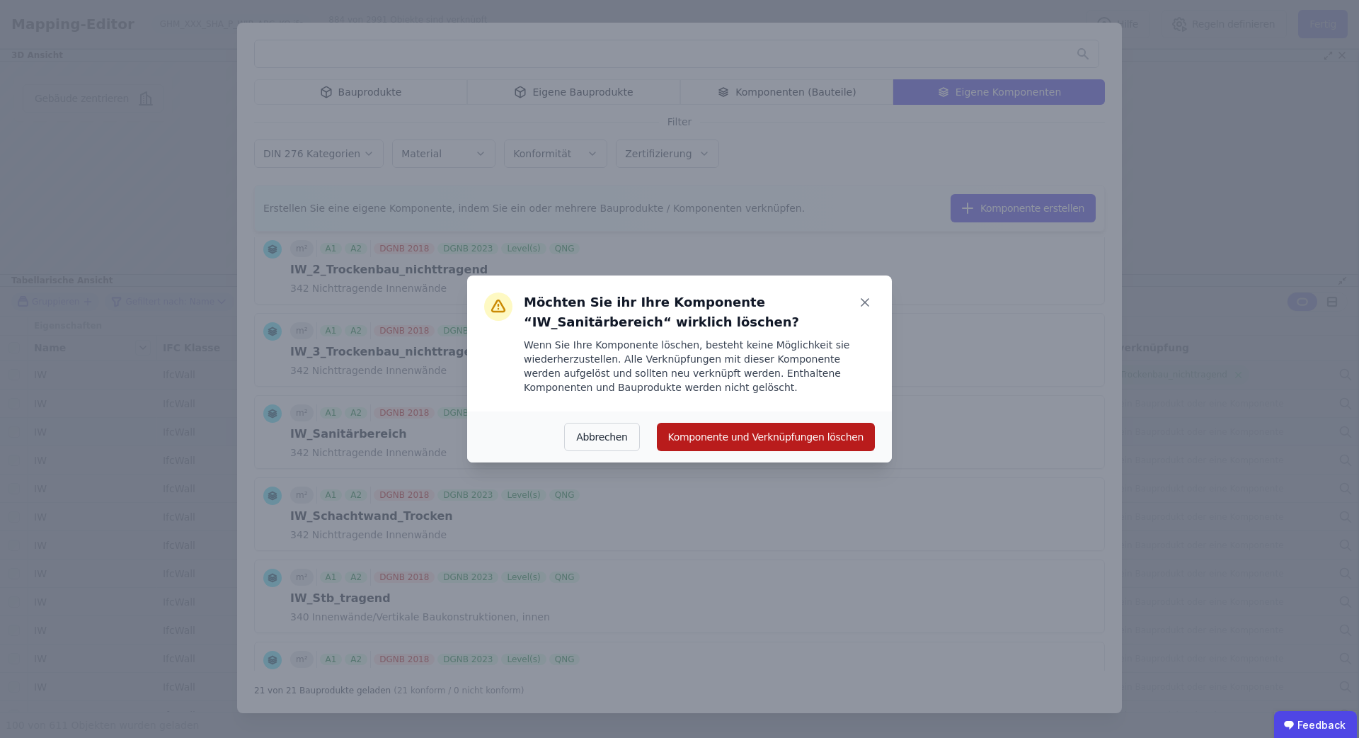
click at [759, 442] on button "Komponente und Verknüpfungen löschen" at bounding box center [766, 437] width 218 height 28
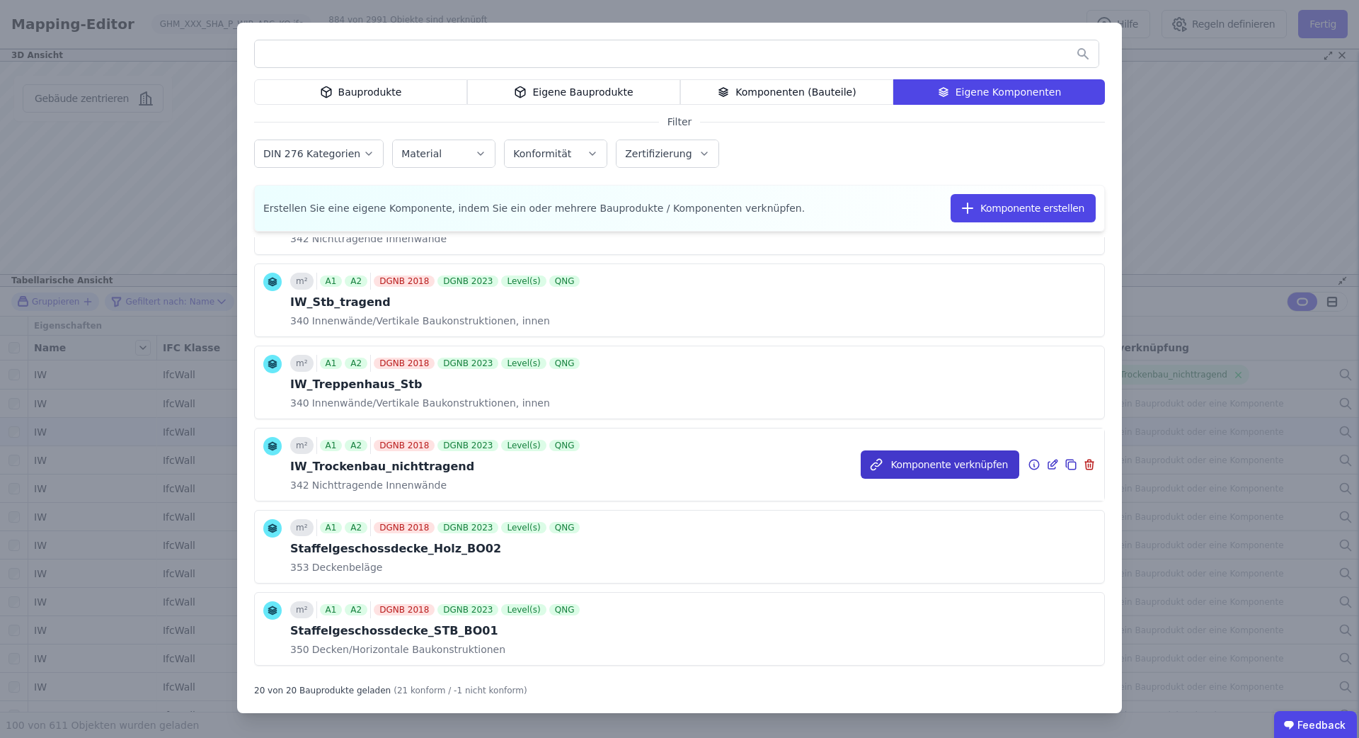
scroll to position [1252, 0]
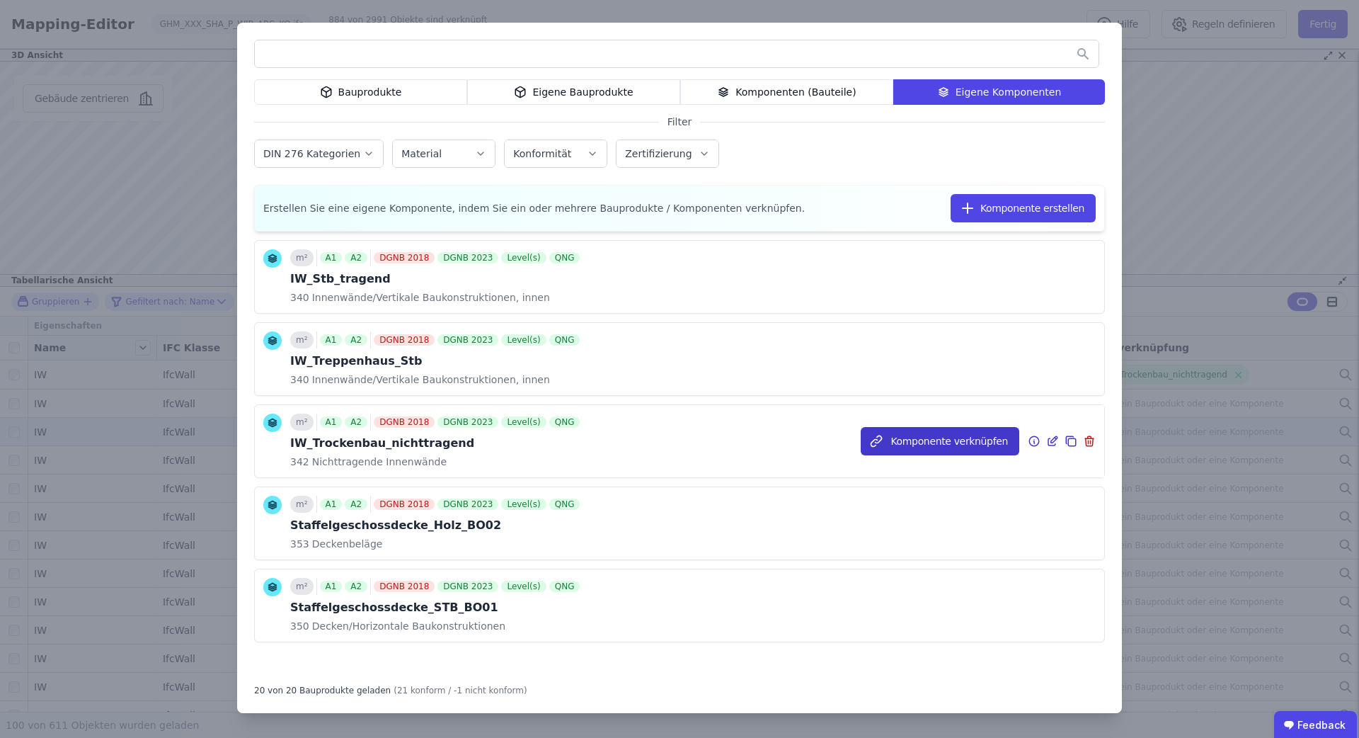
click at [967, 442] on button "Komponente verknüpfen" at bounding box center [940, 441] width 159 height 28
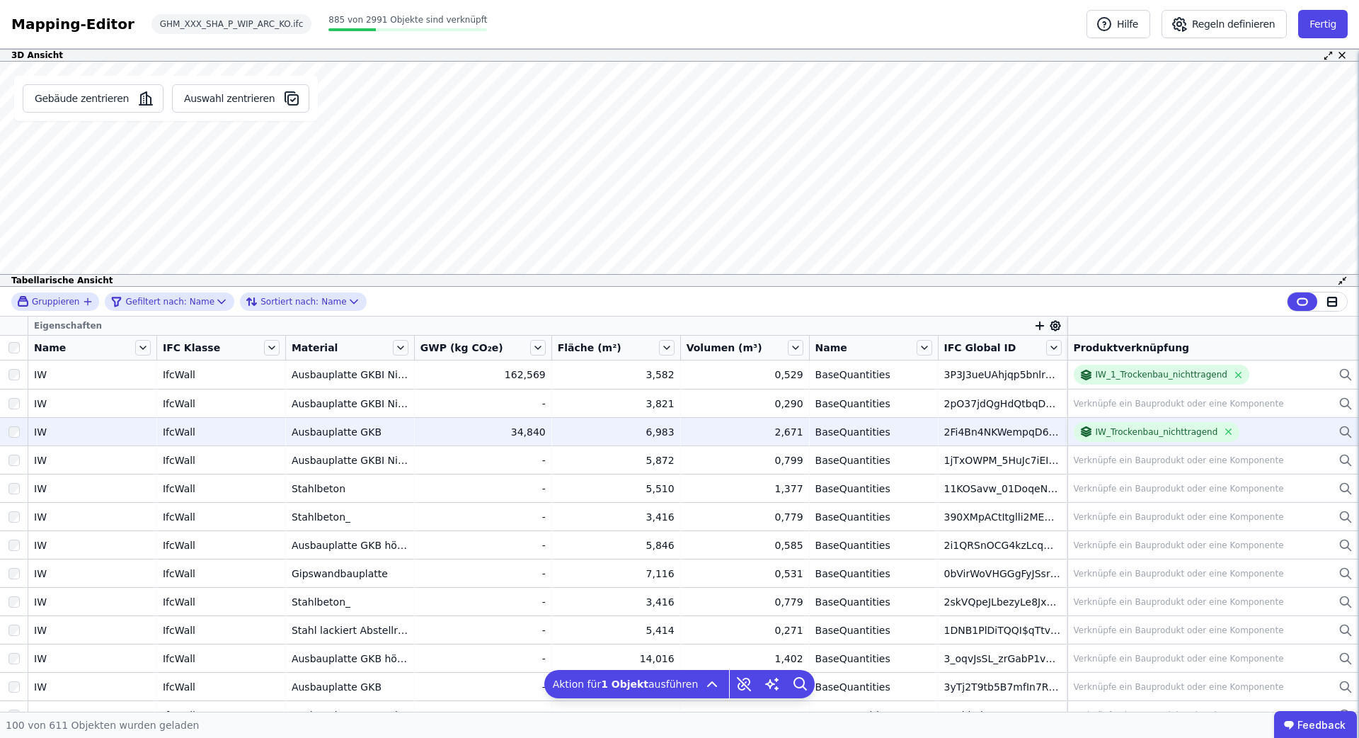
click at [293, 215] on div "Gebäude zentrieren Auswahl zentrieren AW 01 Produktverknüpfung AW01_Holz_tragen…" at bounding box center [679, 174] width 1359 height 225
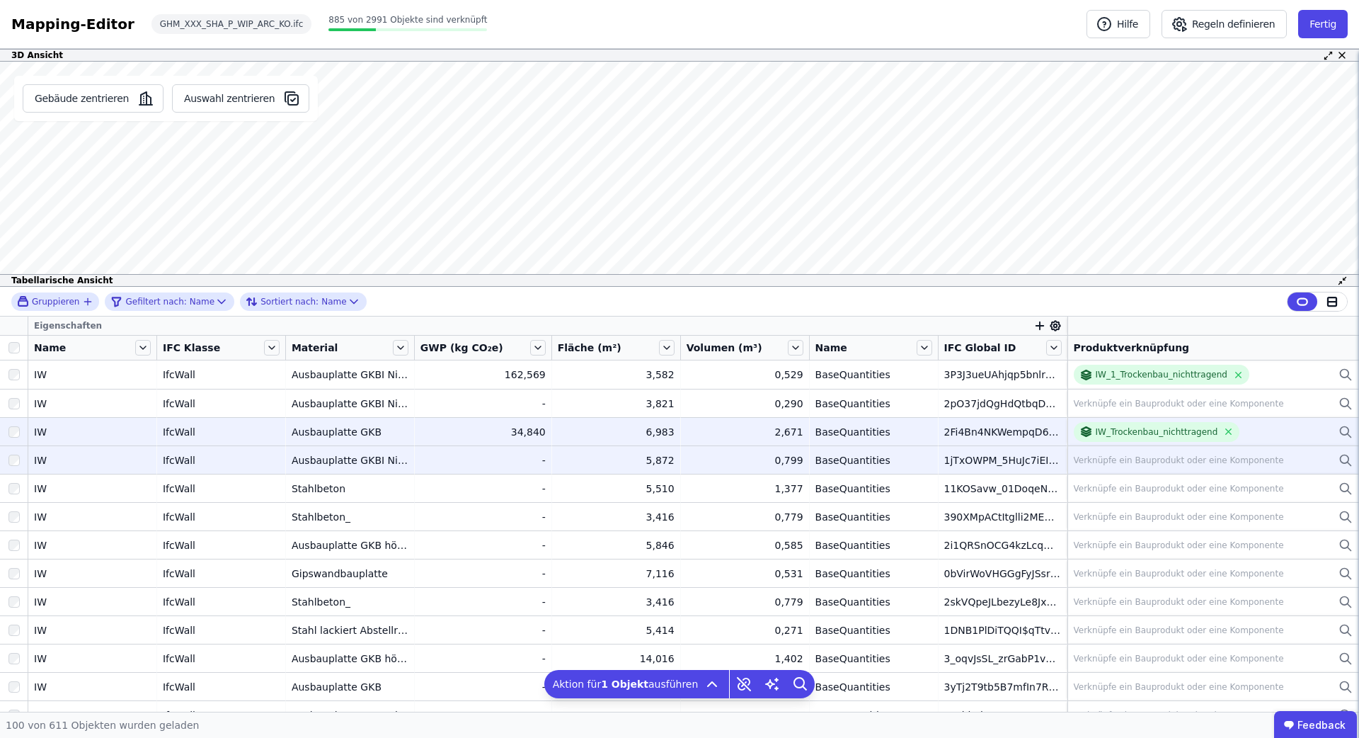
click at [1116, 456] on div "Verknüpfe ein Bauprodukt oder eine Komponente" at bounding box center [1179, 459] width 210 height 11
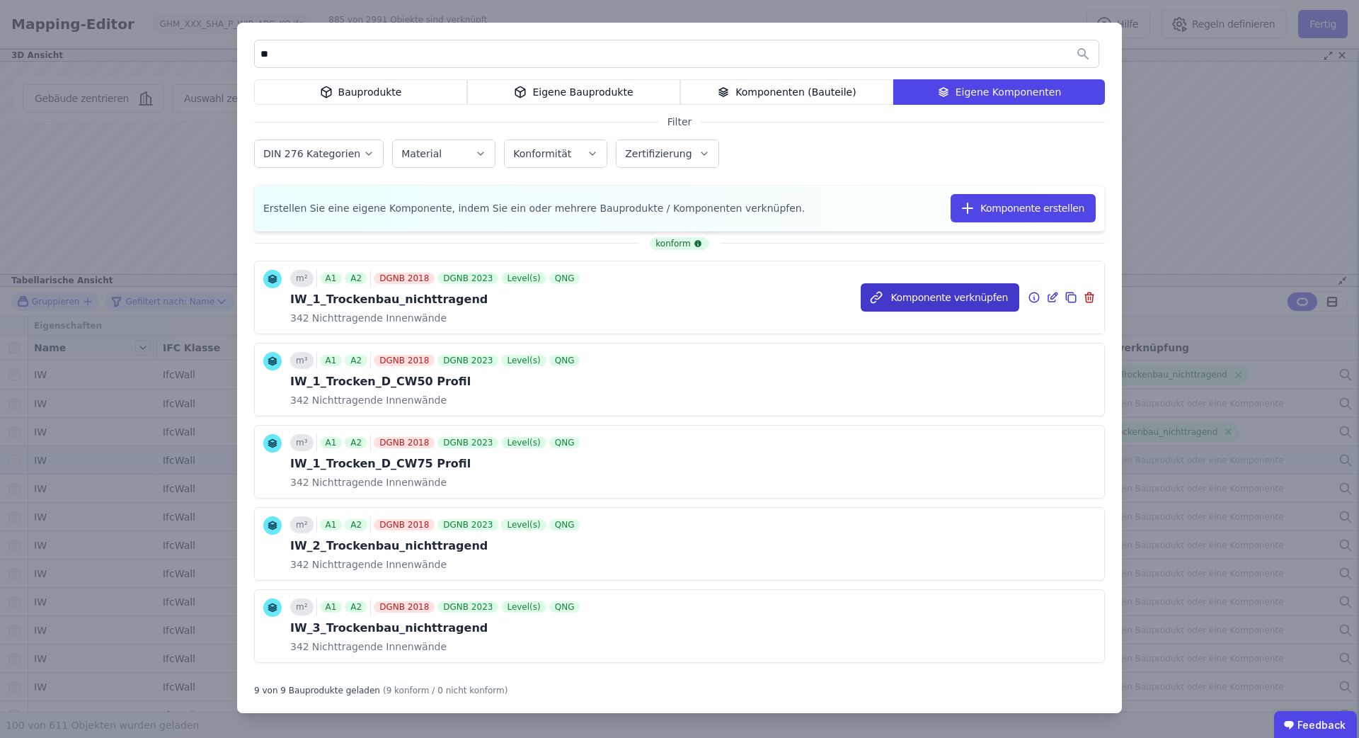
type input "**"
click at [942, 301] on button "Komponente verknüpfen" at bounding box center [940, 297] width 159 height 28
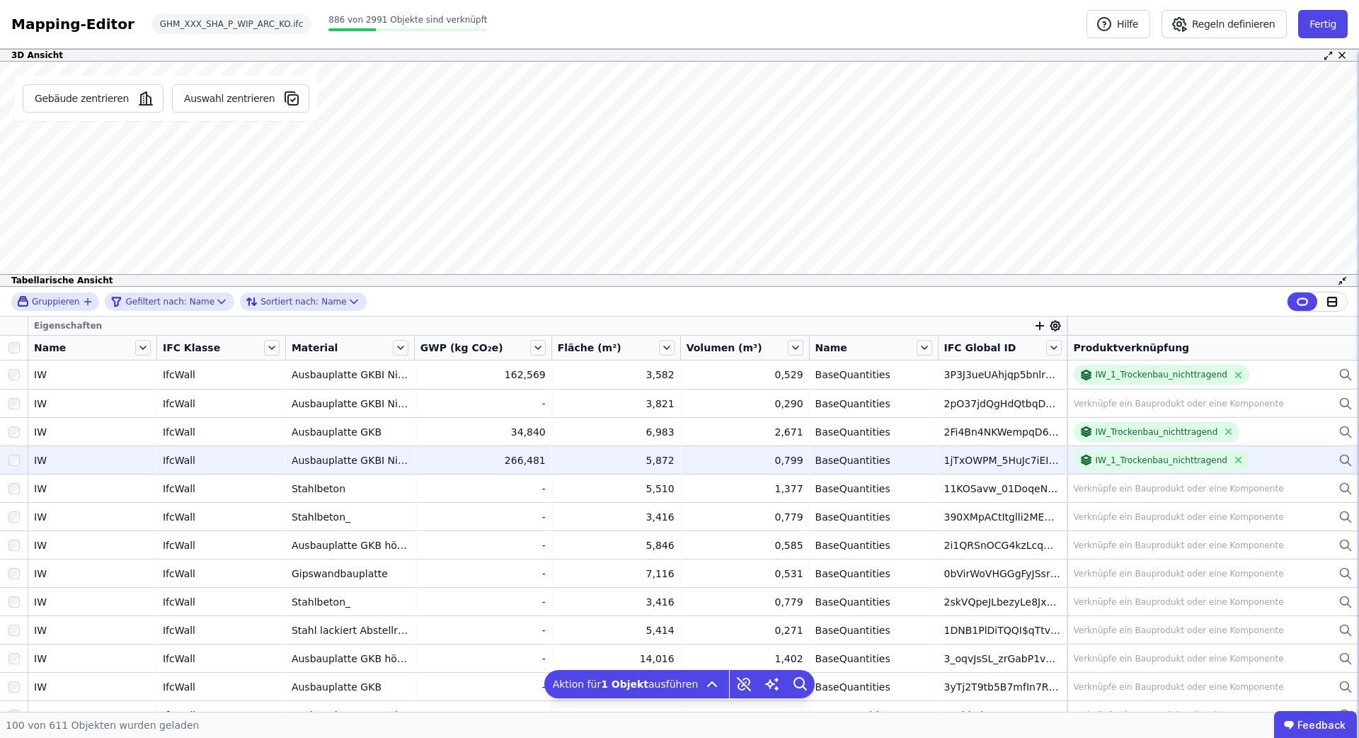
click at [302, 193] on div "Gebäude zentrieren Auswahl zentrieren AW 01 Produktverknüpfung AW01_Holz_tragen…" at bounding box center [679, 174] width 1359 height 225
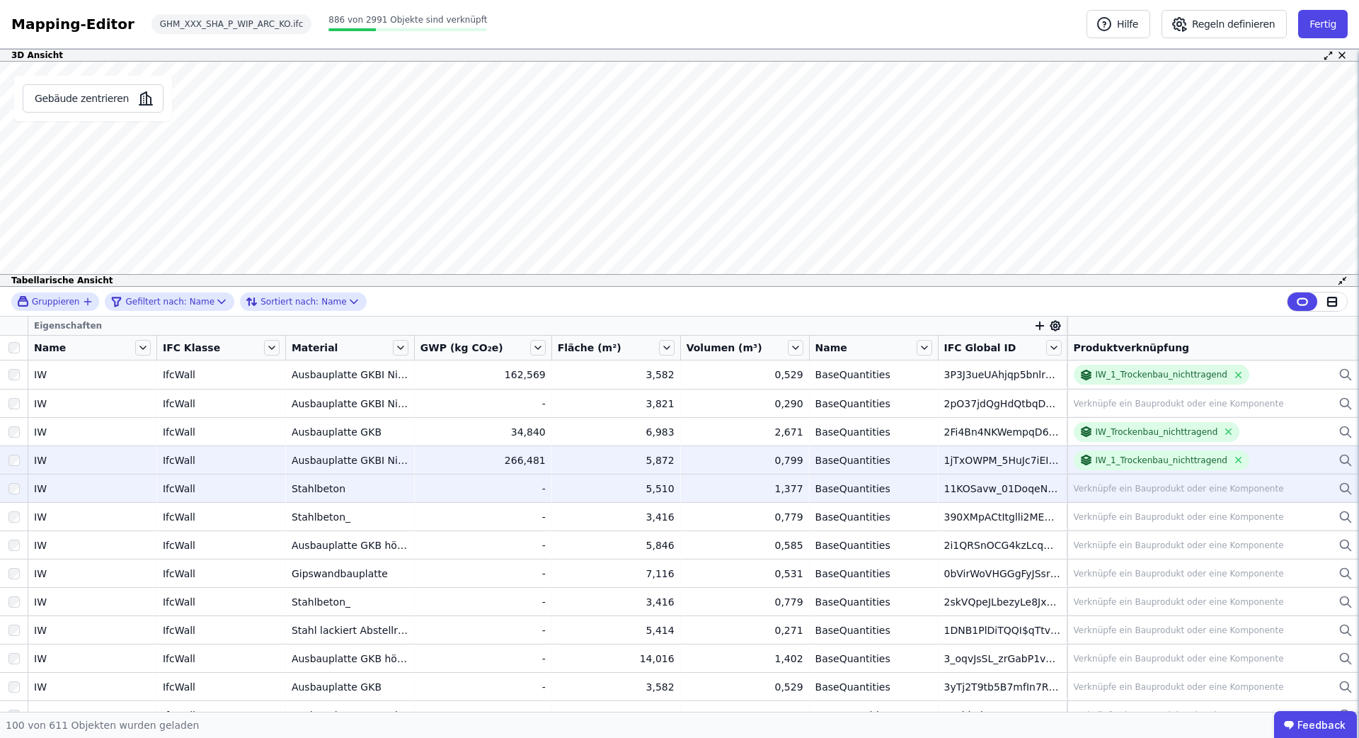
click at [1123, 486] on div "Verknüpfe ein Bauprodukt oder eine Komponente" at bounding box center [1179, 488] width 210 height 11
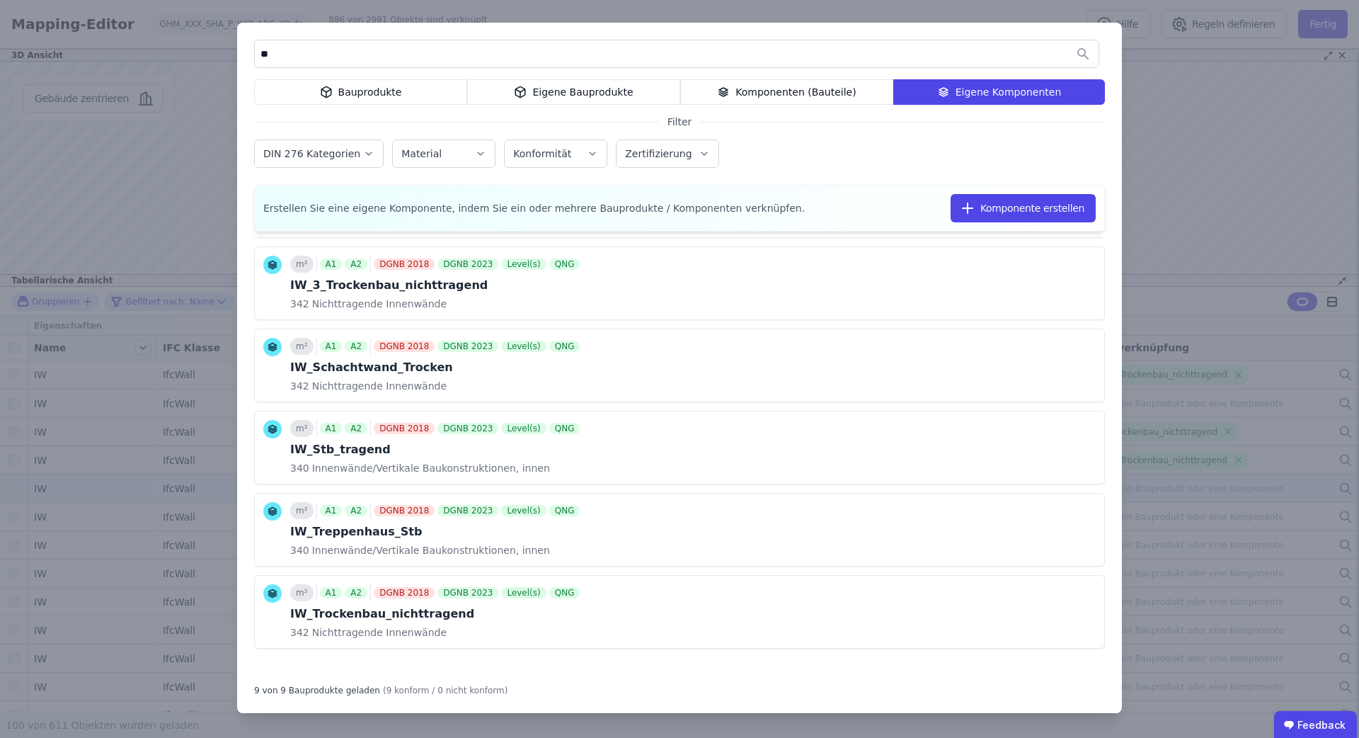
scroll to position [349, 0]
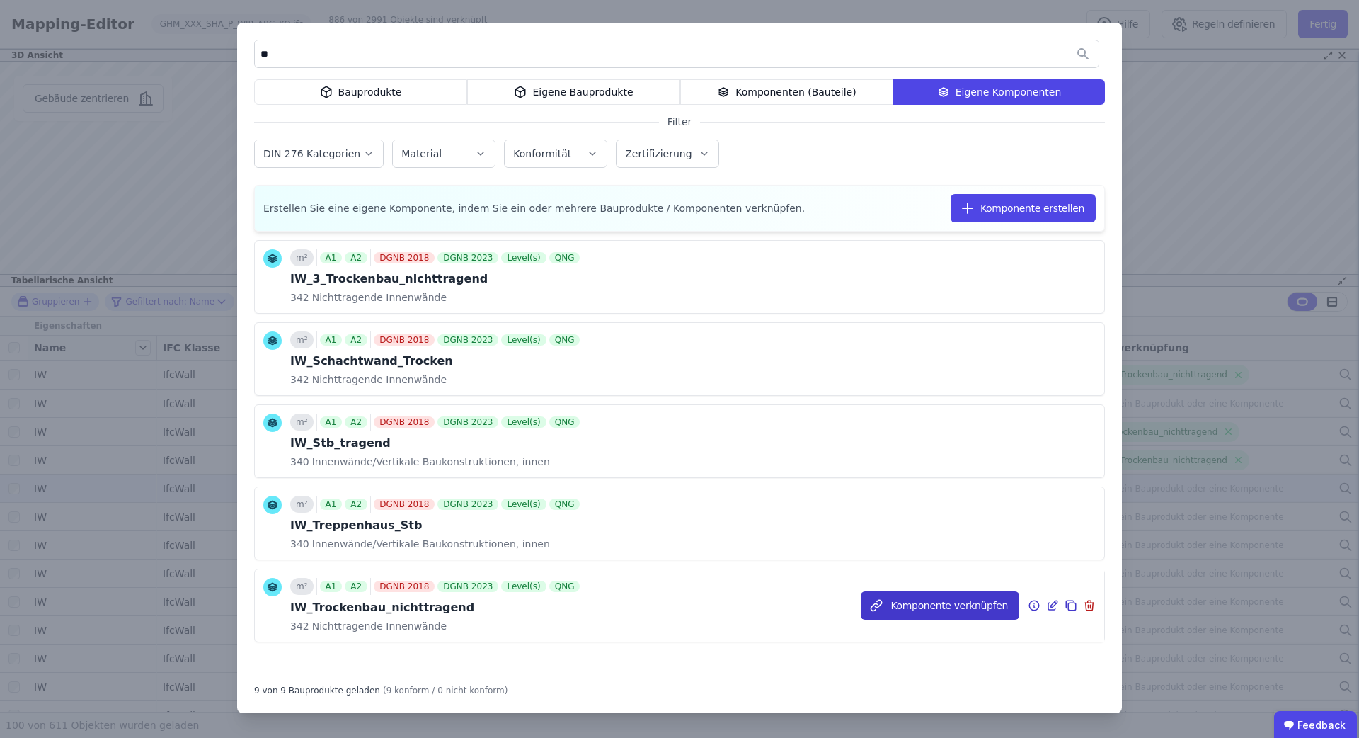
type input "**"
click at [0, 0] on button "Komponente verknüpfen" at bounding box center [0, 0] width 0 height 0
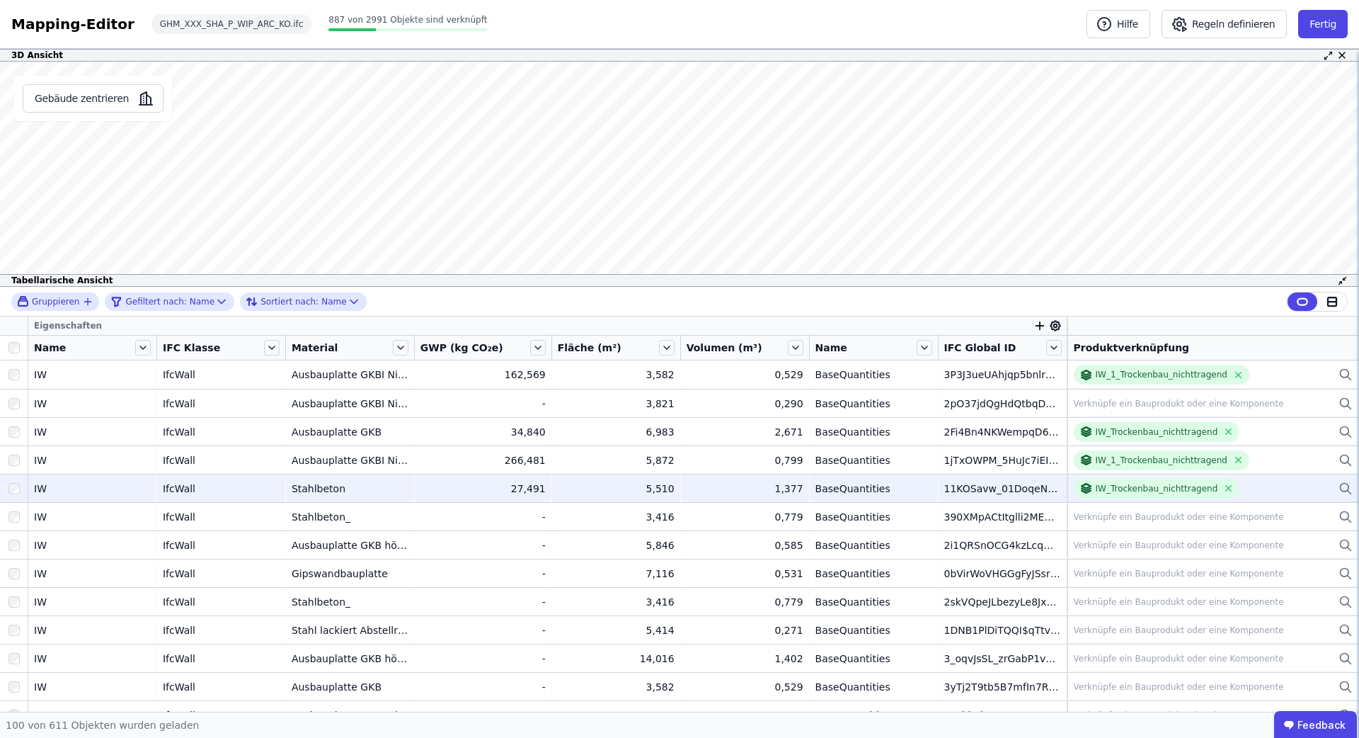
click at [1257, 491] on div "IW_Trockenbau_nichttragend" at bounding box center [1213, 489] width 279 height 20
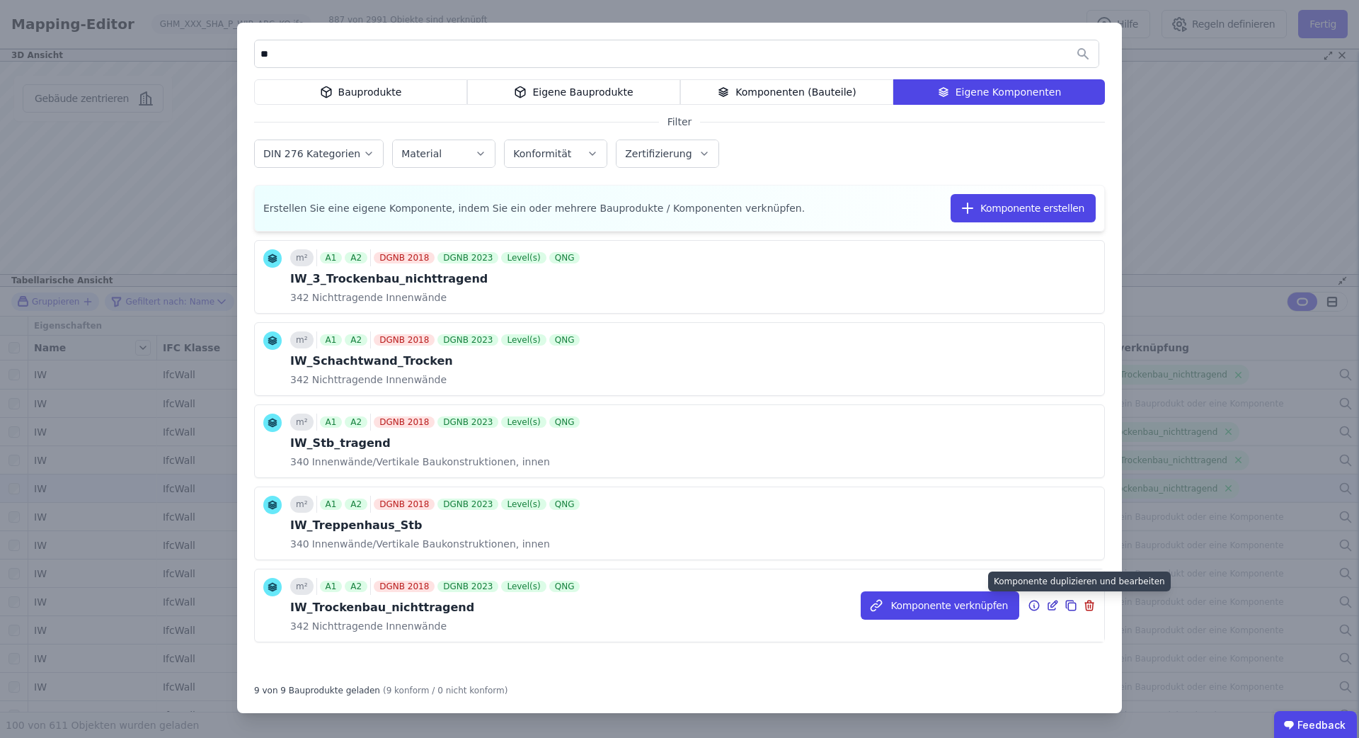
type input "**"
click at [1075, 607] on icon at bounding box center [1071, 605] width 13 height 17
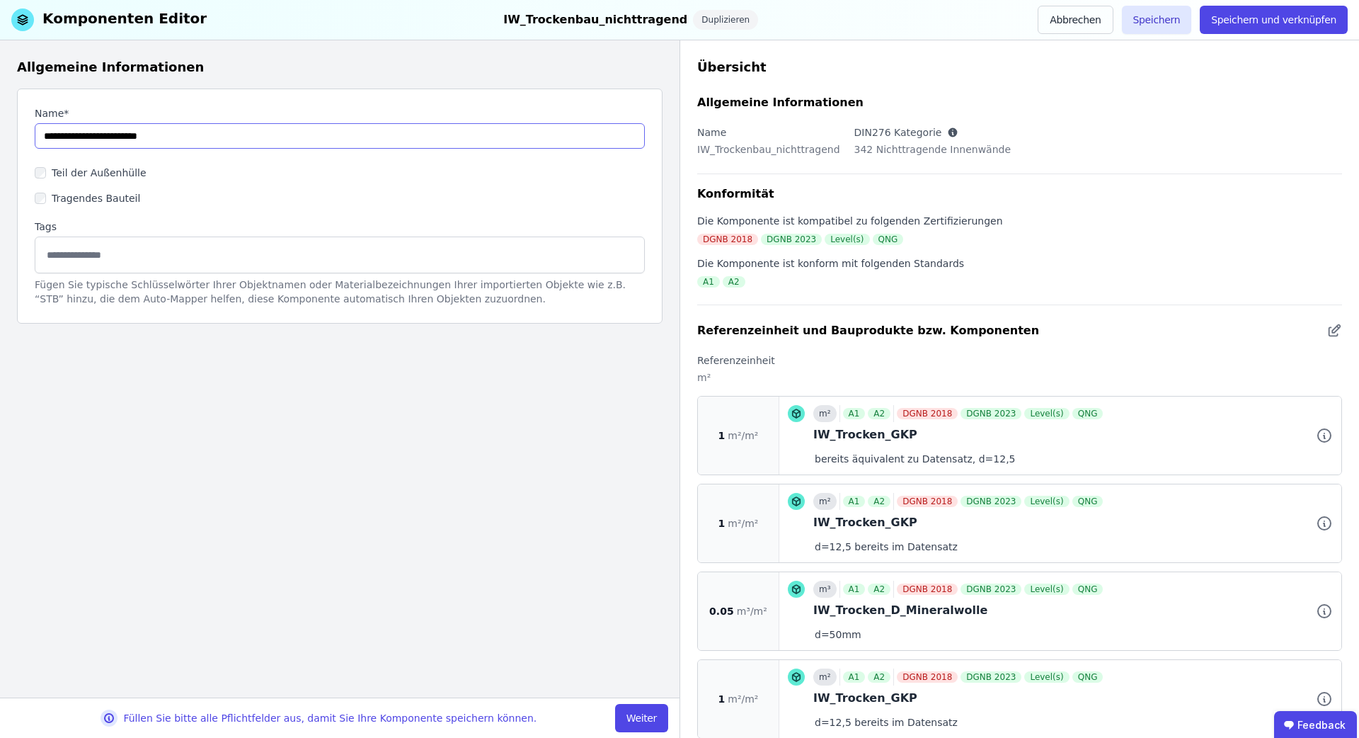
drag, startPoint x: 61, startPoint y: 137, endPoint x: 112, endPoint y: 137, distance: 51.0
click at [112, 137] on input "string" at bounding box center [340, 135] width 610 height 25
click at [214, 137] on input "string" at bounding box center [340, 135] width 610 height 25
type input "**********"
click at [1166, 23] on button "Speichern" at bounding box center [1157, 20] width 70 height 28
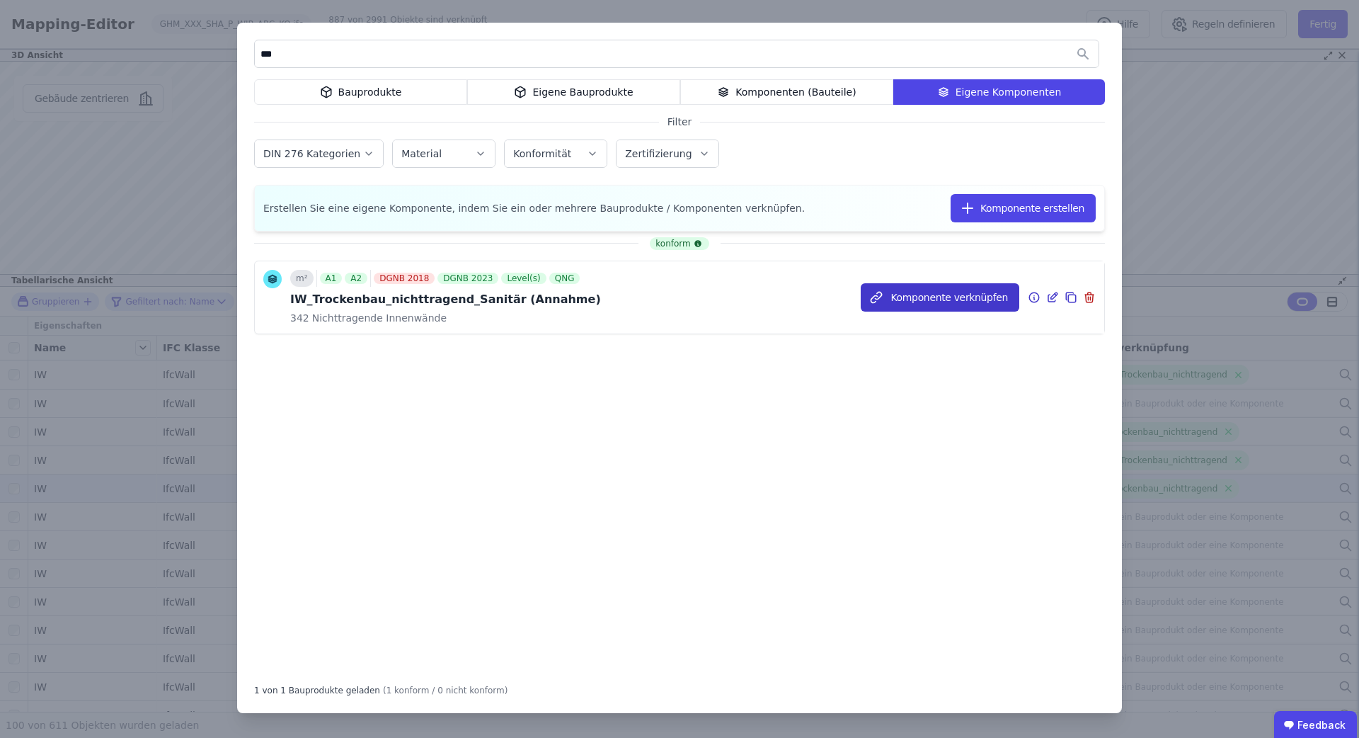
type input "***"
click at [940, 299] on button "Komponente verknüpfen" at bounding box center [940, 297] width 159 height 28
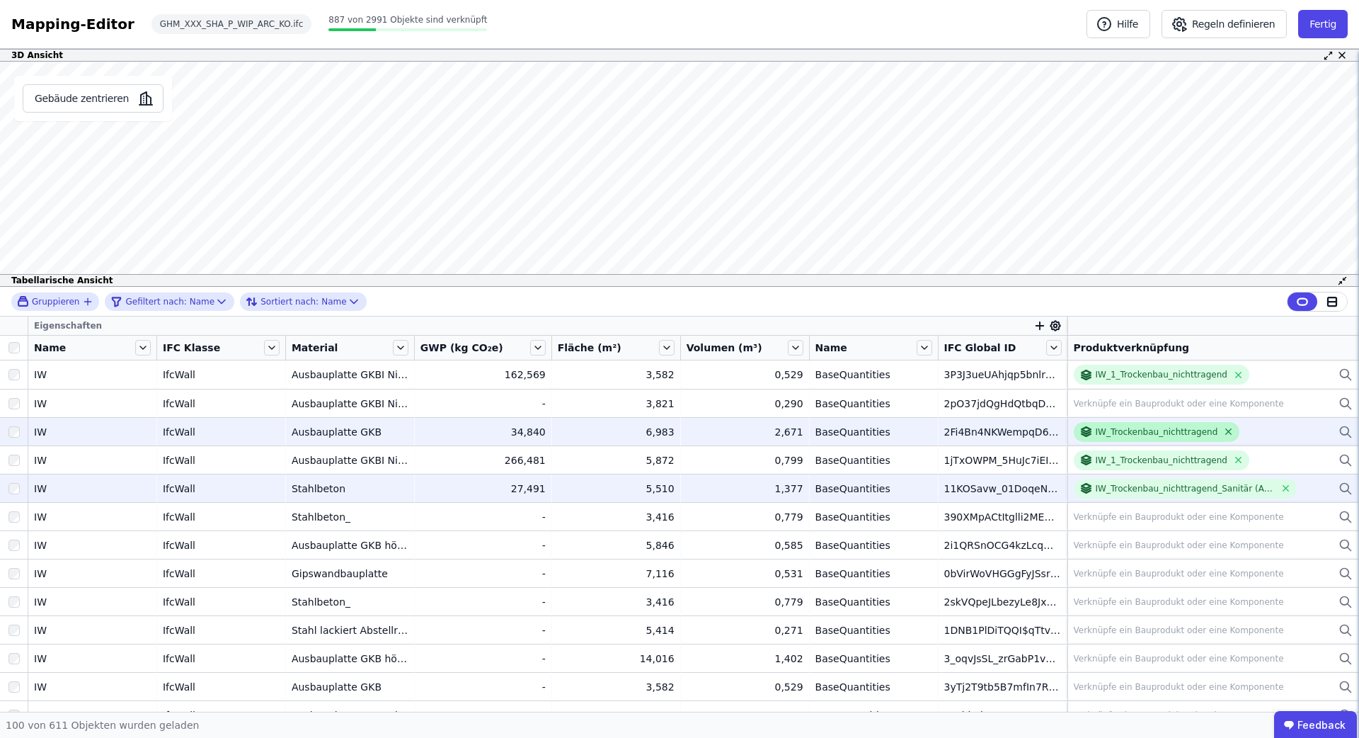
click at [1223, 430] on icon at bounding box center [1228, 431] width 11 height 11
click at [1217, 431] on div "Verknüpfe ein Bauprodukt oder eine Komponente" at bounding box center [1179, 431] width 210 height 11
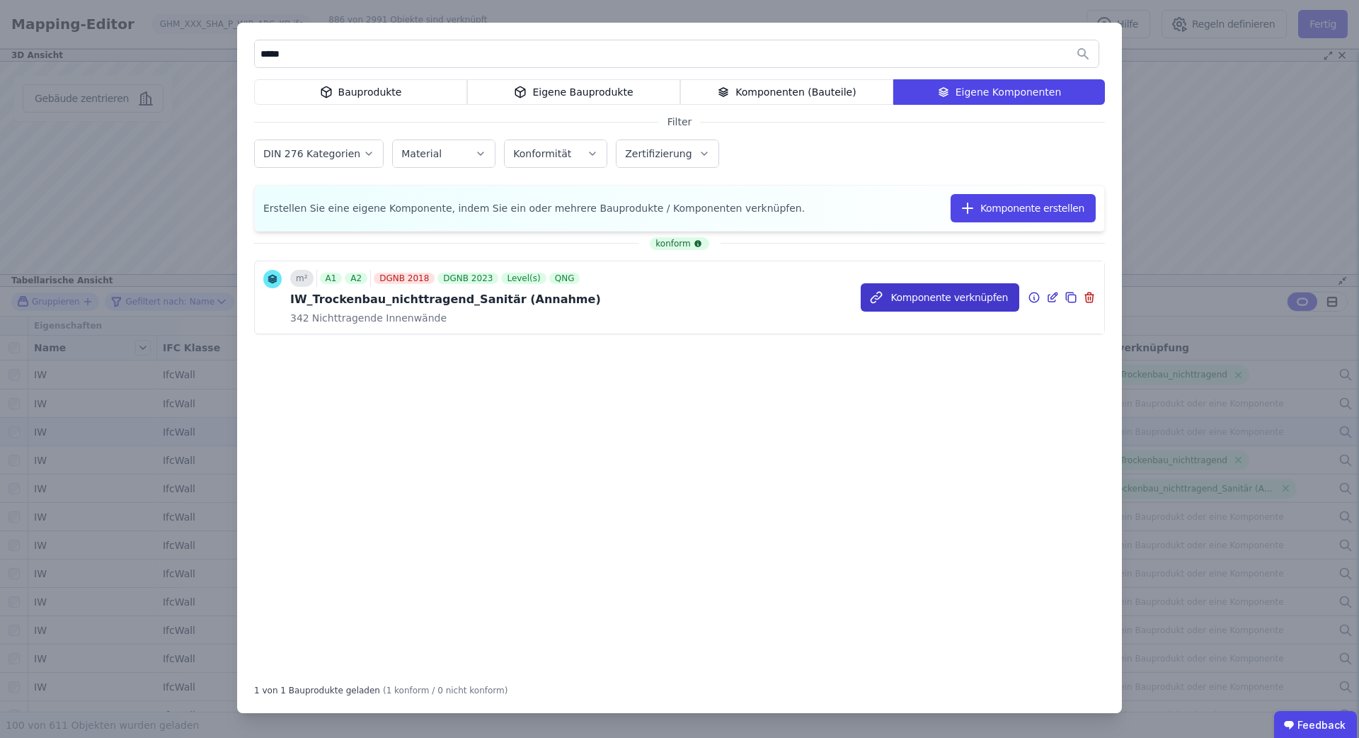
type input "*****"
click at [989, 298] on button "Komponente verknüpfen" at bounding box center [940, 297] width 159 height 28
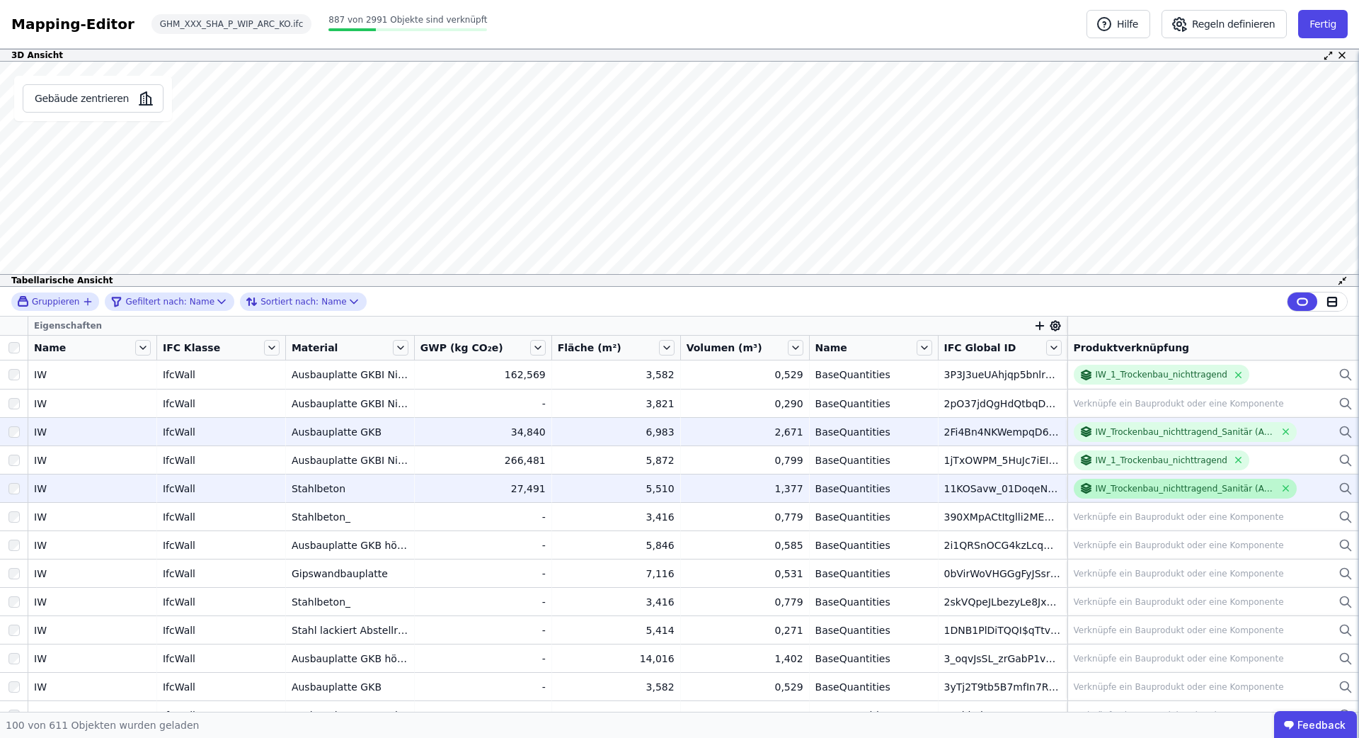
click at [1155, 487] on div "IW_Trockenbau_nichttragend_Sanitär (Annahme)" at bounding box center [1186, 488] width 180 height 11
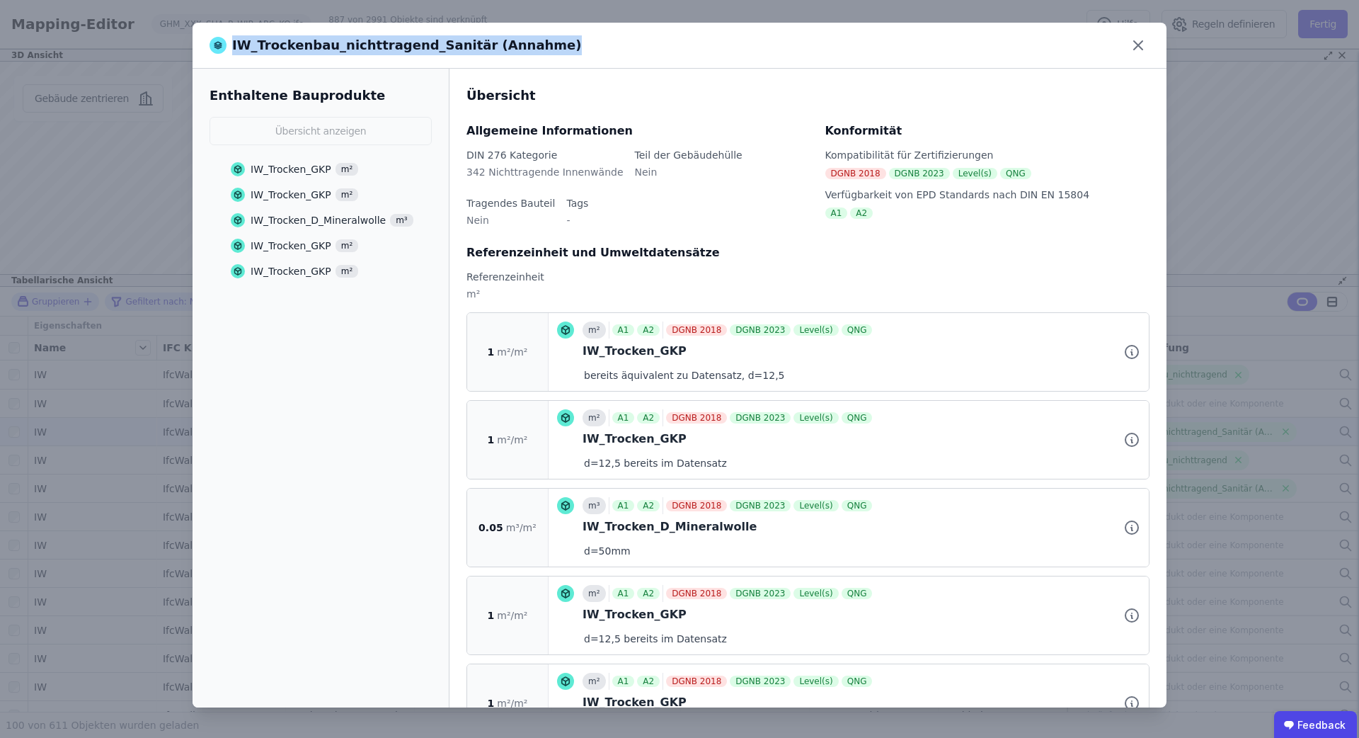
click at [526, 46] on div "IW_Trockenbau_nichttragend_Sanitär (Annahme)" at bounding box center [680, 46] width 974 height 46
copy div "IW_Trockenbau_nichttragend_Sanitär (Annahme)"
click at [1226, 349] on div "IW_Trockenbau_nichttragend_Sanitär (Annahme) Enthaltene Bauprodukte Übersicht a…" at bounding box center [679, 369] width 1359 height 738
click at [1206, 491] on div "IW_Trockenbau_nichttragend_Sanitär (Annahme) Enthaltene Bauprodukte Übersicht a…" at bounding box center [679, 369] width 1359 height 738
click at [1135, 46] on icon at bounding box center [1138, 45] width 23 height 23
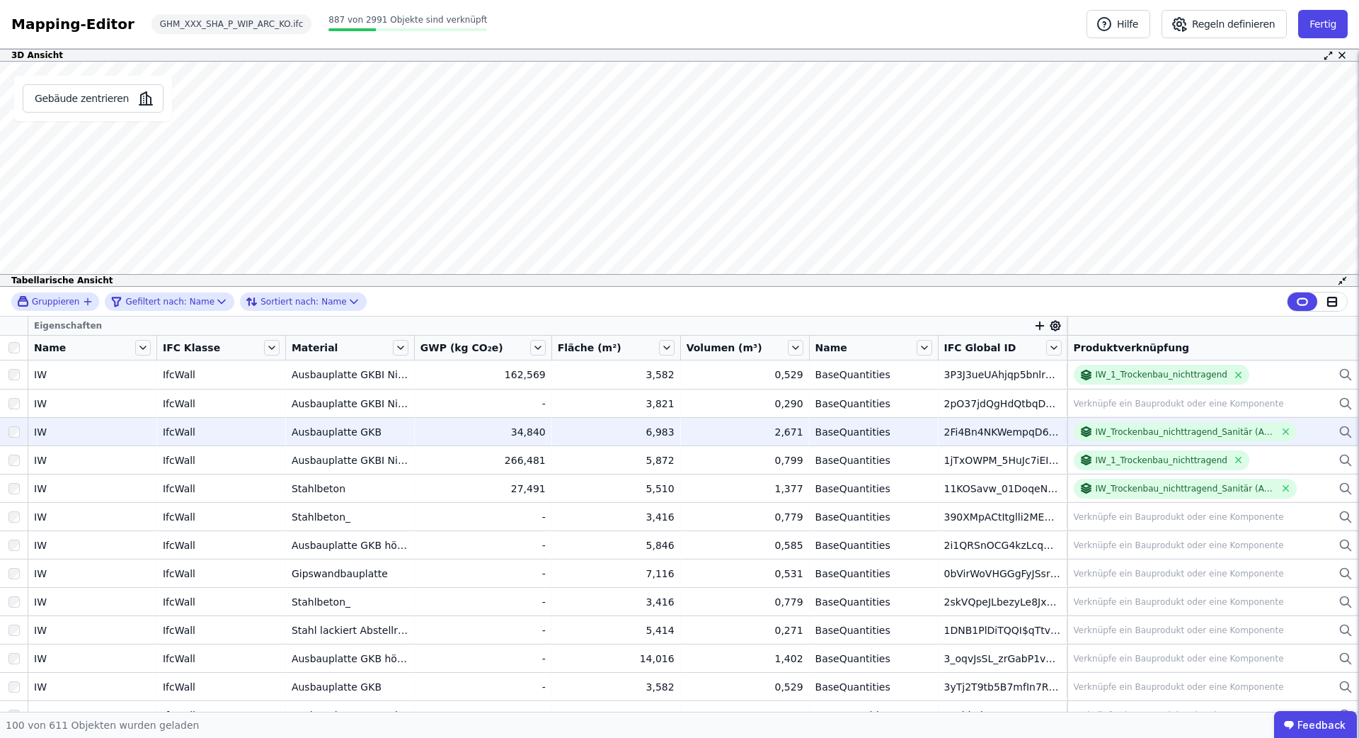
click at [1339, 280] on icon at bounding box center [1342, 280] width 11 height 11
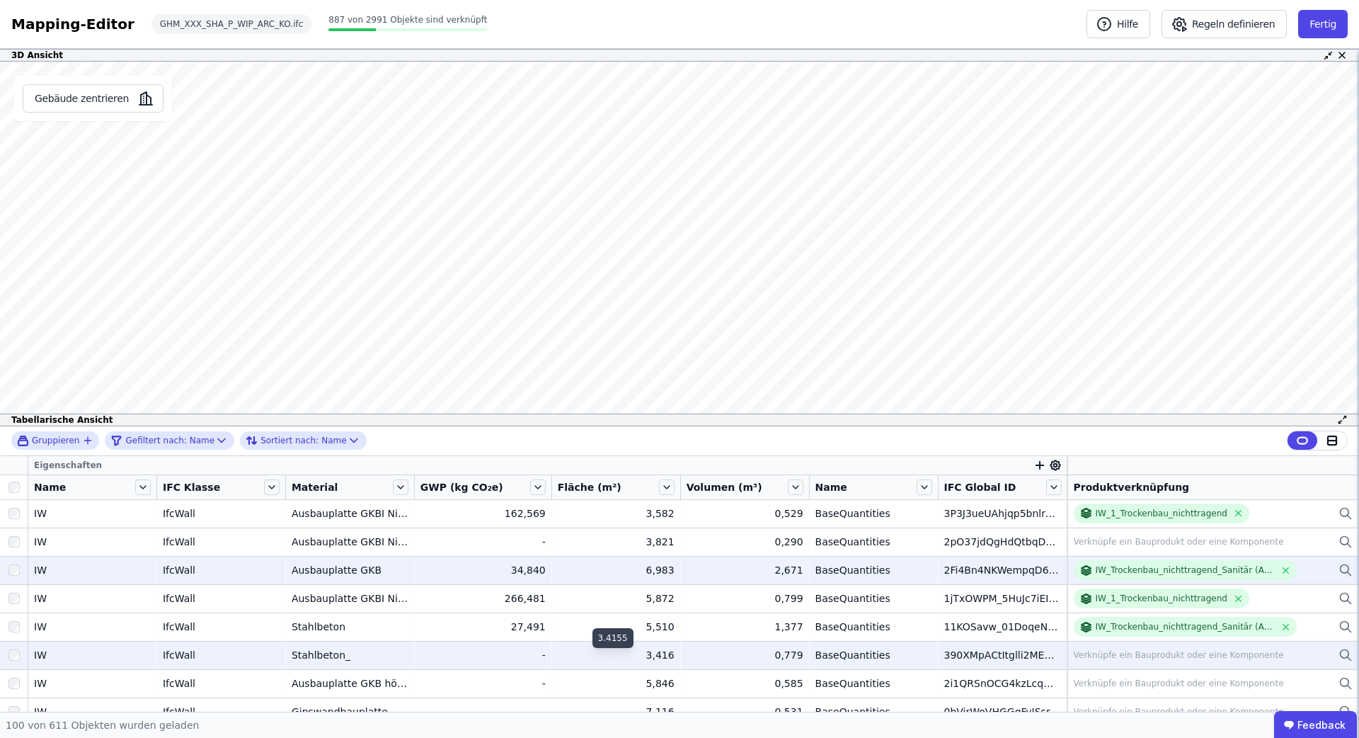
scroll to position [1, 0]
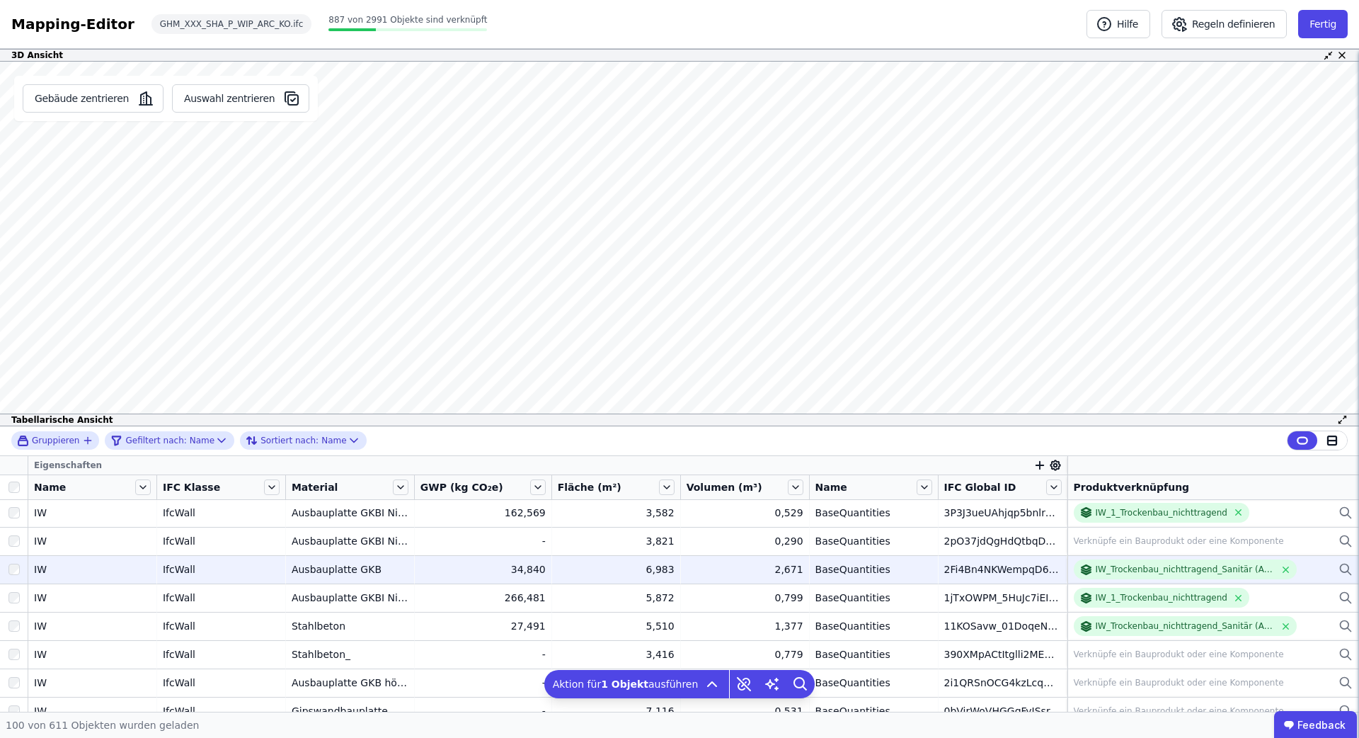
click at [19, 487] on div at bounding box center [14, 486] width 16 height 11
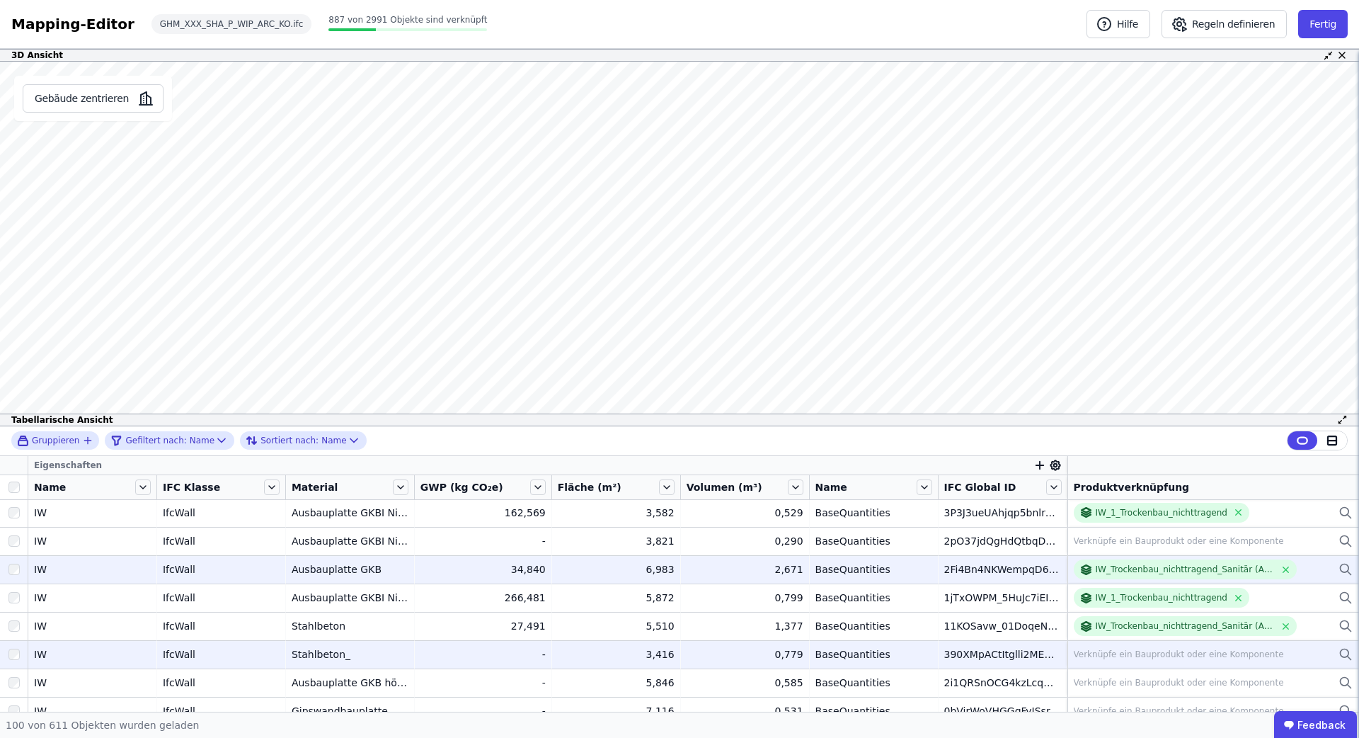
click at [1126, 651] on div "Verknüpfe ein Bauprodukt oder eine Komponente" at bounding box center [1179, 653] width 210 height 11
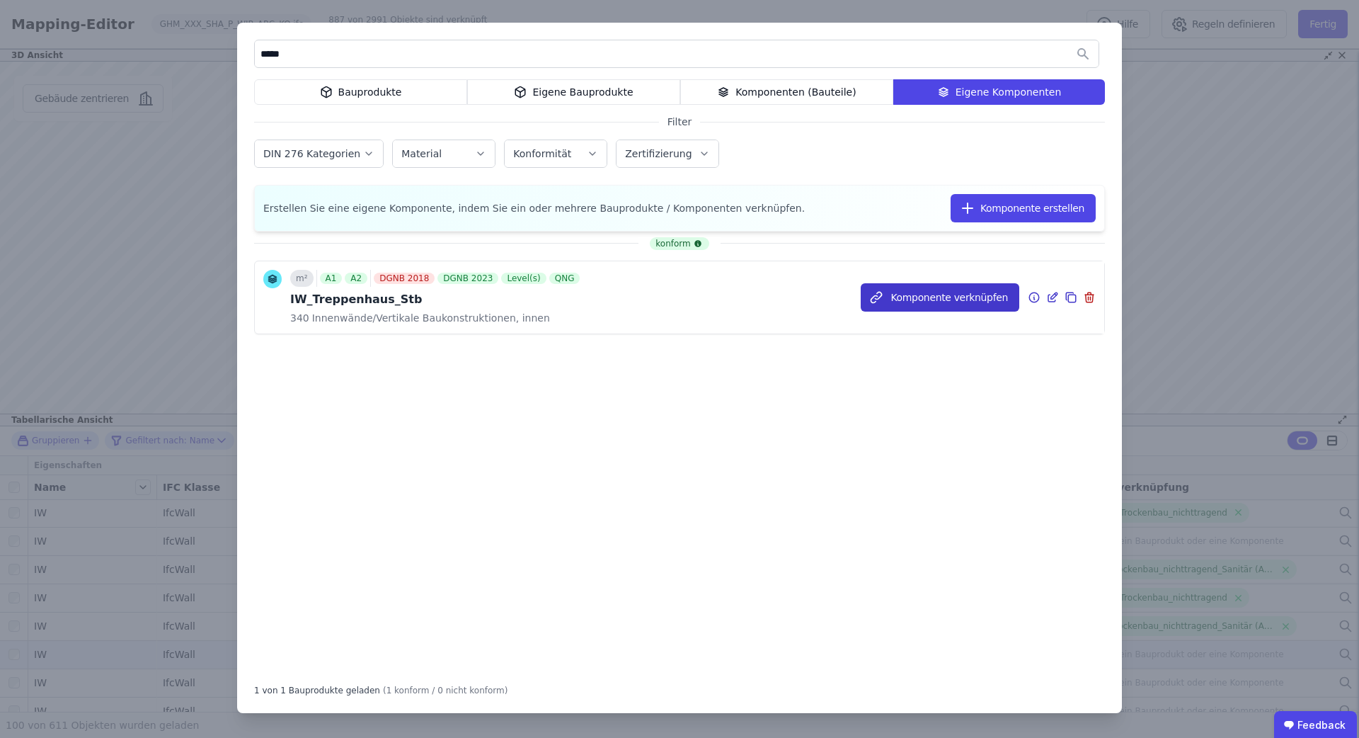
type input "*****"
click at [954, 298] on button "Komponente verknüpfen" at bounding box center [940, 297] width 159 height 28
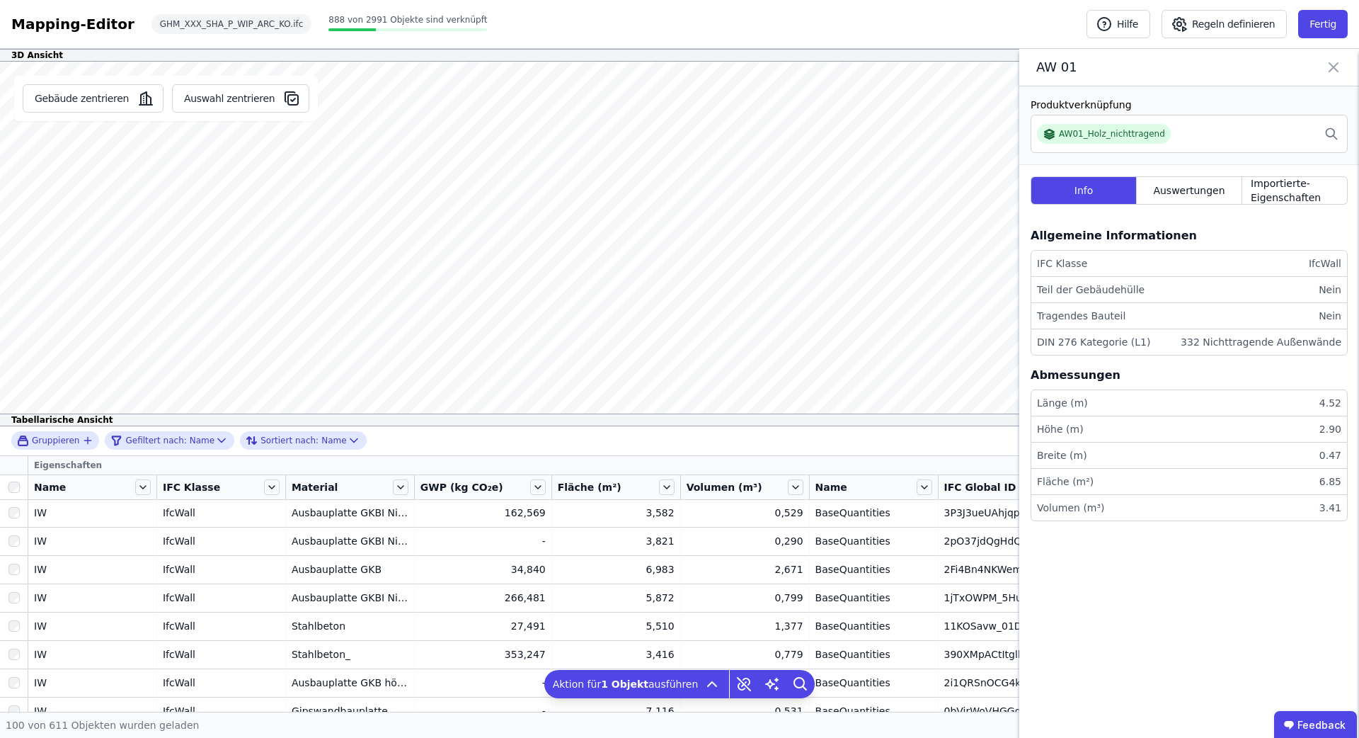
click at [1336, 70] on icon at bounding box center [1333, 67] width 8 height 8
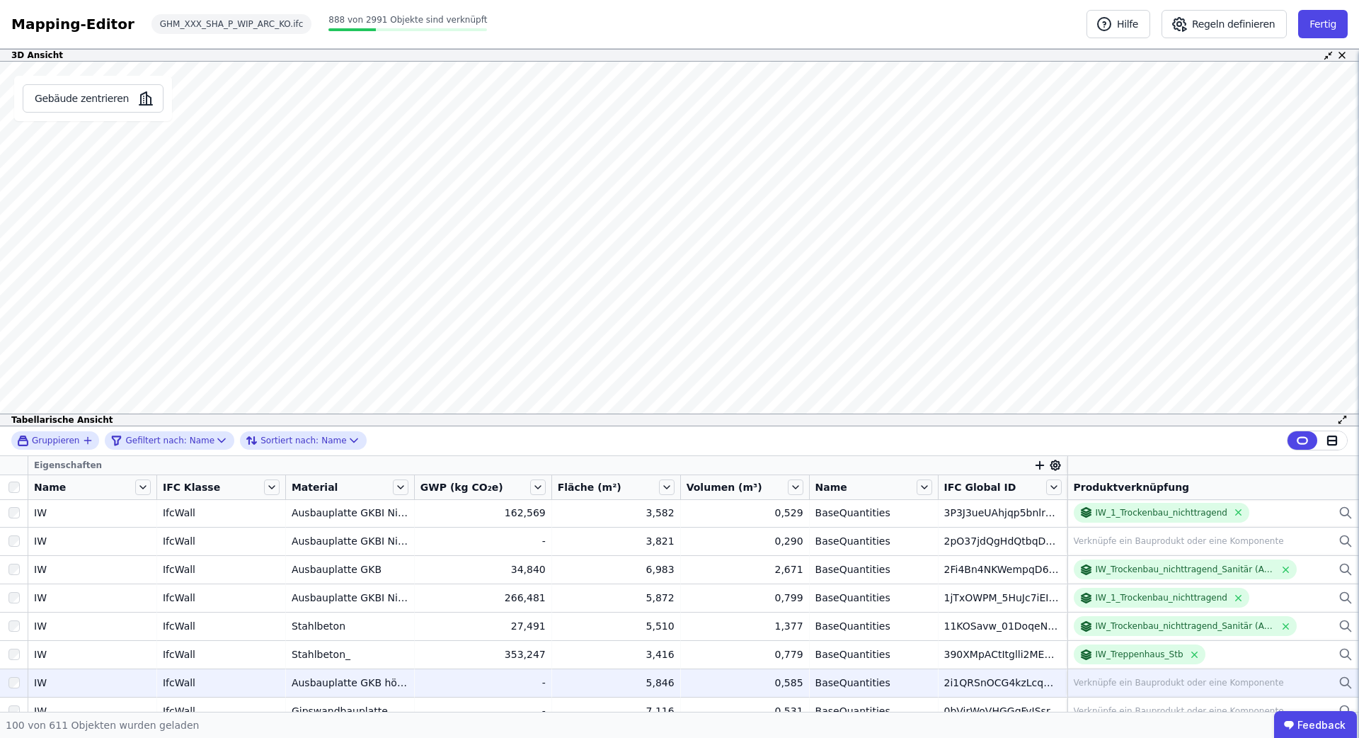
click at [1098, 680] on div "Verknüpfe ein Bauprodukt oder eine Komponente" at bounding box center [1179, 682] width 210 height 11
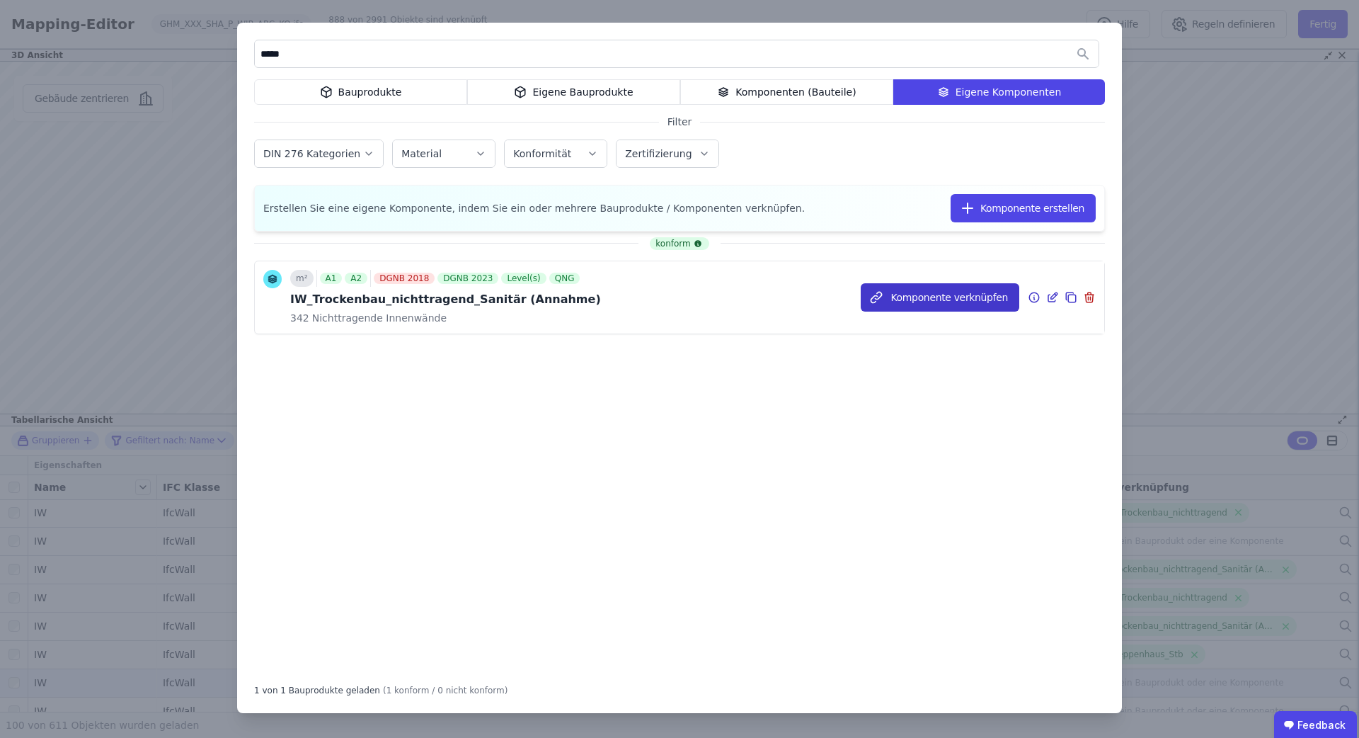
type input "*****"
click at [922, 295] on button "Komponente verknüpfen" at bounding box center [940, 297] width 159 height 28
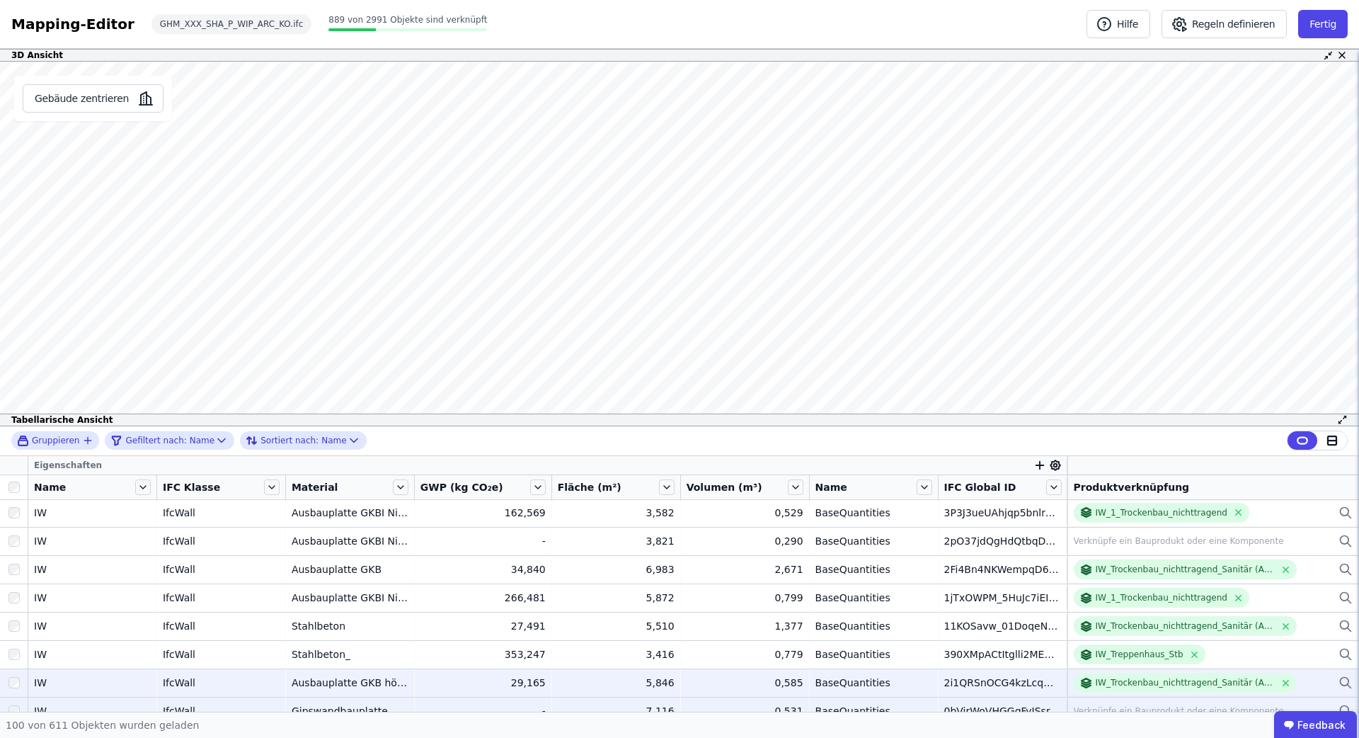
click at [1099, 702] on div "Verknüpfe ein Bauprodukt oder eine Komponente" at bounding box center [1213, 710] width 279 height 17
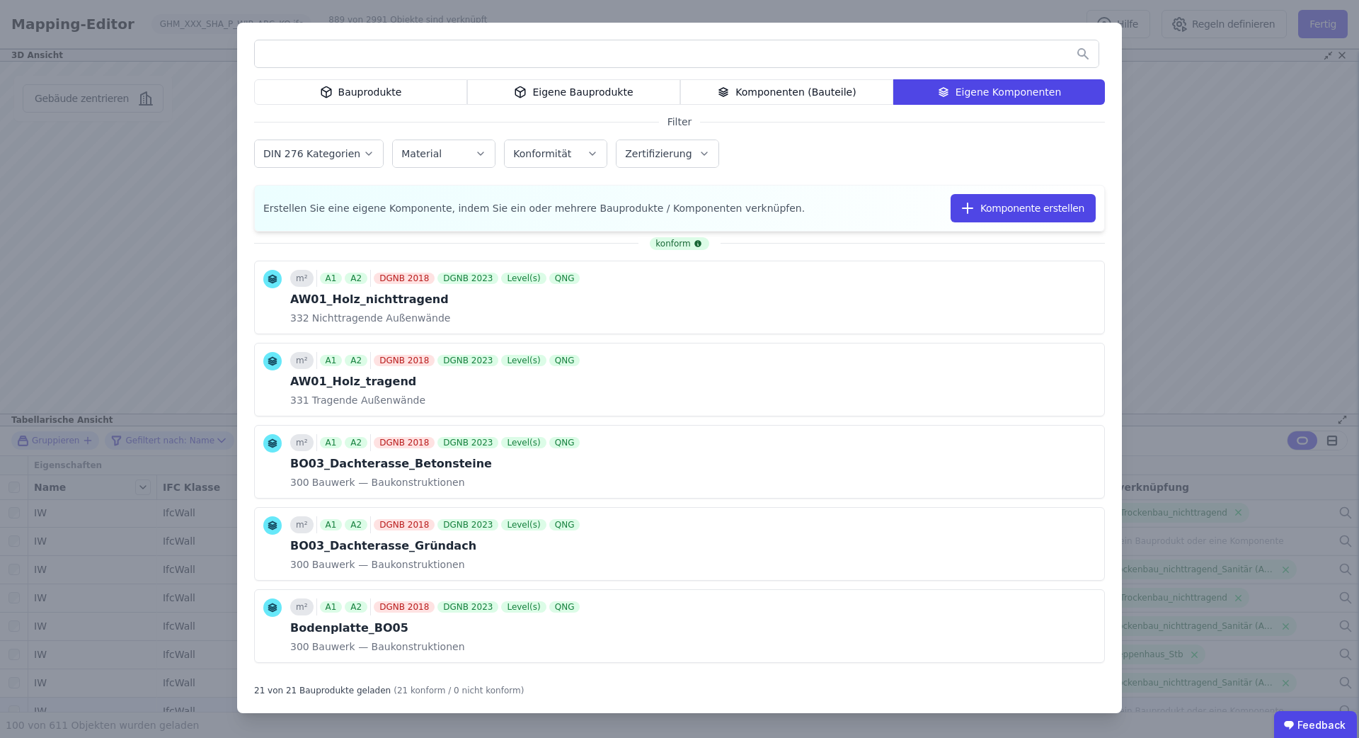
click at [1196, 205] on div "Bauprodukte Eigene Bauprodukte Komponenten (Bauteile) Eigene Komponenten Filter…" at bounding box center [679, 369] width 1359 height 738
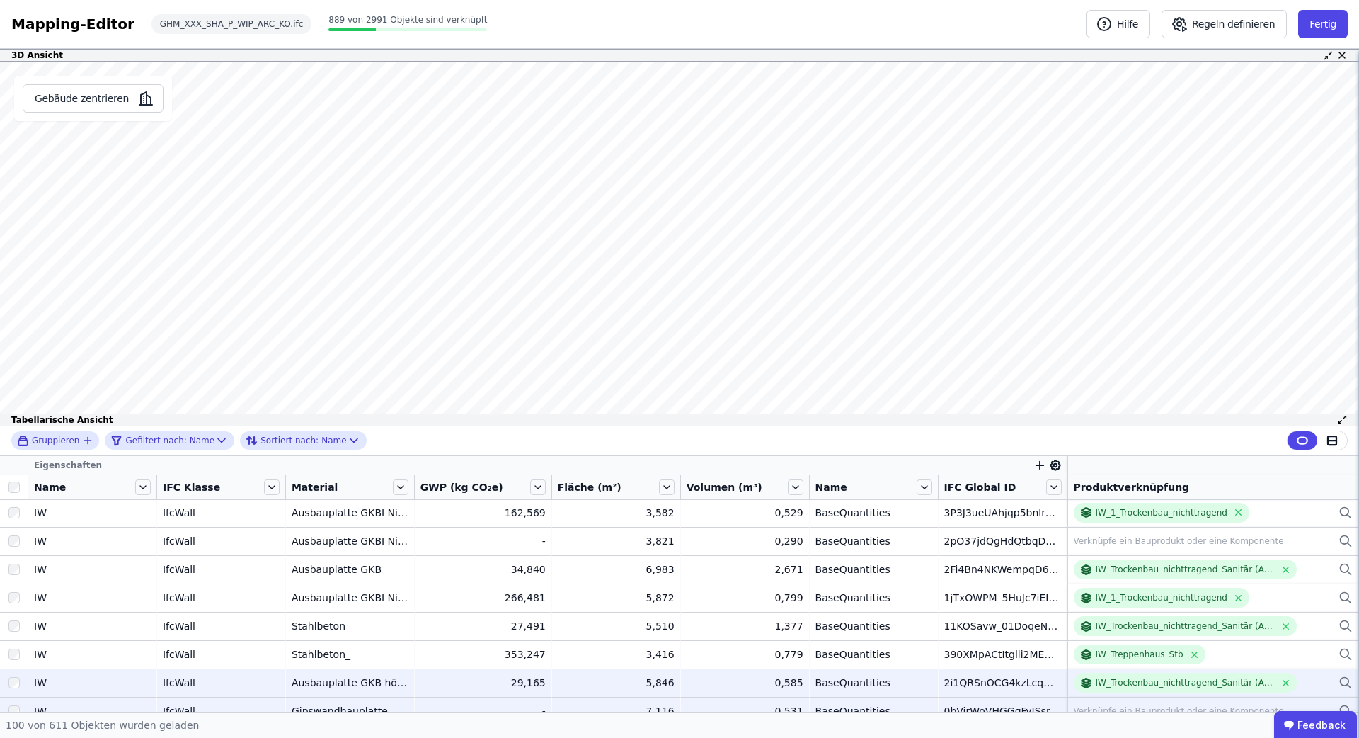
scroll to position [58, 0]
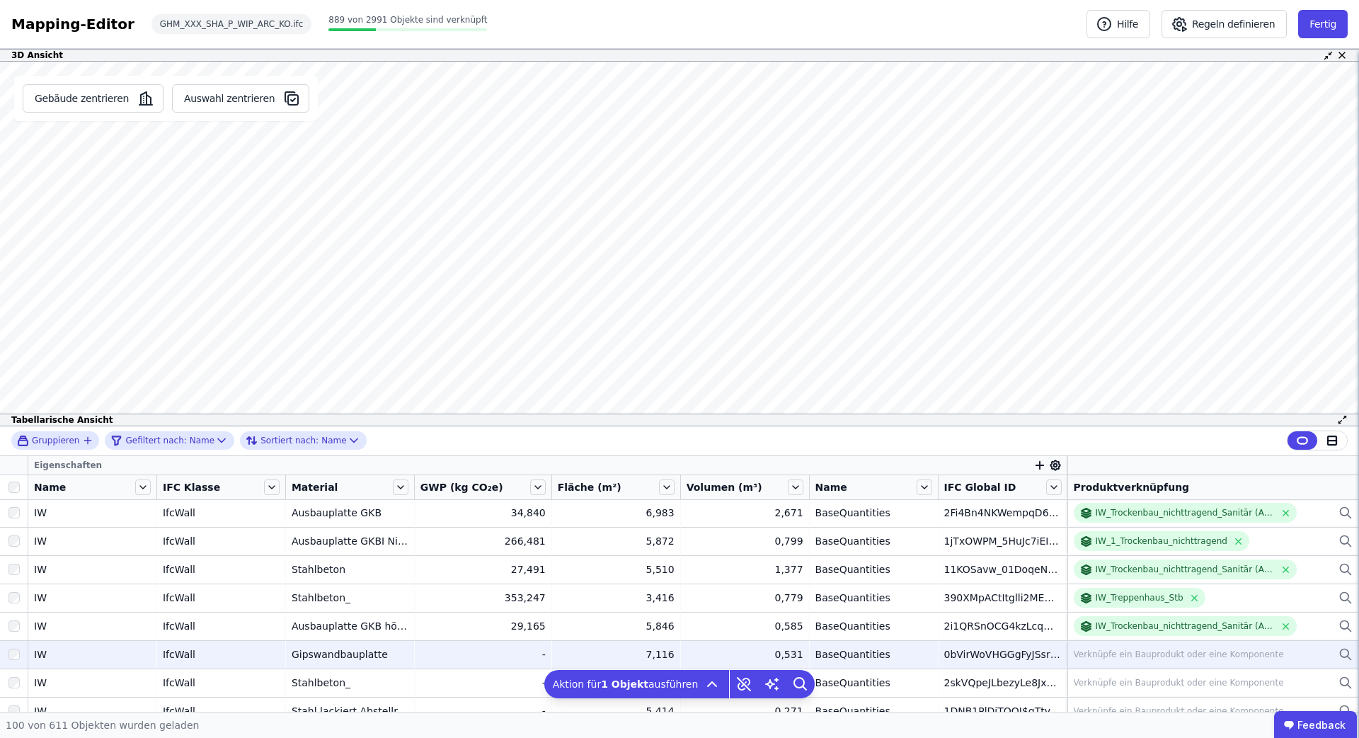
click at [1104, 655] on div "Verknüpfe ein Bauprodukt oder eine Komponente" at bounding box center [1179, 653] width 210 height 11
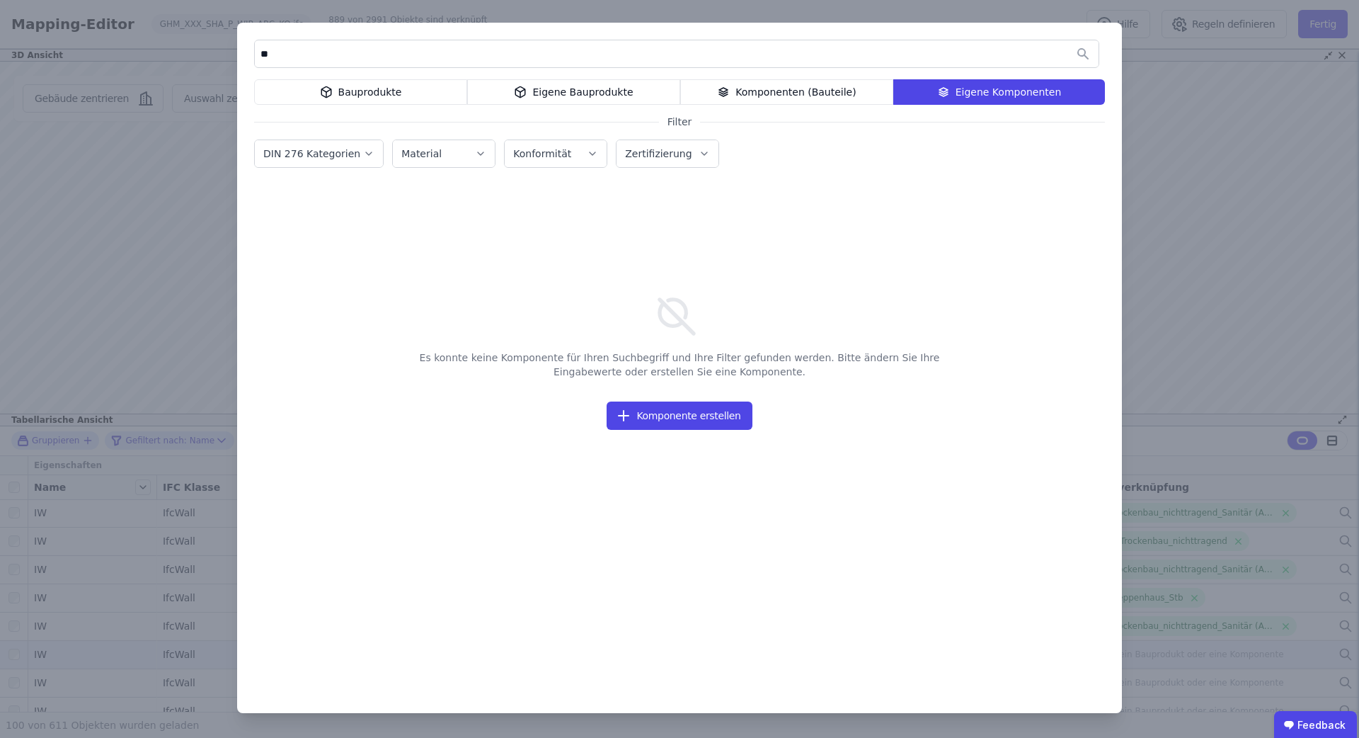
type input "*"
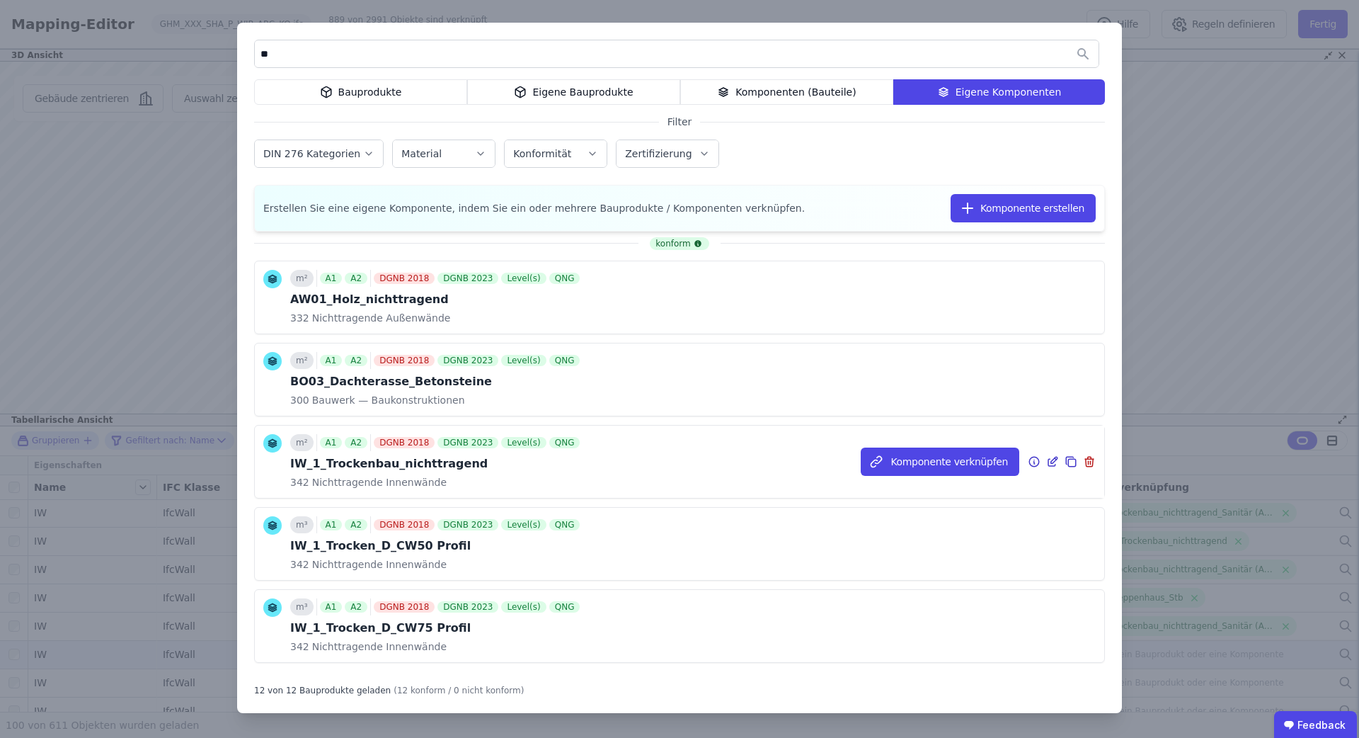
type input "**"
click at [942, 462] on button "Komponente verknüpfen" at bounding box center [940, 461] width 159 height 28
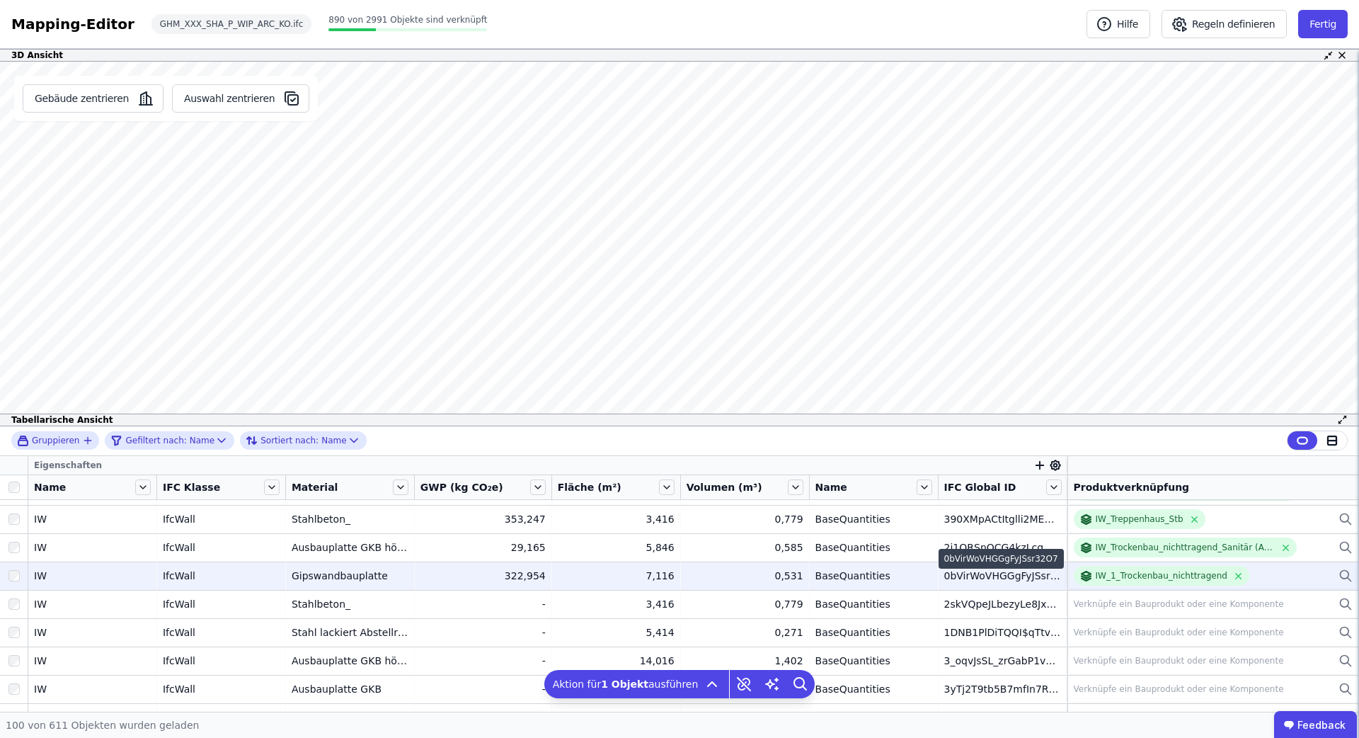
scroll to position [137, 0]
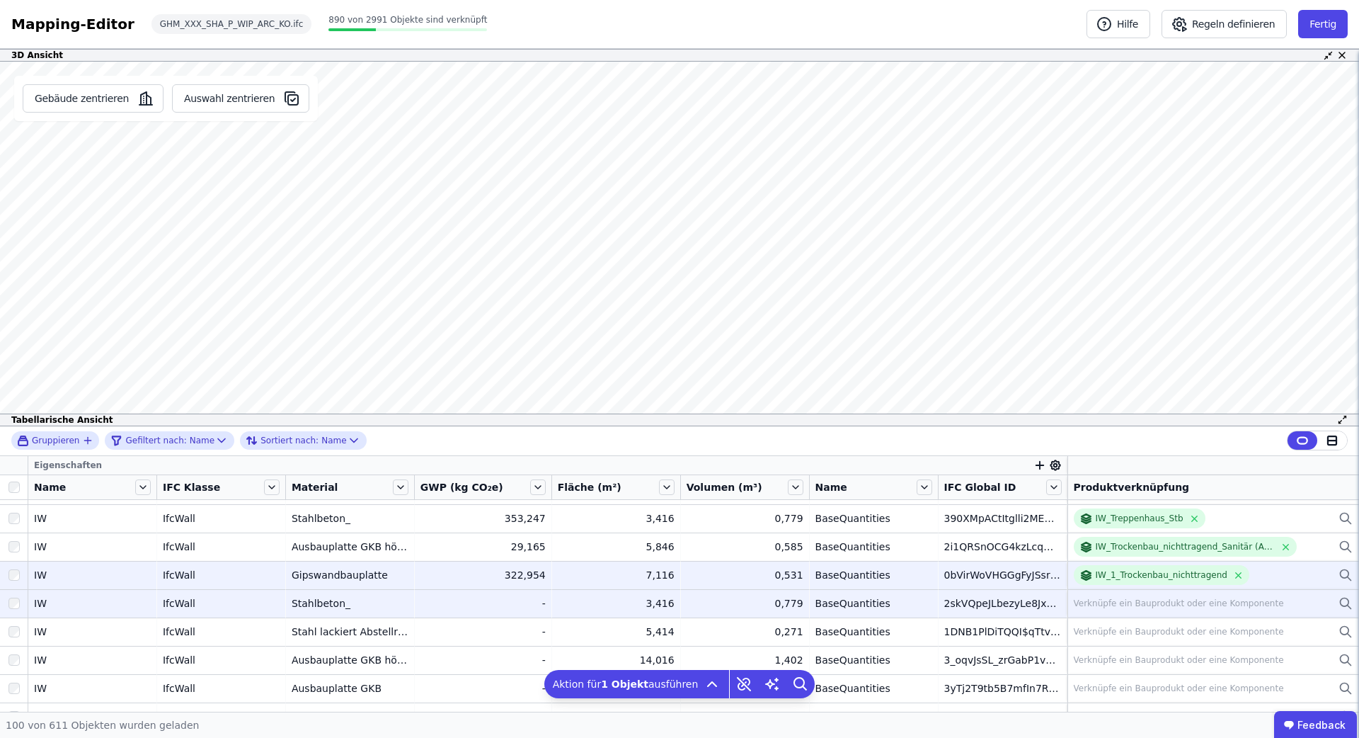
drag, startPoint x: 19, startPoint y: 574, endPoint x: 4, endPoint y: 597, distance: 27.5
click at [19, 574] on div at bounding box center [14, 574] width 28 height 25
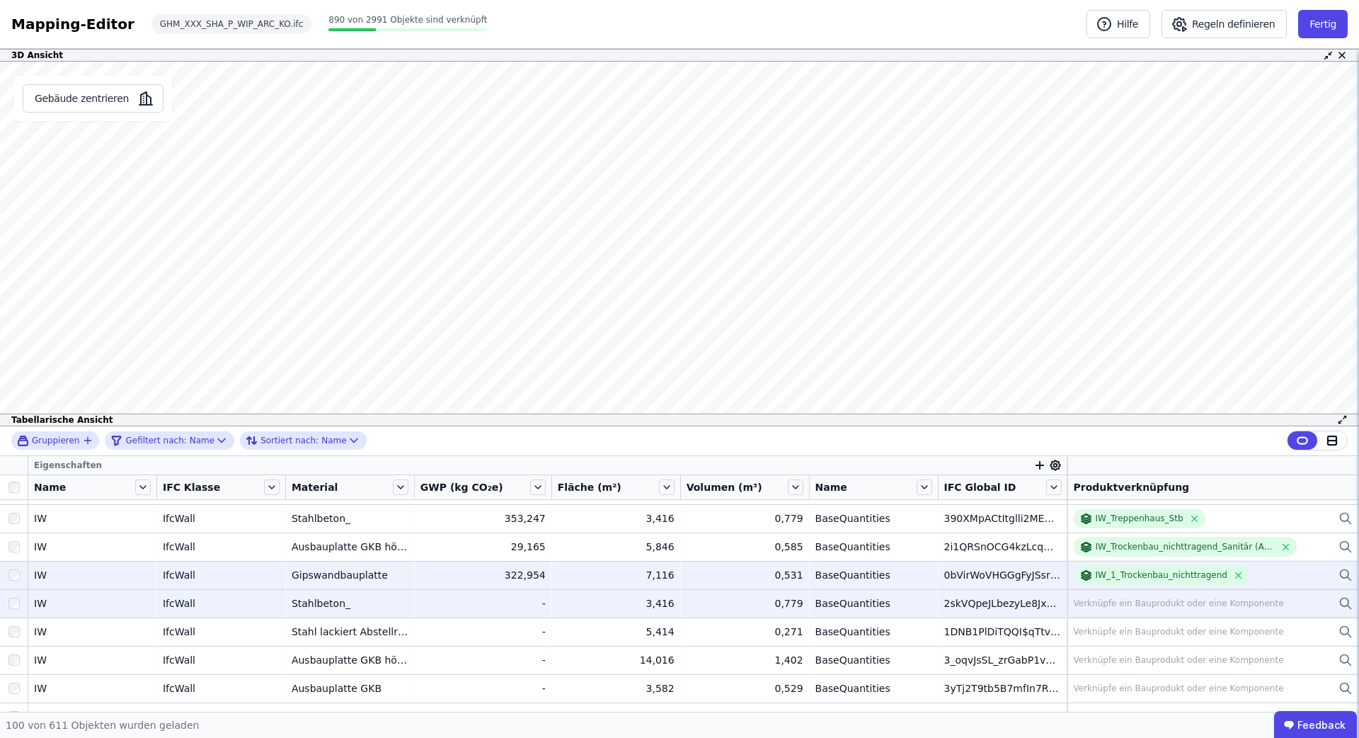
click at [6, 607] on div at bounding box center [14, 602] width 28 height 25
click at [1198, 604] on div "Verknüpfe ein Bauprodukt oder eine Komponente" at bounding box center [1179, 602] width 210 height 11
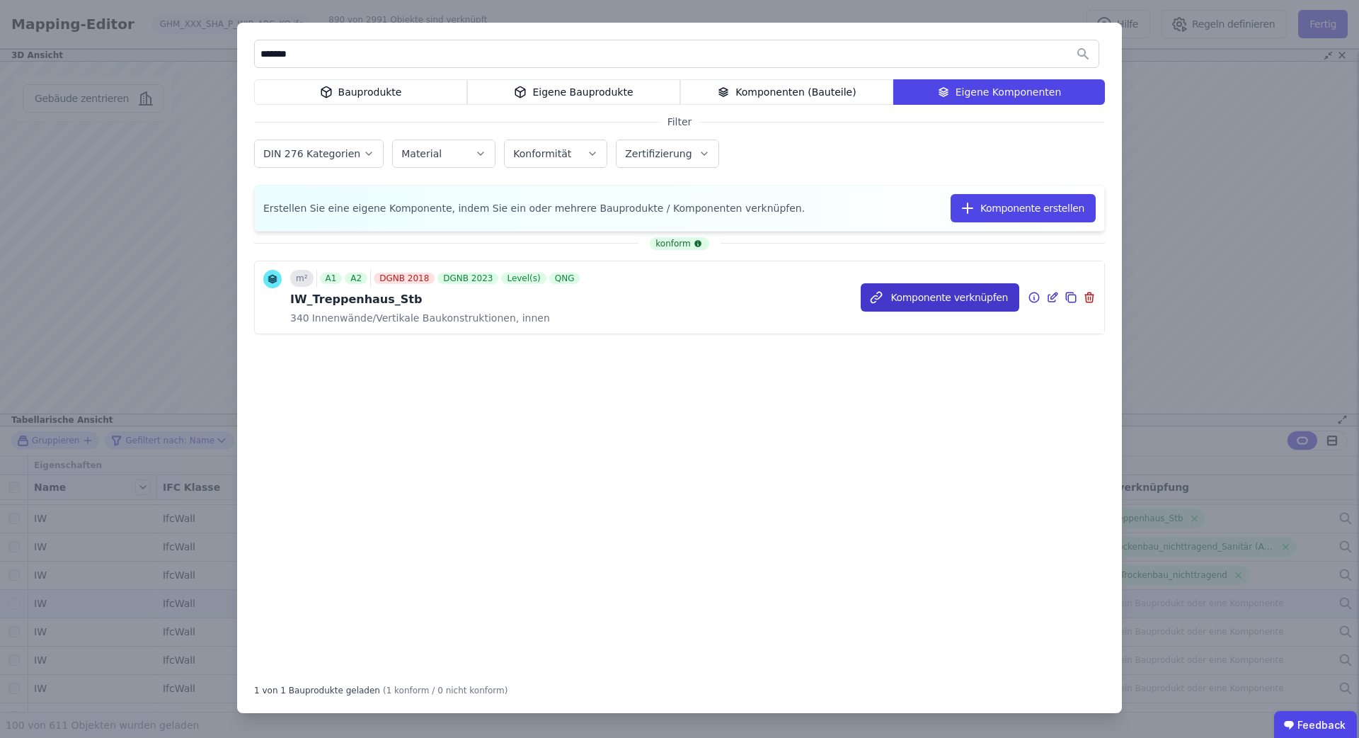
type input "*******"
click at [987, 292] on button "Komponente verknüpfen" at bounding box center [940, 297] width 159 height 28
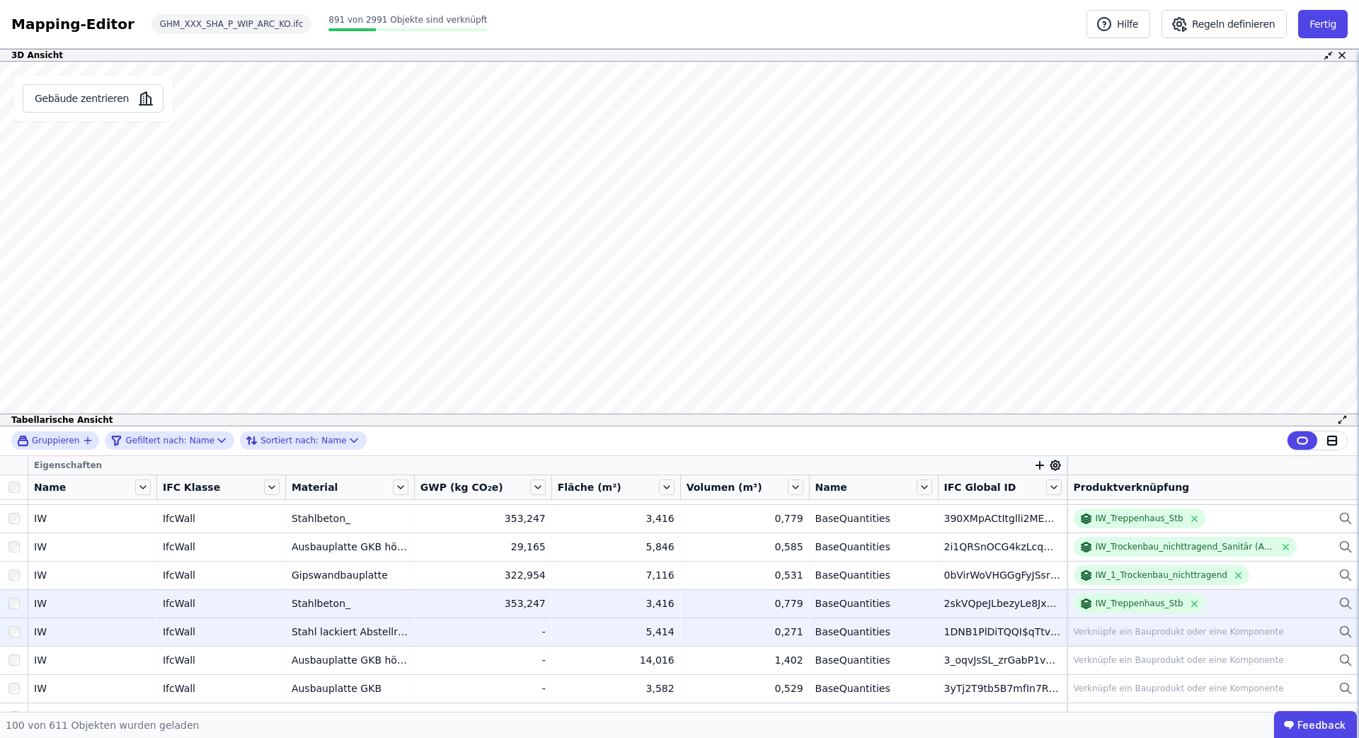
click at [1097, 631] on div "Verknüpfe ein Bauprodukt oder eine Komponente" at bounding box center [1179, 631] width 210 height 11
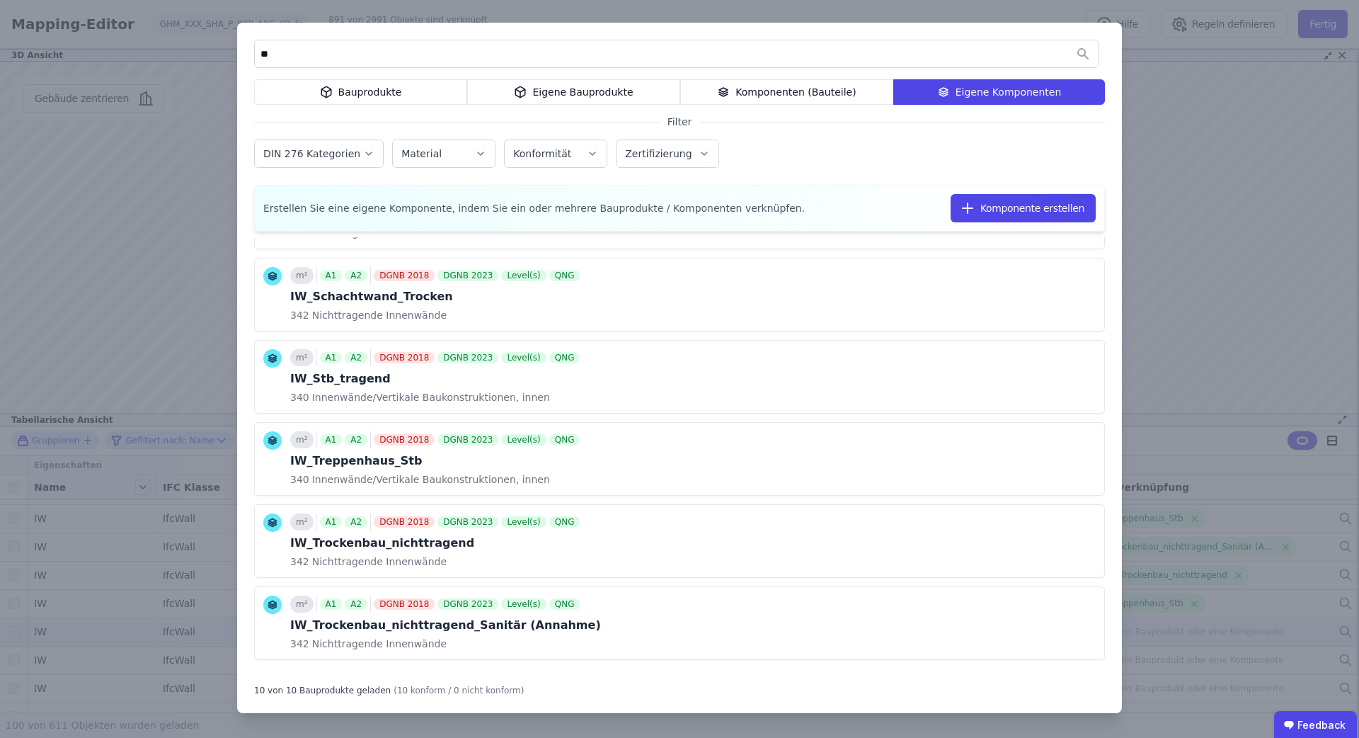
scroll to position [431, 0]
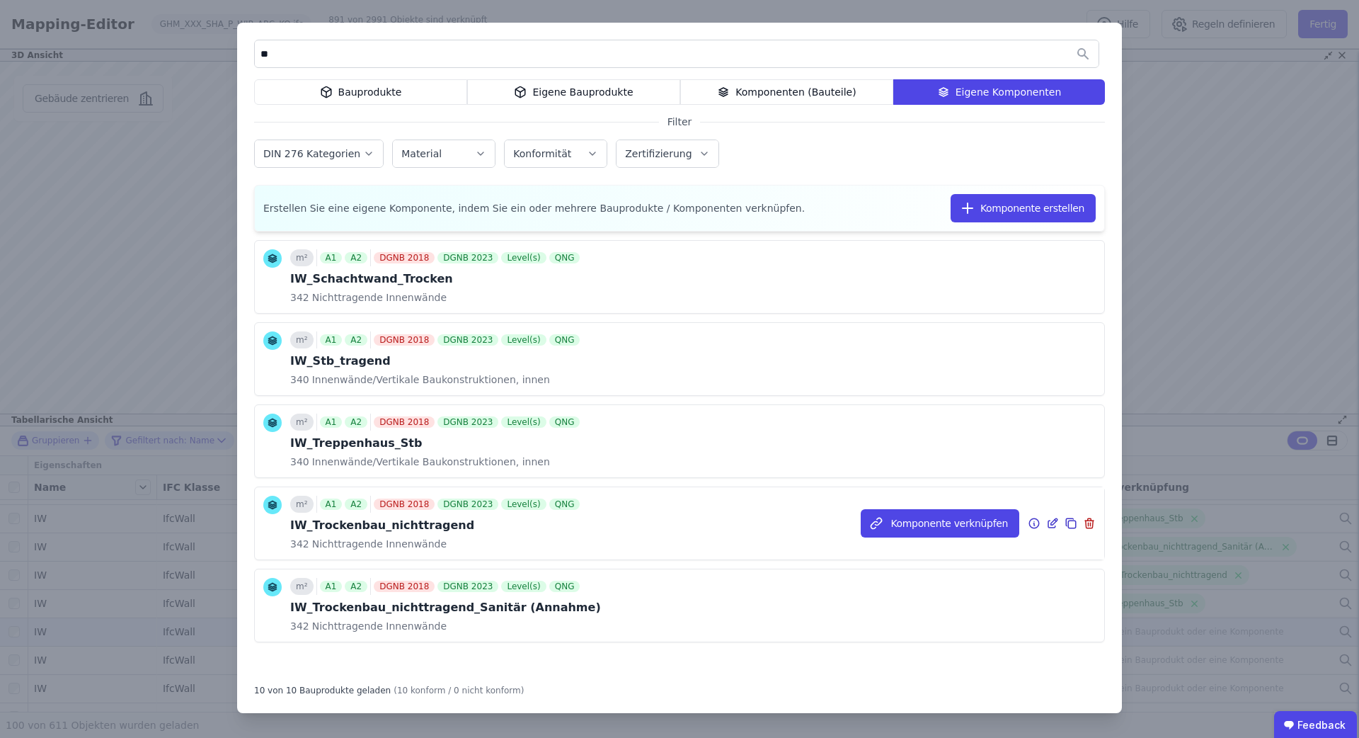
type input "**"
click at [1070, 524] on icon at bounding box center [1071, 523] width 13 height 17
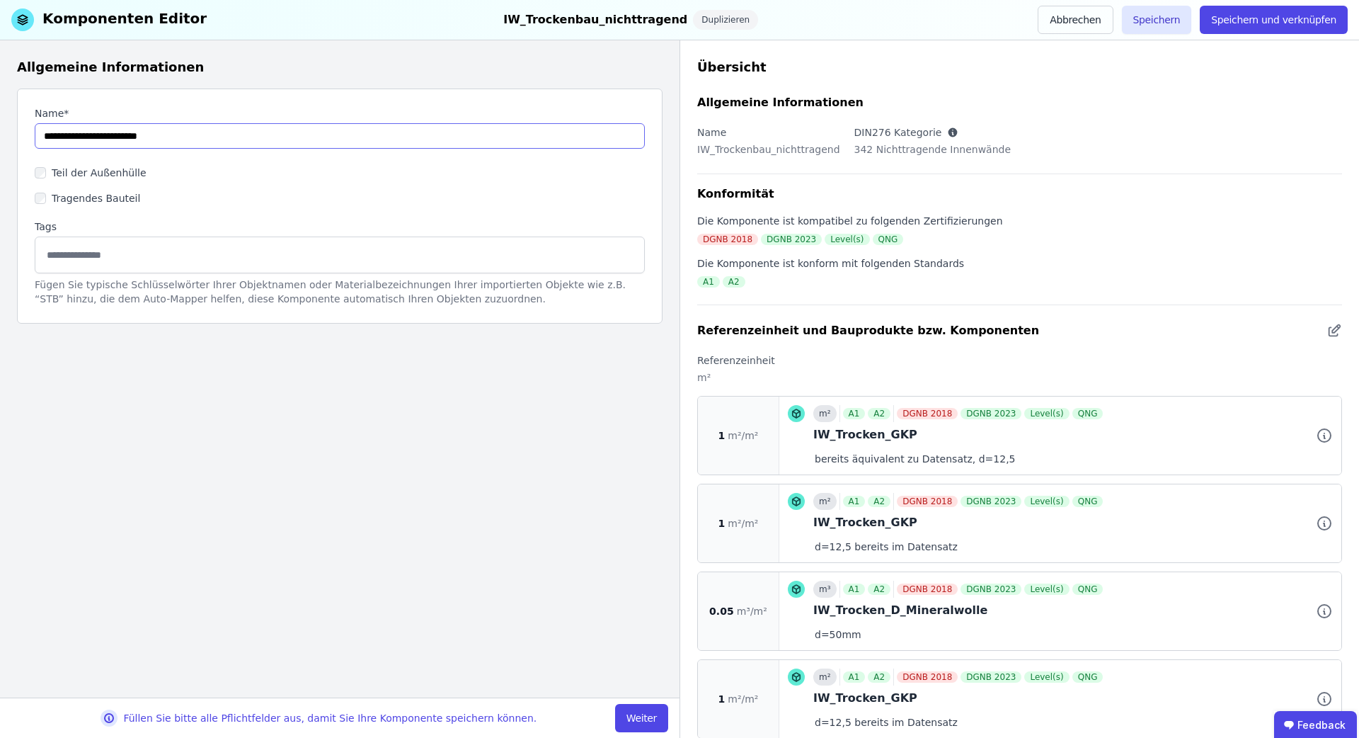
drag, startPoint x: 208, startPoint y: 140, endPoint x: 1, endPoint y: 124, distance: 208.0
click at [1, 124] on div "Allgemeine Informationen Name* Teil der Außenhülle Tragendes Bauteil Tags Fügen…" at bounding box center [340, 368] width 680 height 657
paste input "**********"
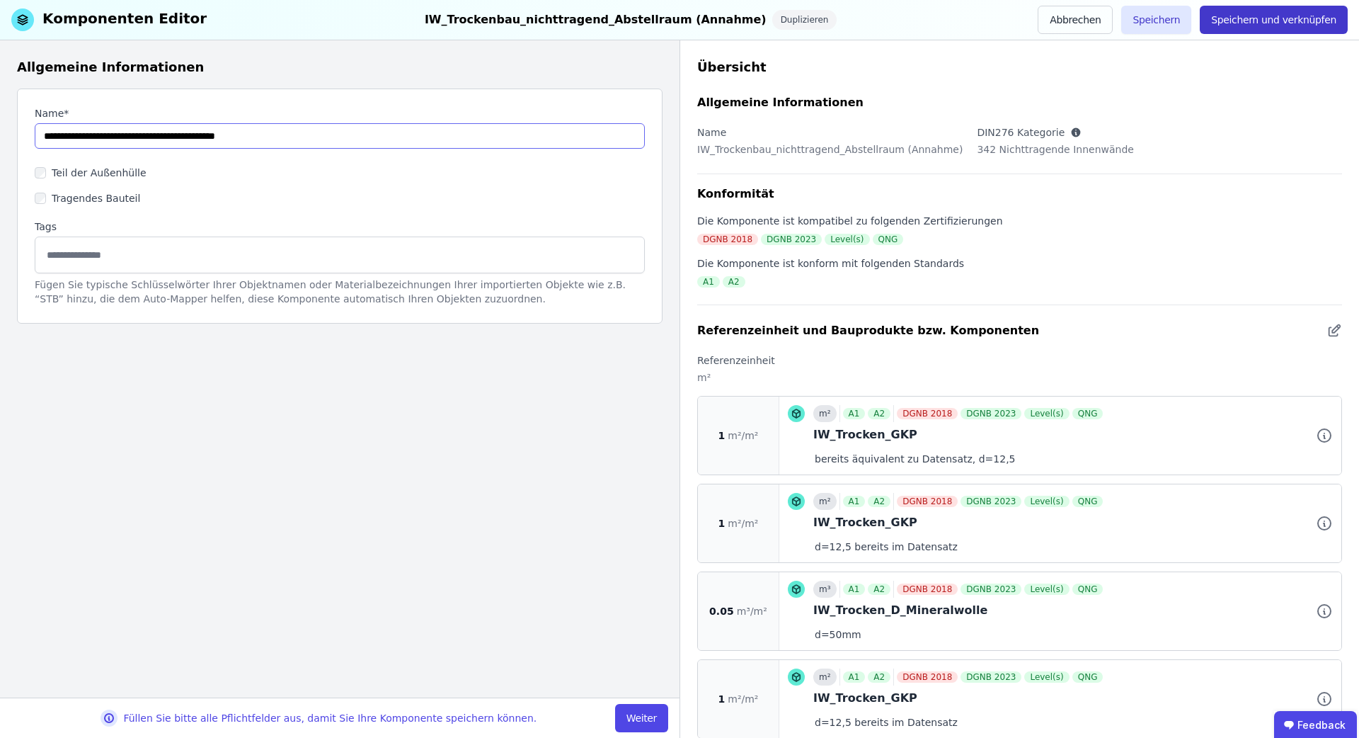
type input "**********"
click at [1239, 25] on button "Speichern und verknüpfen" at bounding box center [1274, 20] width 148 height 28
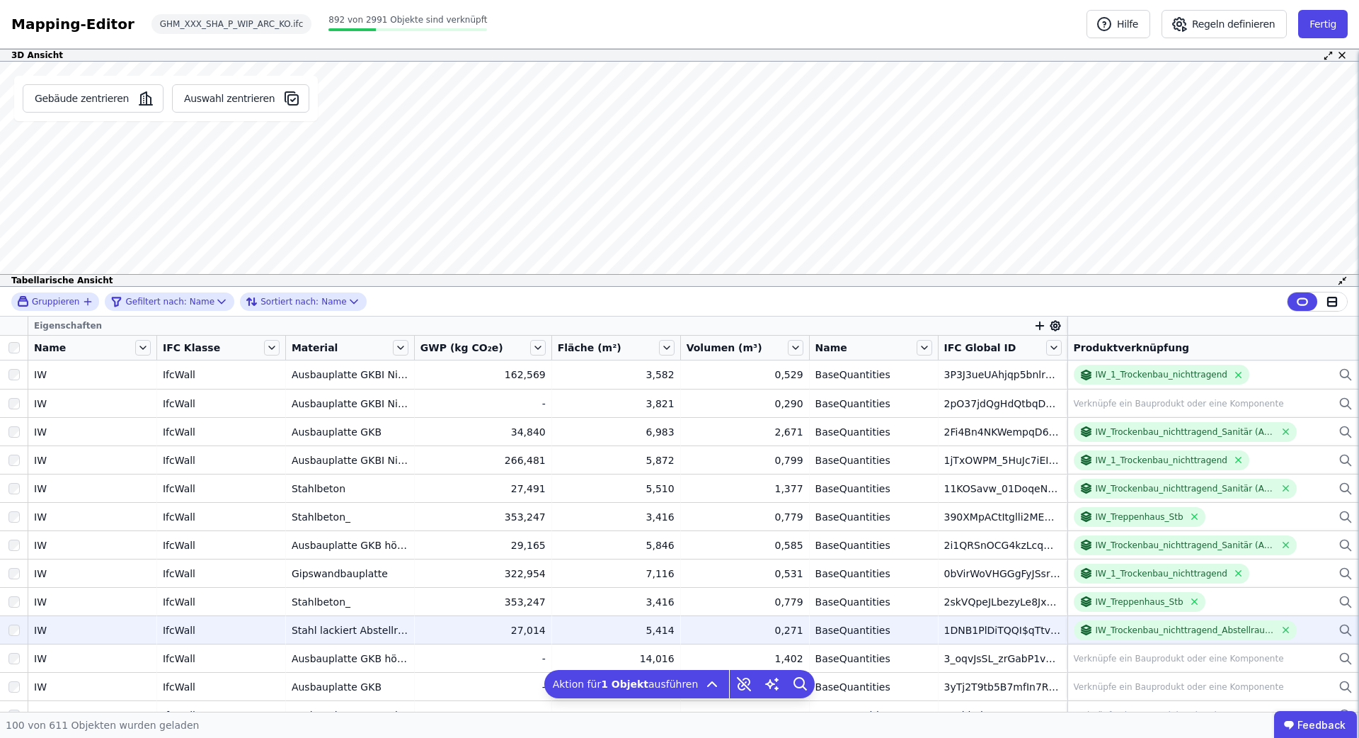
click at [1128, 289] on div "3D Ansicht Gebäude zentrieren Auswahl zentrieren AW 01 Produktverknüpfung AW01_…" at bounding box center [679, 380] width 1359 height 663
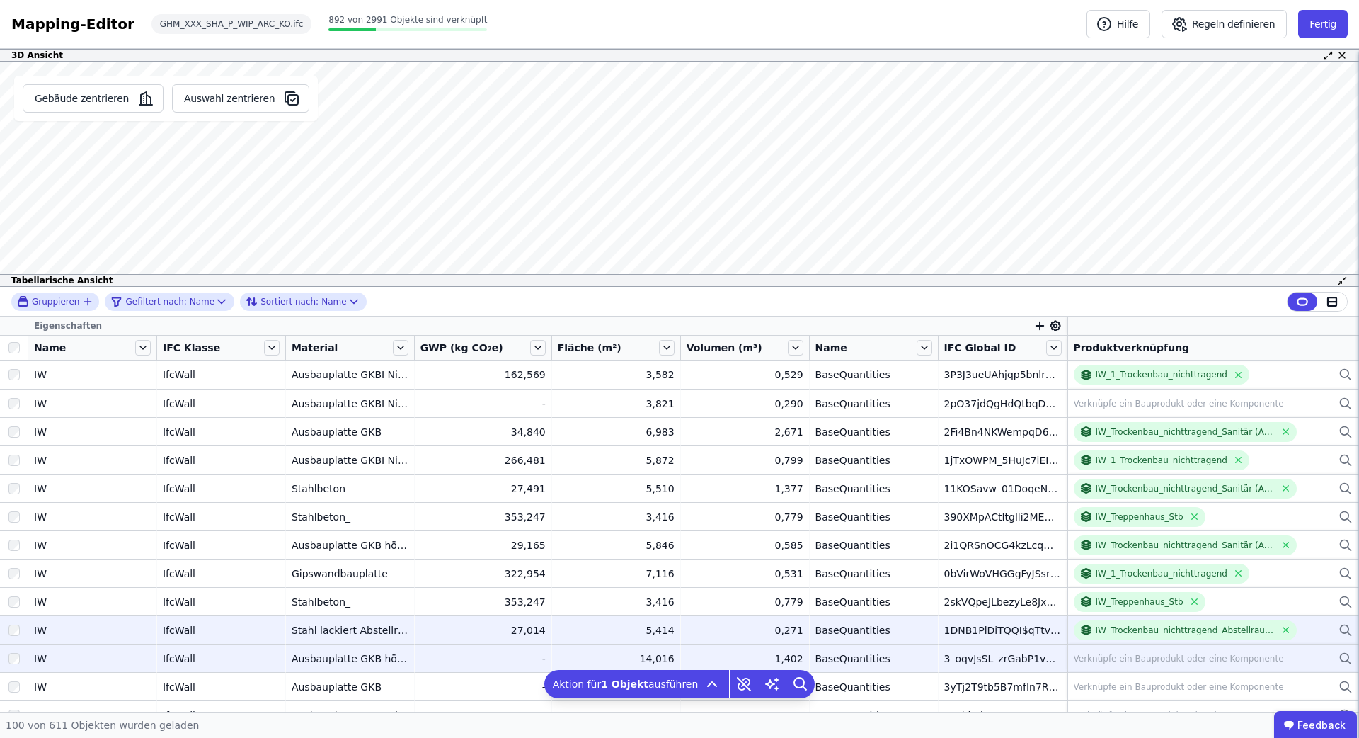
click at [1164, 663] on div "Verknüpfe ein Bauprodukt oder eine Komponente" at bounding box center [1179, 658] width 210 height 11
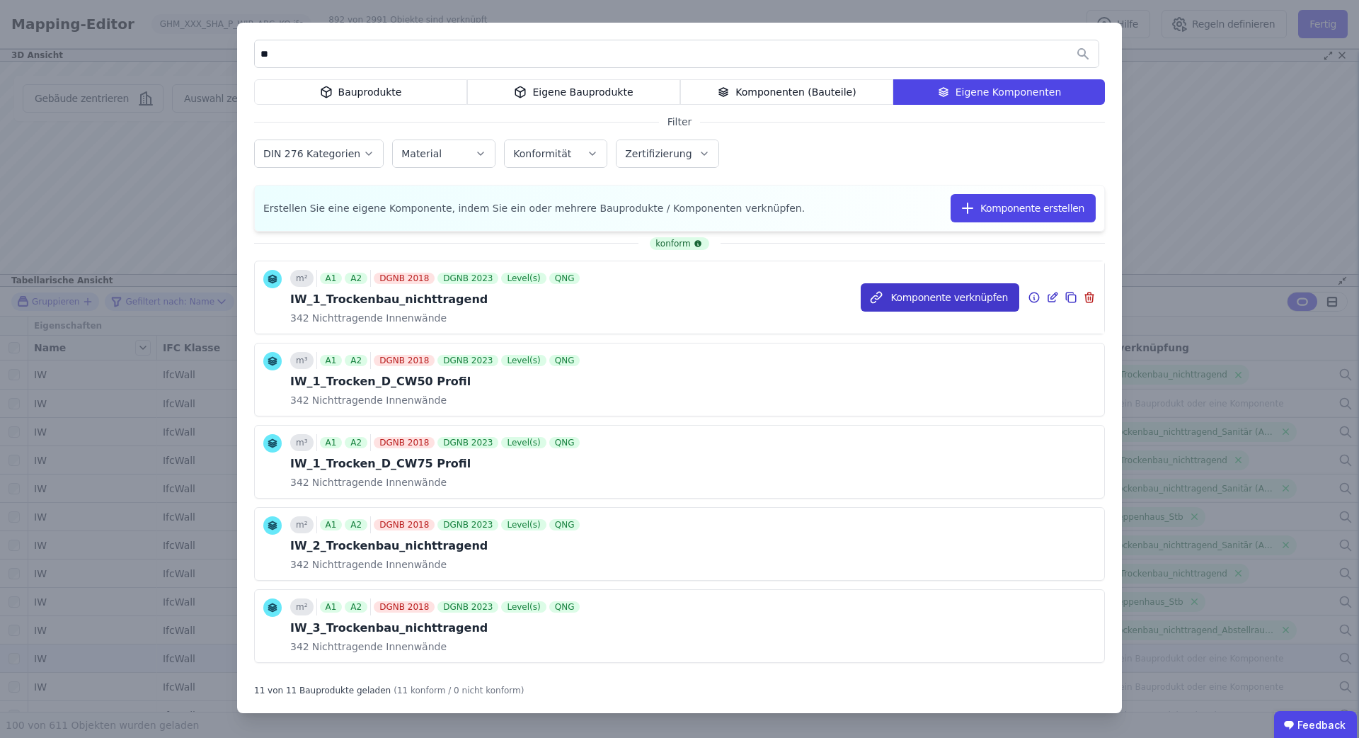
type input "**"
click at [917, 296] on button "Komponente verknüpfen" at bounding box center [940, 297] width 159 height 28
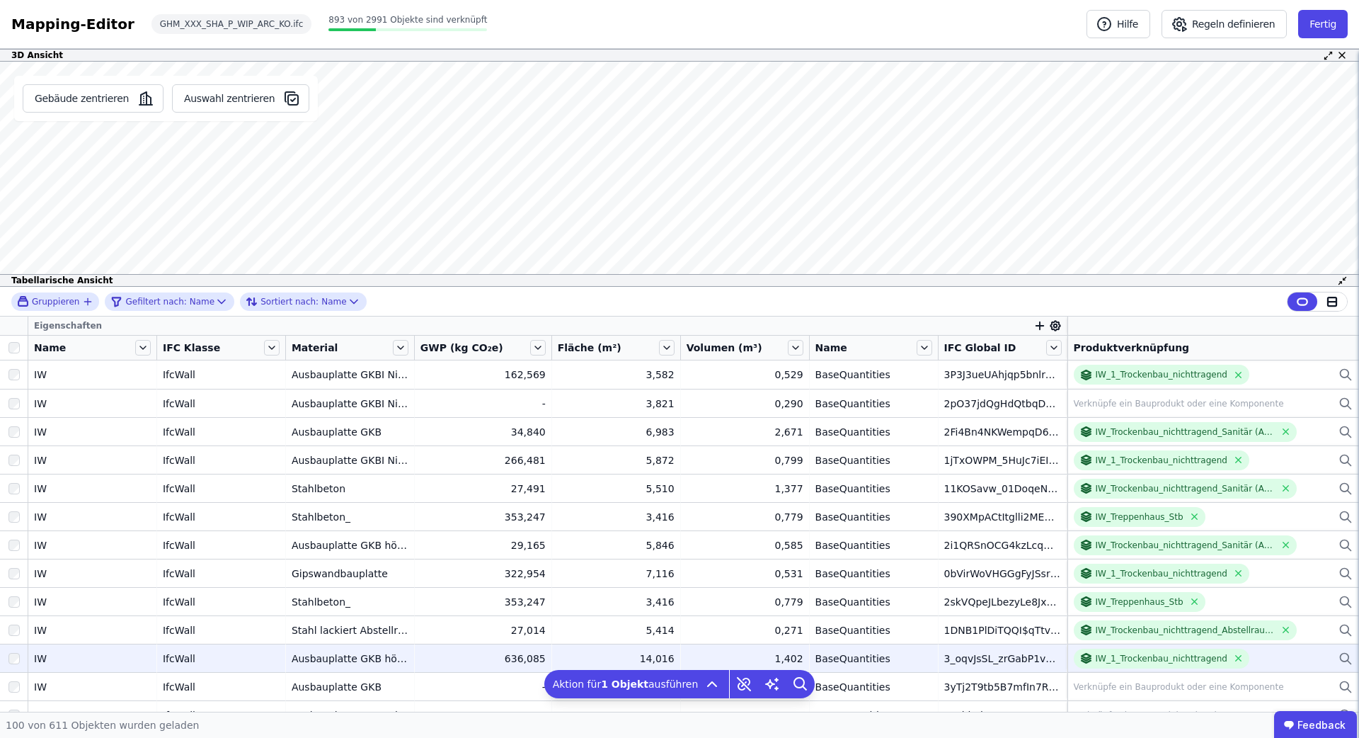
click at [1345, 280] on icon at bounding box center [1342, 280] width 11 height 11
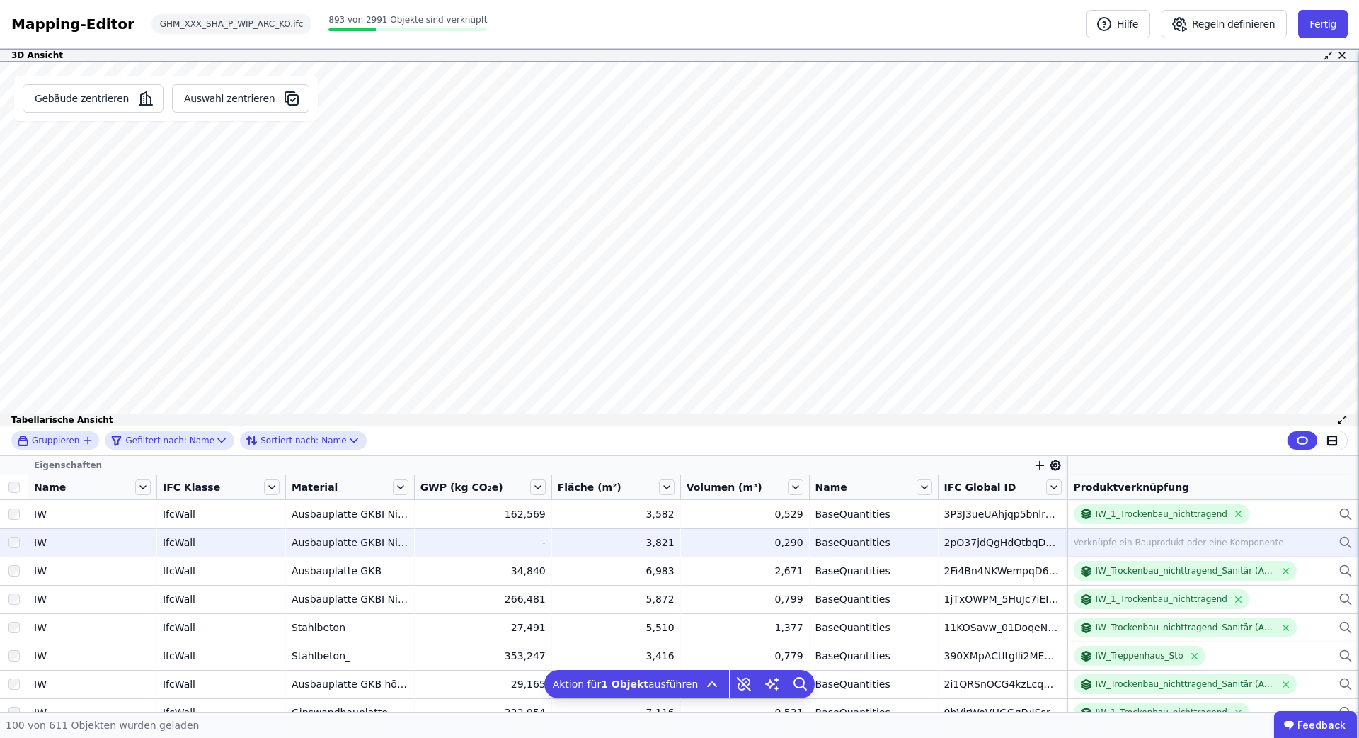
click at [2, 542] on div at bounding box center [14, 541] width 28 height 25
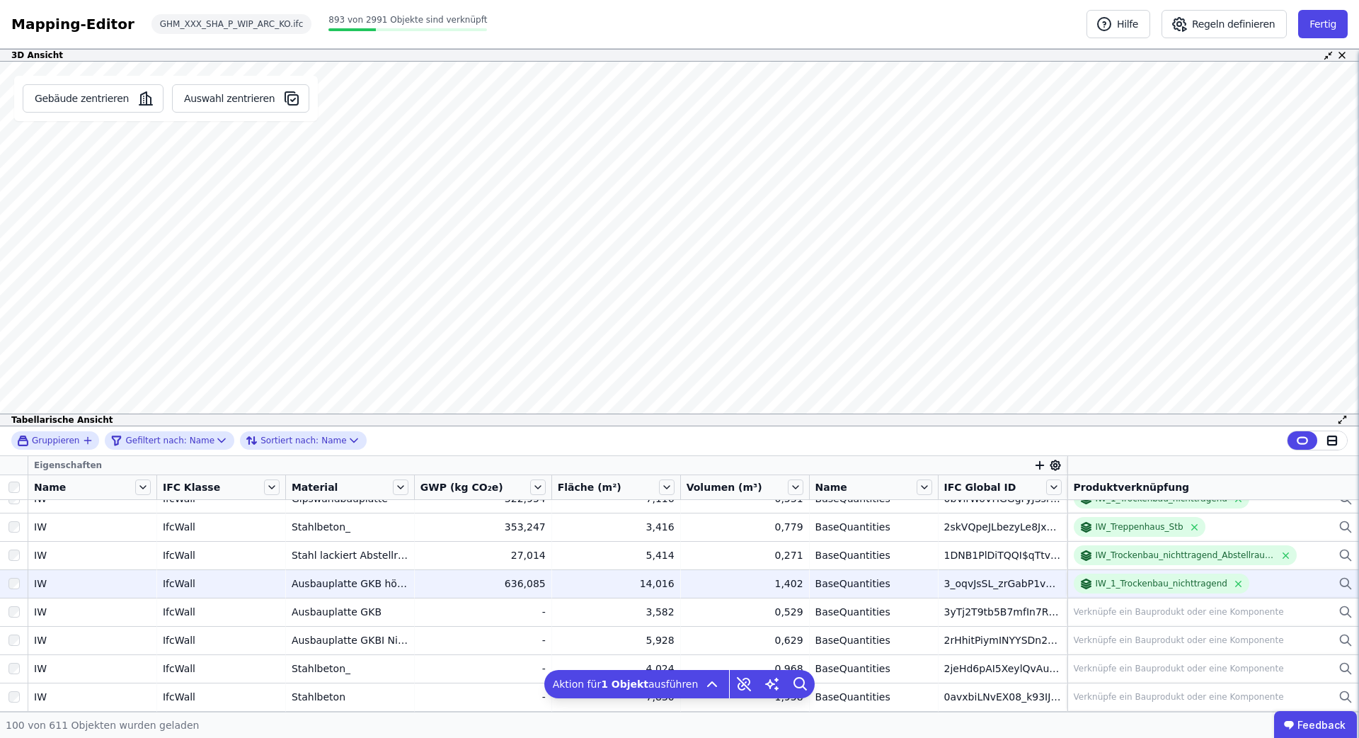
scroll to position [213, 0]
click at [1358, 205] on html "W [PERSON_NAME] GmbH 1 Gebäude Dashboard 1 Gebäude 25_151_Geiger_LCA_Geiger Hau…" at bounding box center [679, 369] width 1359 height 738
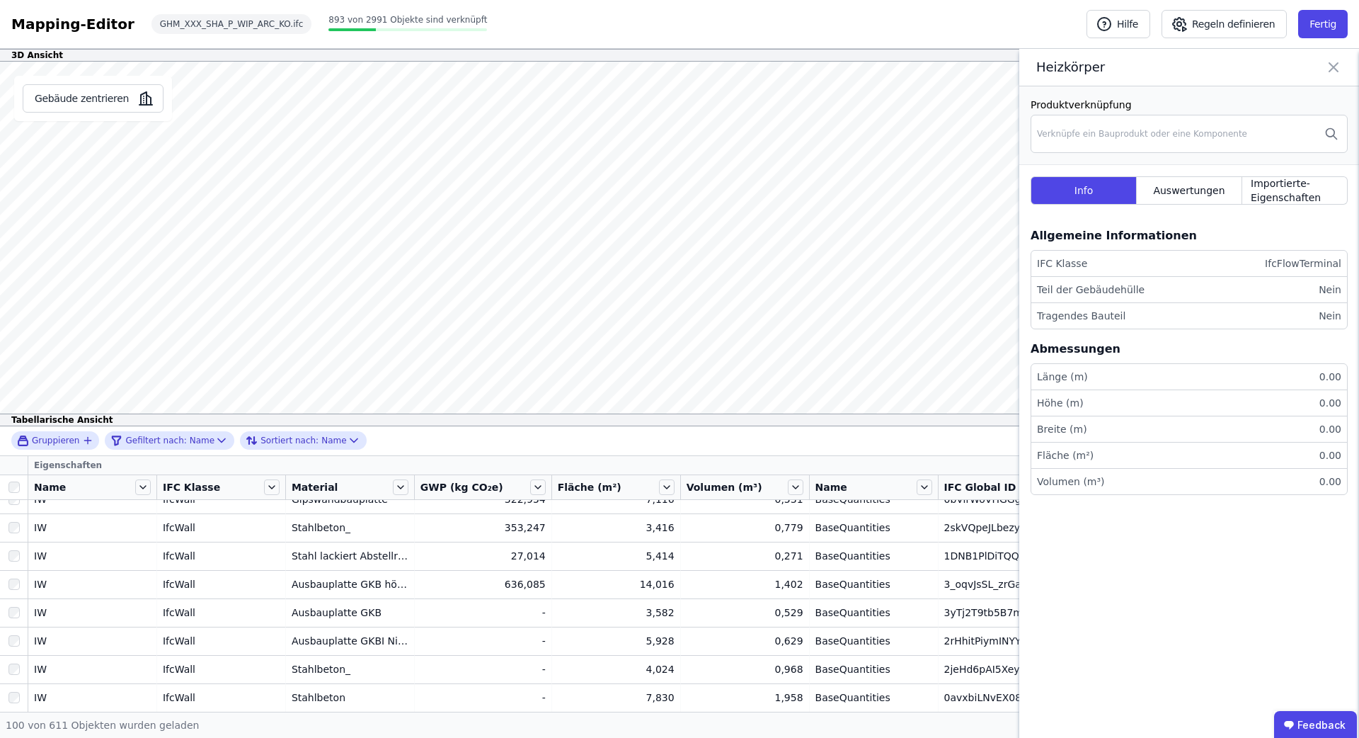
click at [1334, 66] on icon at bounding box center [1333, 67] width 8 height 8
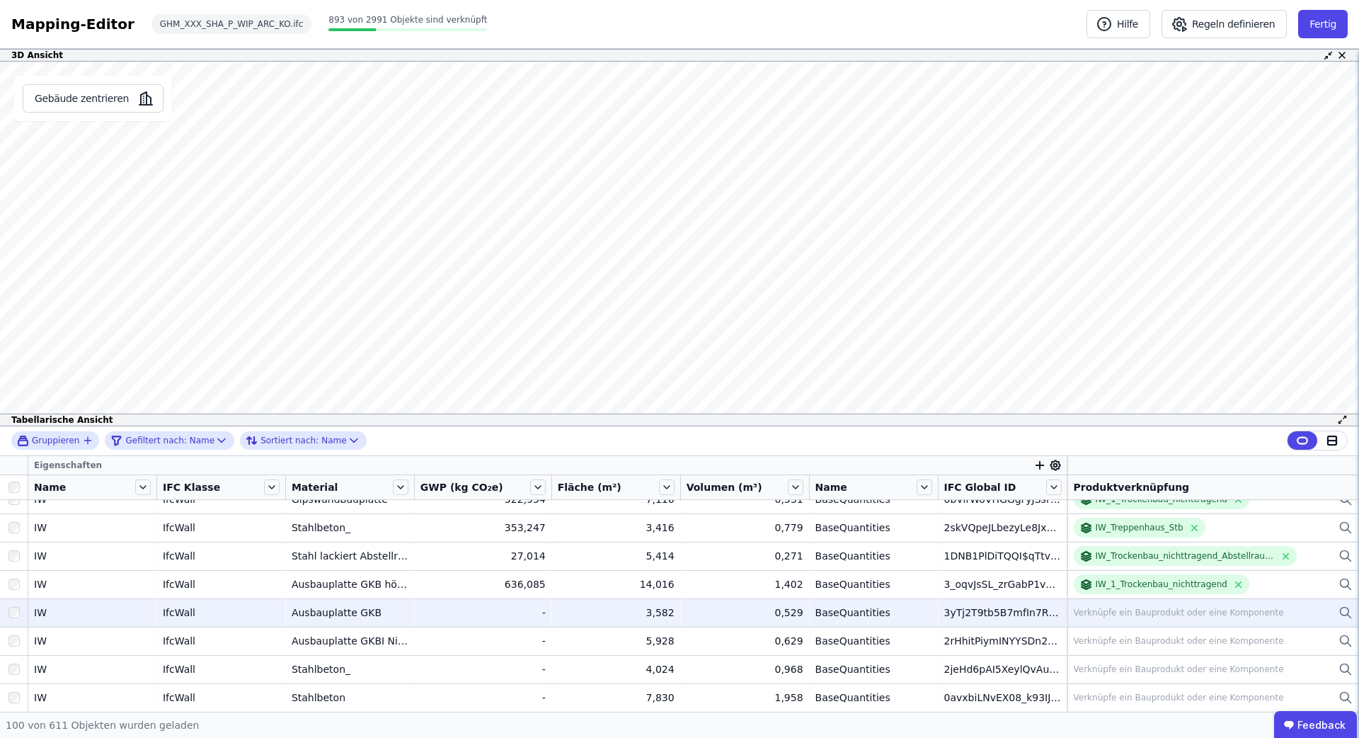
click at [1111, 607] on div "Verknüpfe ein Bauprodukt oder eine Komponente" at bounding box center [1179, 612] width 210 height 11
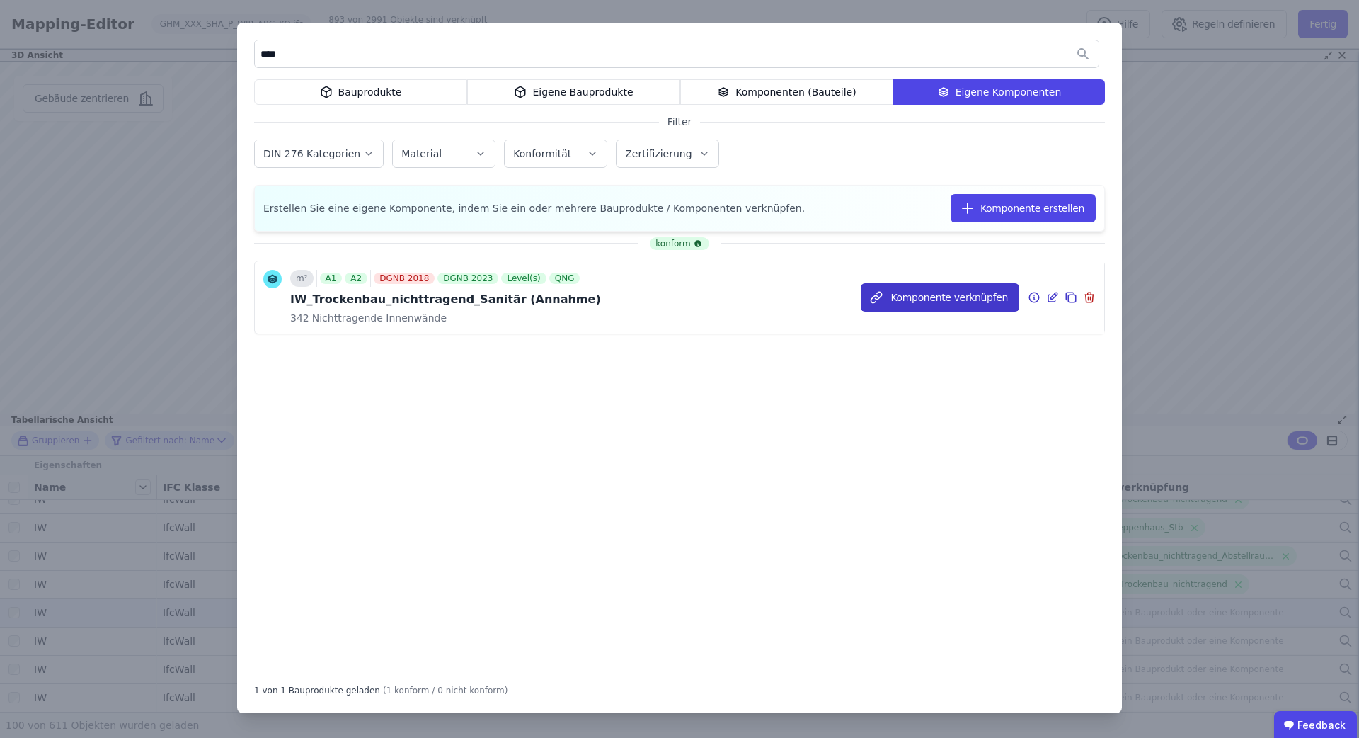
type input "****"
click at [996, 295] on button "Komponente verknüpfen" at bounding box center [940, 297] width 159 height 28
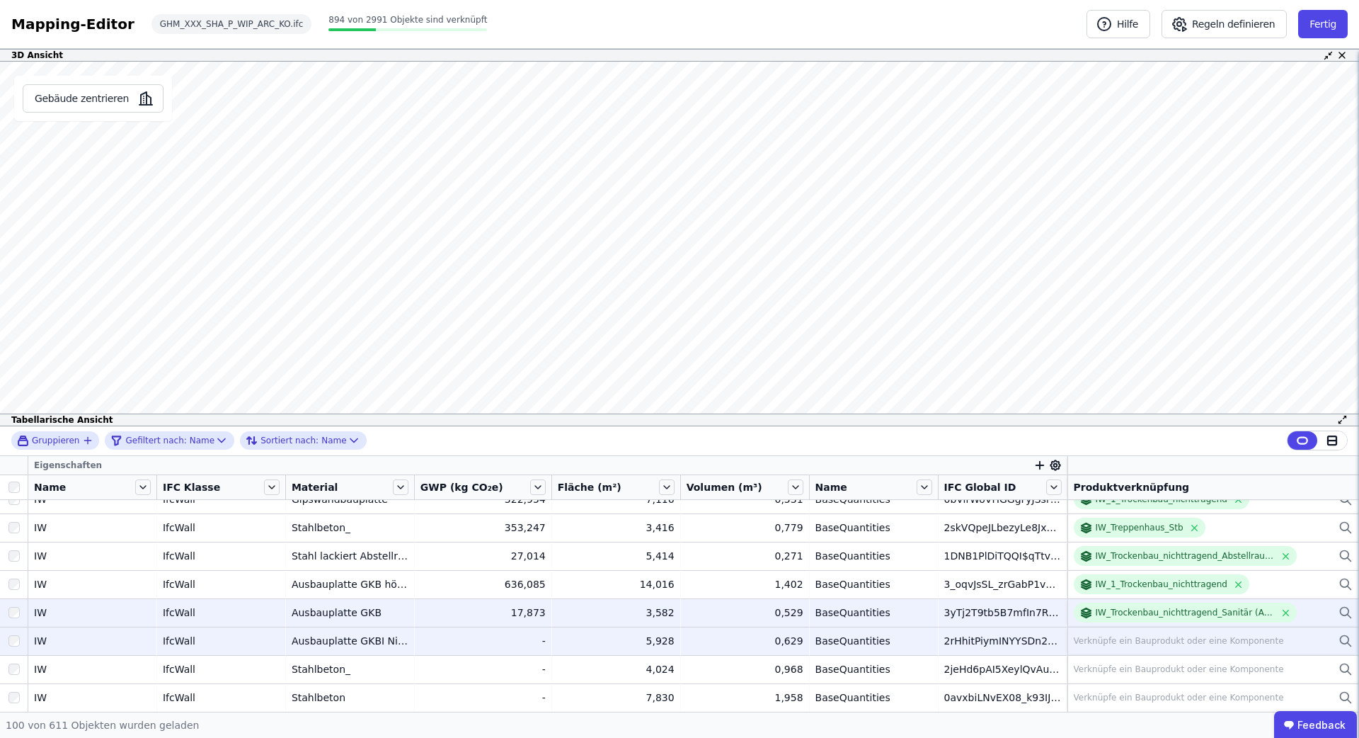
click at [1159, 645] on div "Verknüpfe ein Bauprodukt oder eine Komponente" at bounding box center [1179, 640] width 210 height 11
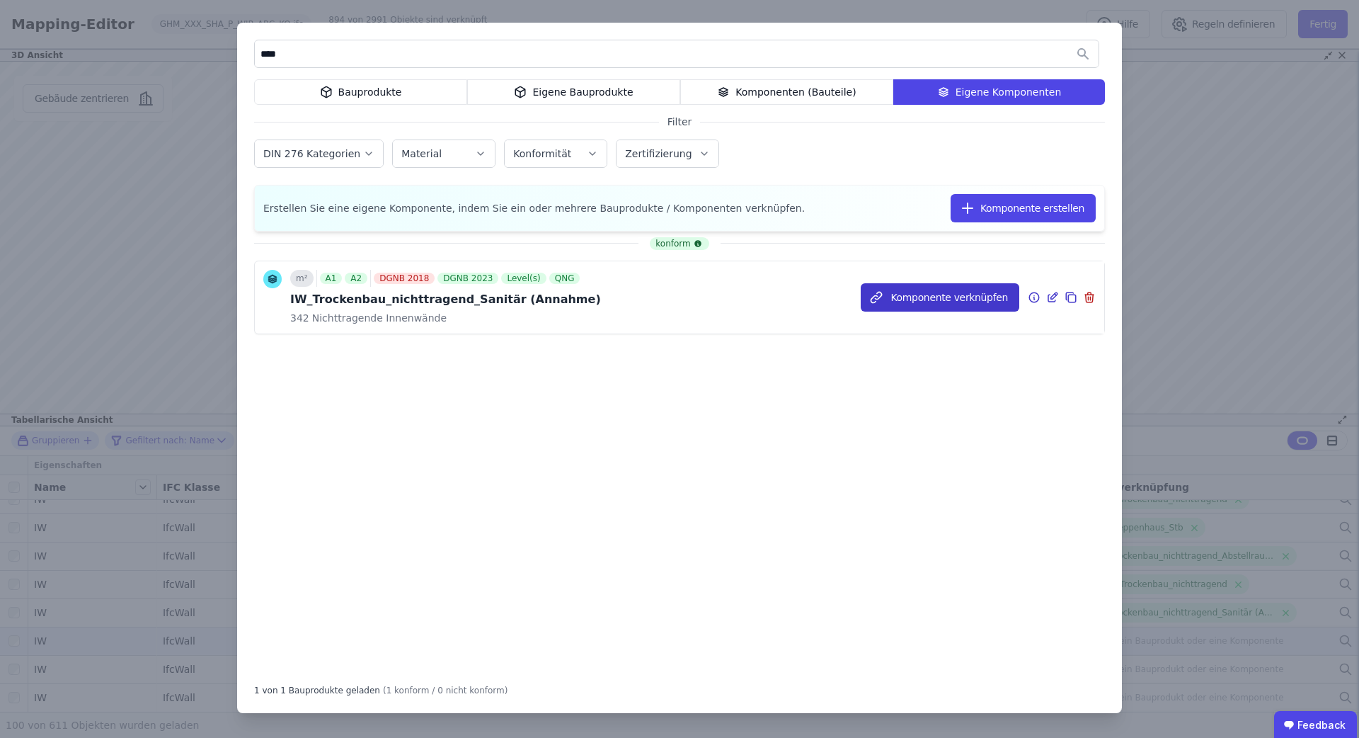
type input "****"
click at [1002, 295] on button "Komponente verknüpfen" at bounding box center [940, 297] width 159 height 28
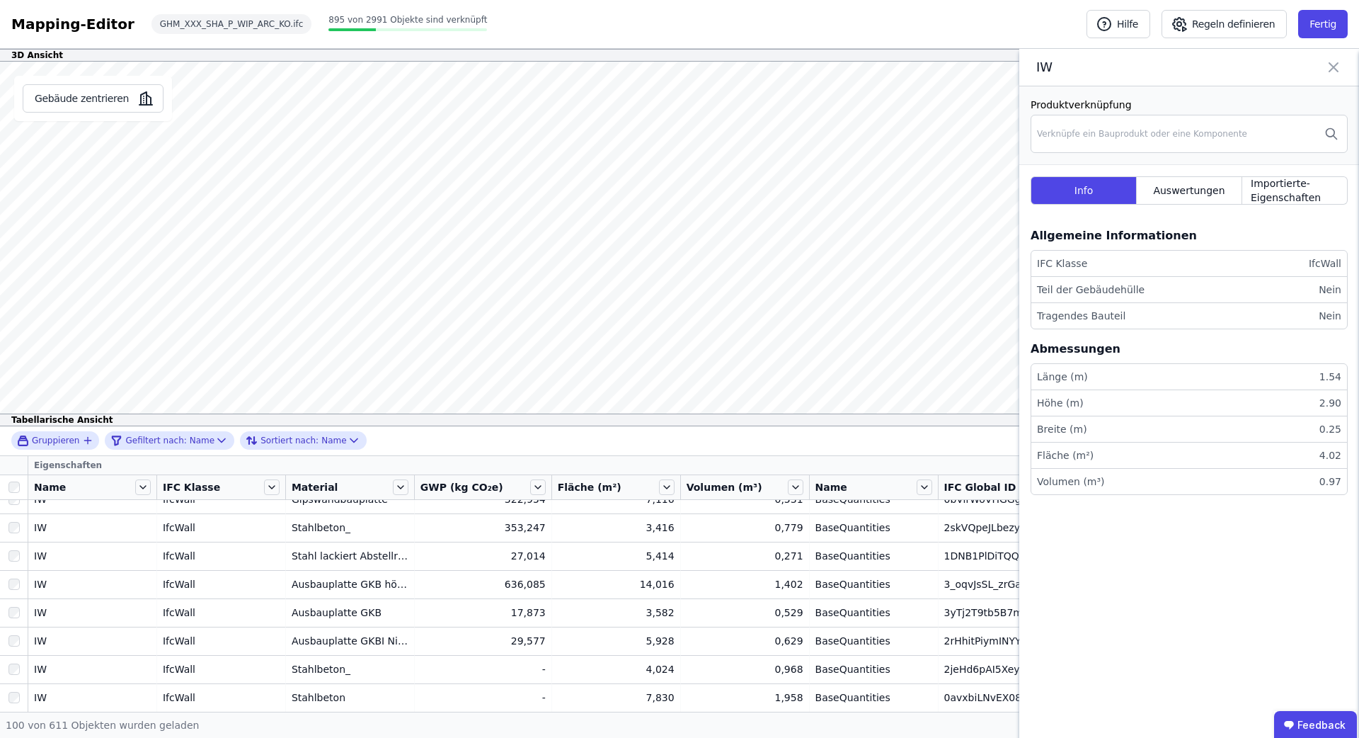
click at [1332, 71] on icon at bounding box center [1333, 67] width 17 height 20
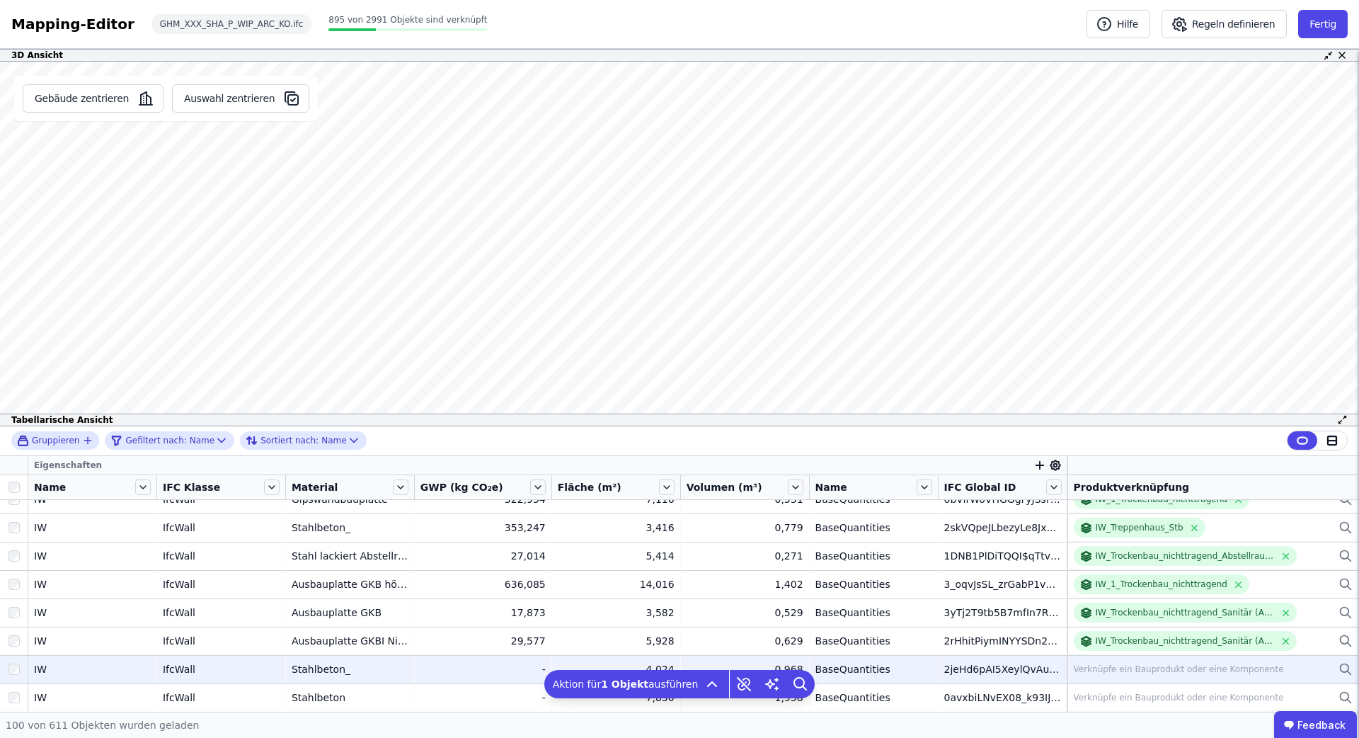
click at [1102, 664] on div "Verknüpfe ein Bauprodukt oder eine Komponente" at bounding box center [1179, 668] width 210 height 11
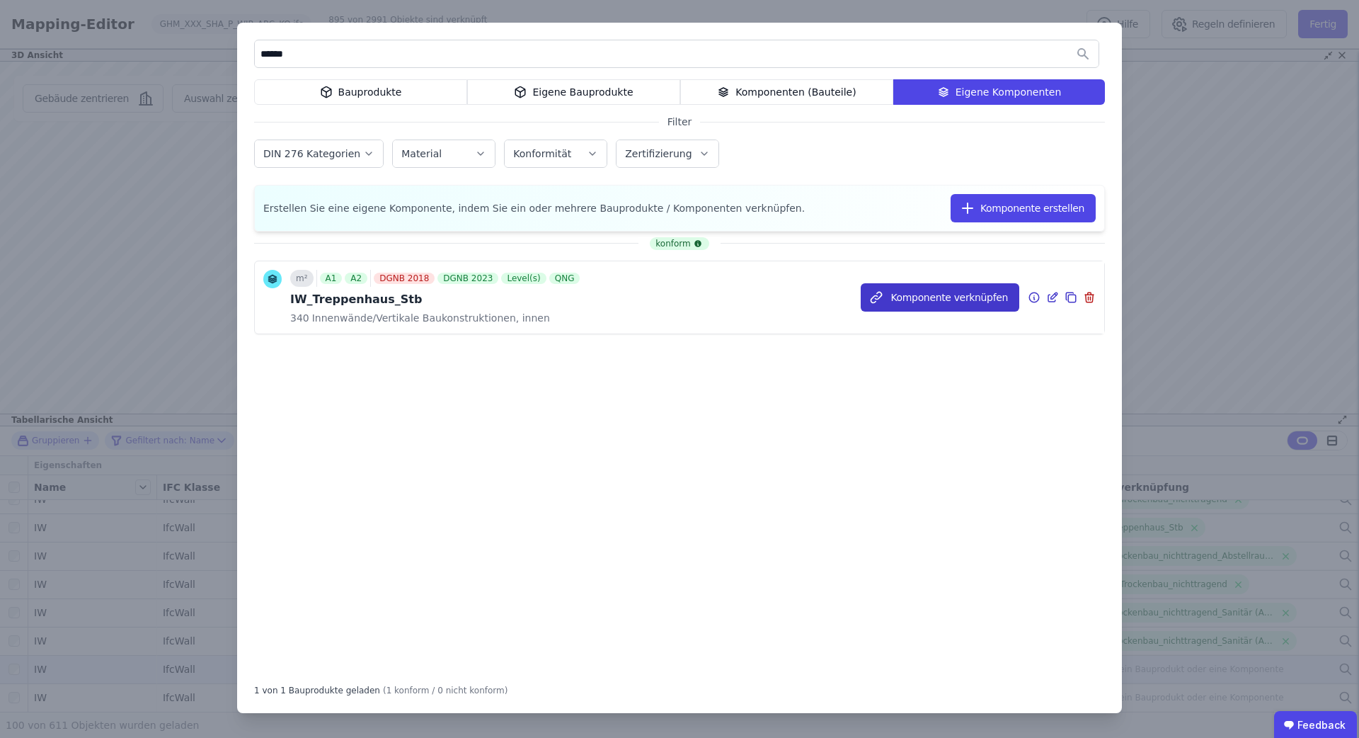
type input "******"
click at [968, 292] on button "Komponente verknüpfen" at bounding box center [940, 297] width 159 height 28
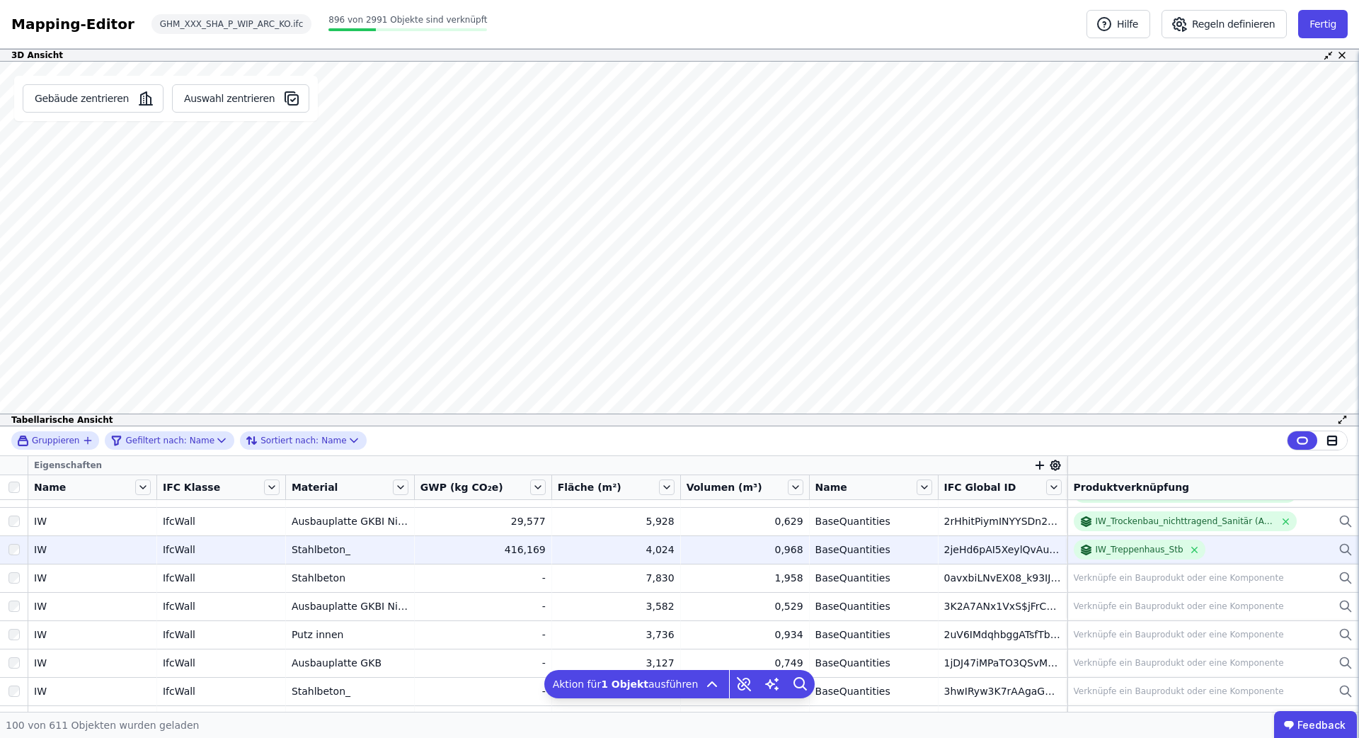
scroll to position [347, 0]
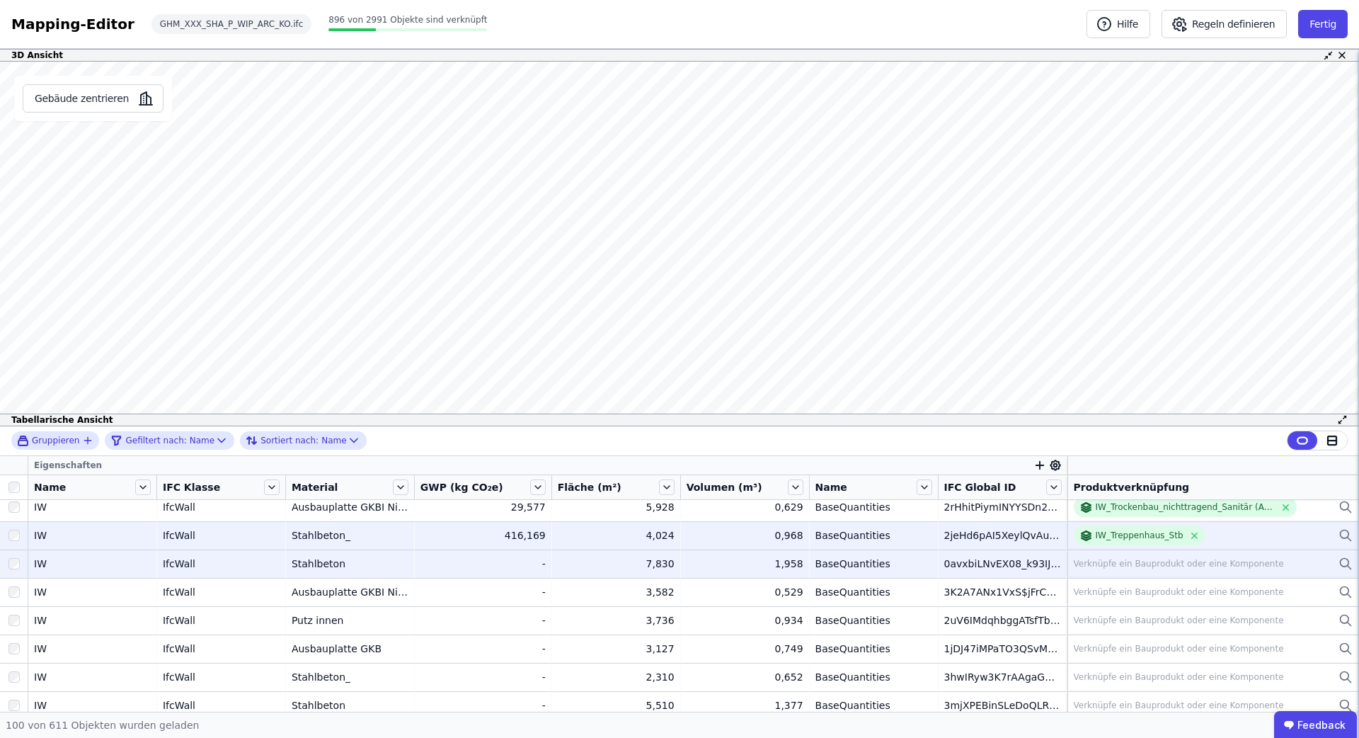
click at [1096, 562] on div "Verknüpfe ein Bauprodukt oder eine Komponente" at bounding box center [1179, 563] width 210 height 11
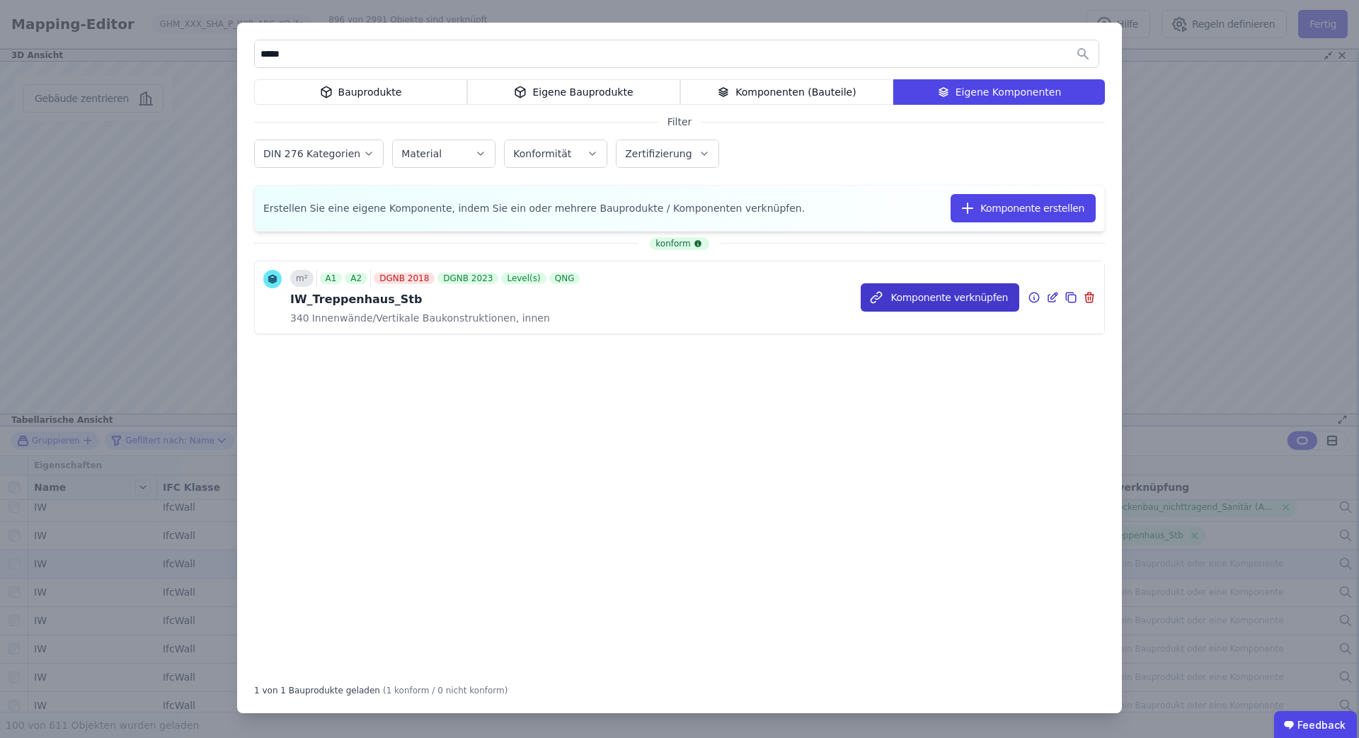
type input "*****"
click at [949, 299] on button "Komponente verknüpfen" at bounding box center [940, 297] width 159 height 28
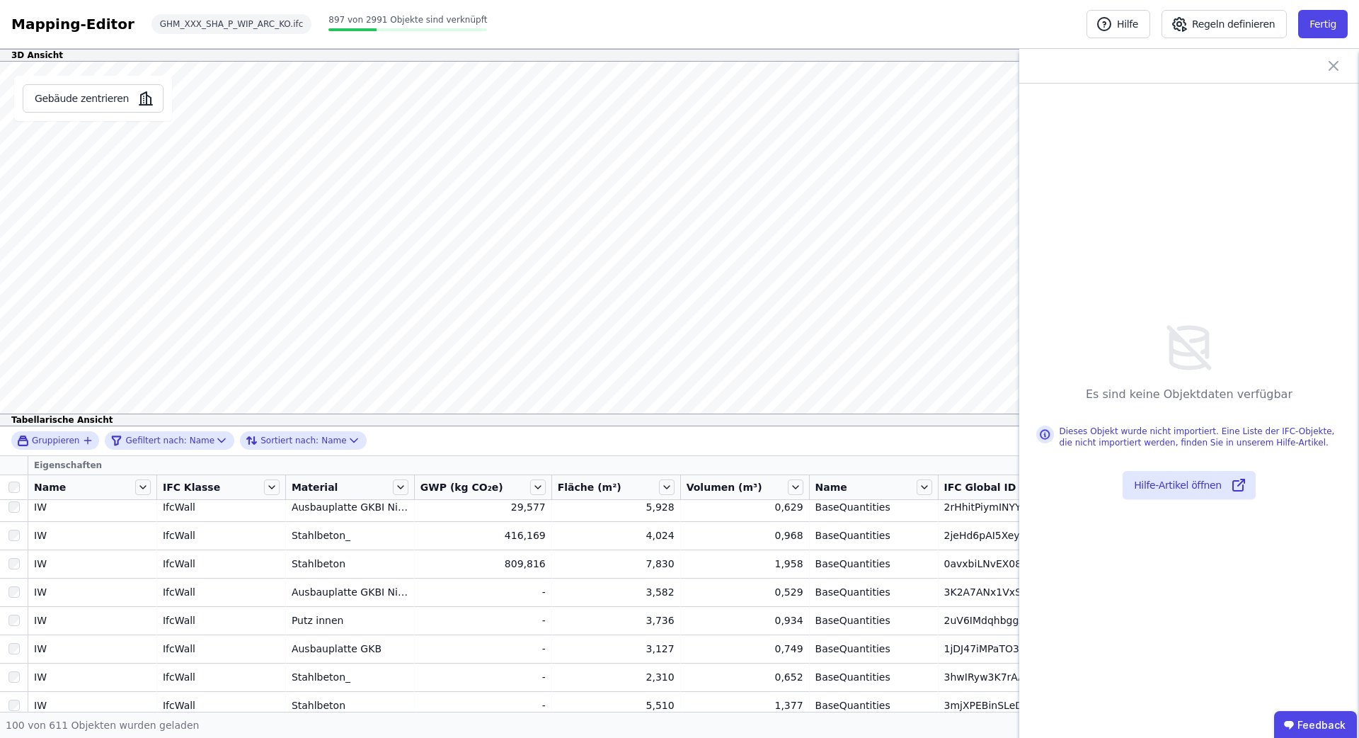
click at [1332, 67] on icon at bounding box center [1333, 66] width 8 height 8
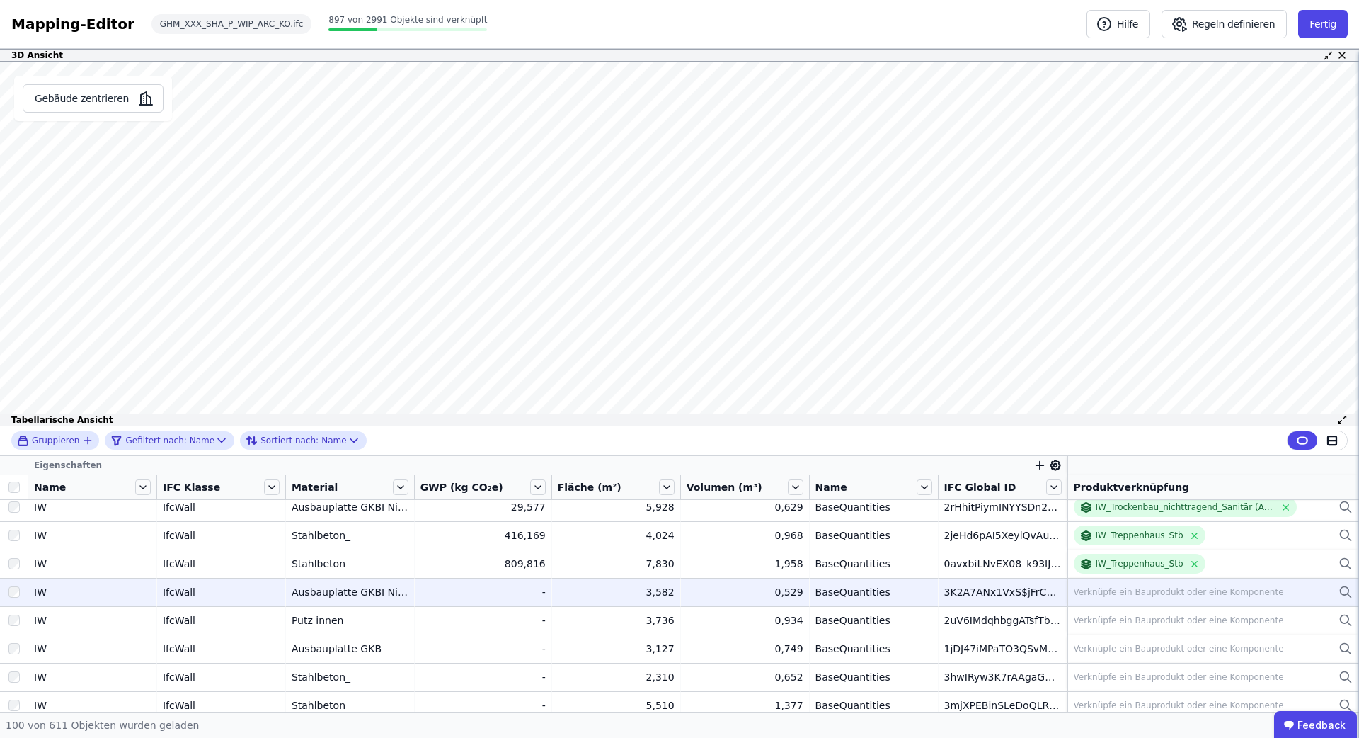
click at [1150, 586] on div "Verknüpfe ein Bauprodukt oder eine Komponente" at bounding box center [1179, 591] width 210 height 11
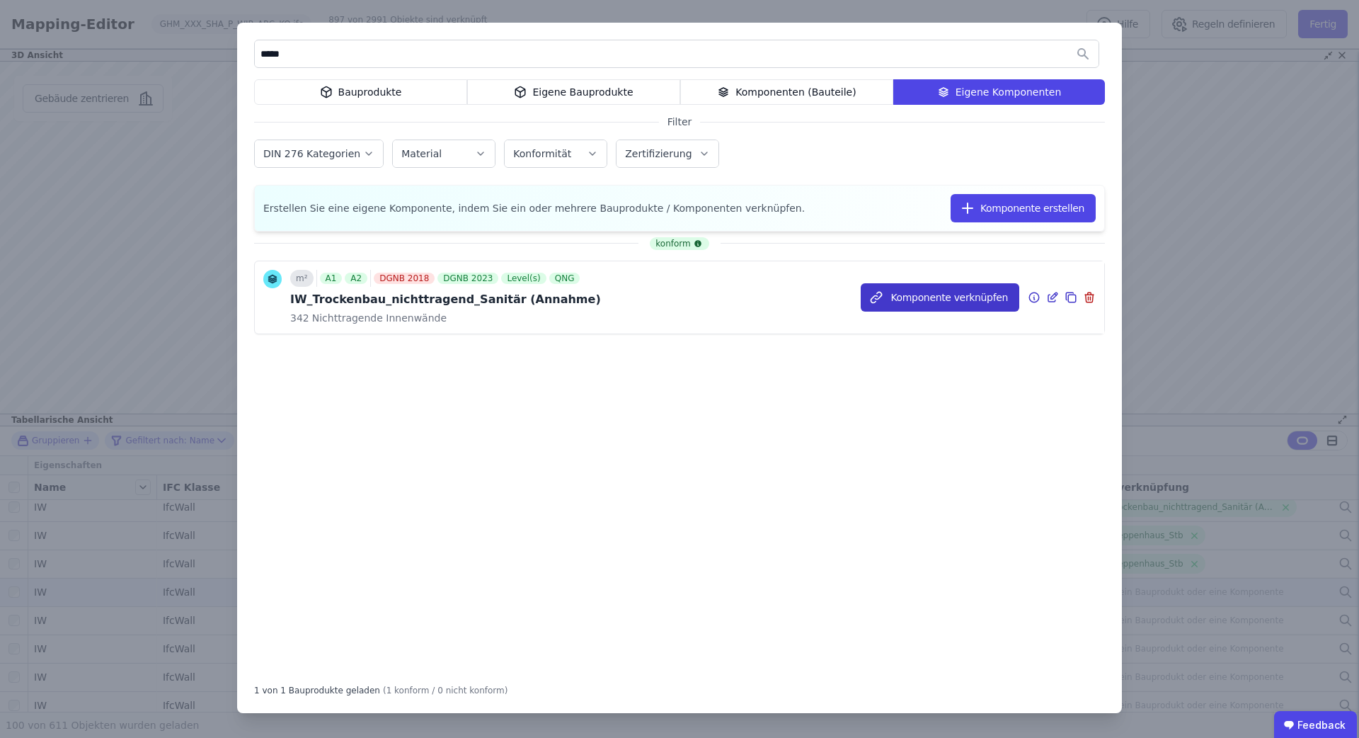
type input "*****"
click at [983, 297] on button "Komponente verknüpfen" at bounding box center [940, 297] width 159 height 28
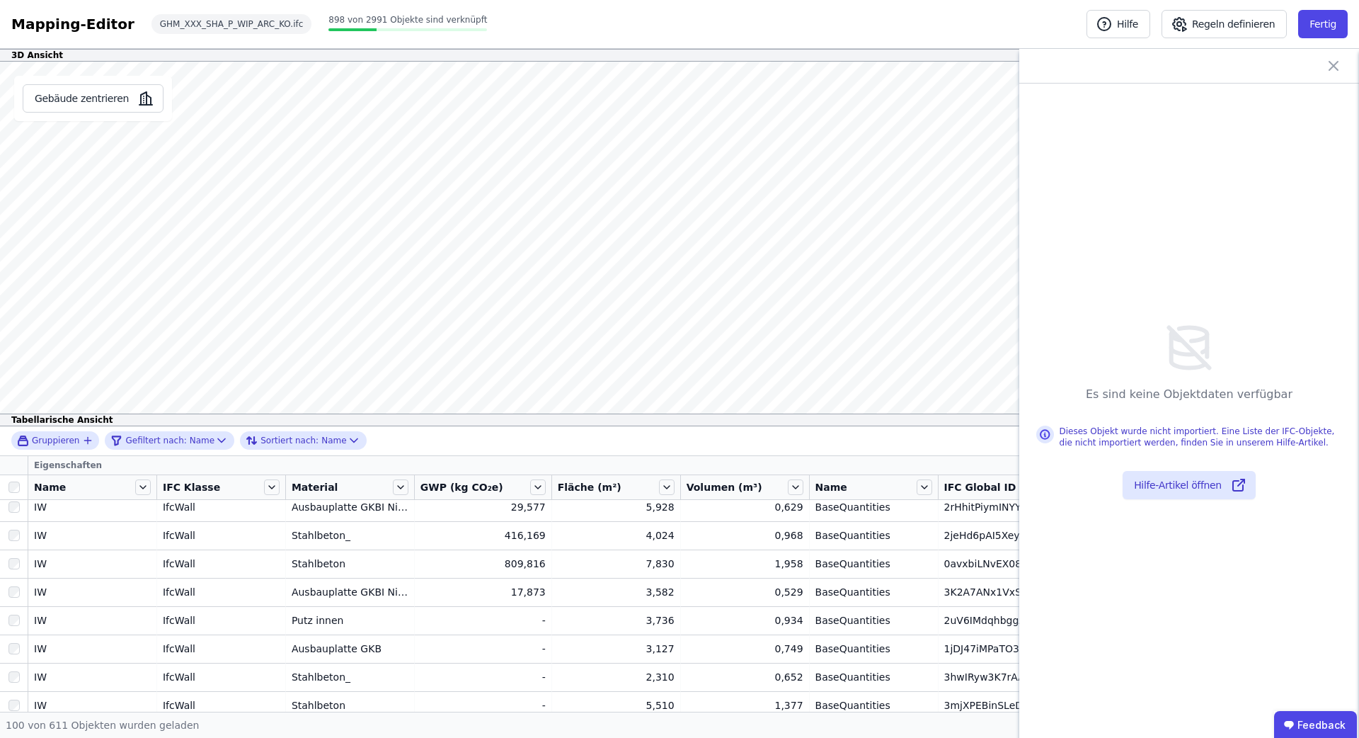
click at [1336, 68] on icon at bounding box center [1333, 66] width 8 height 8
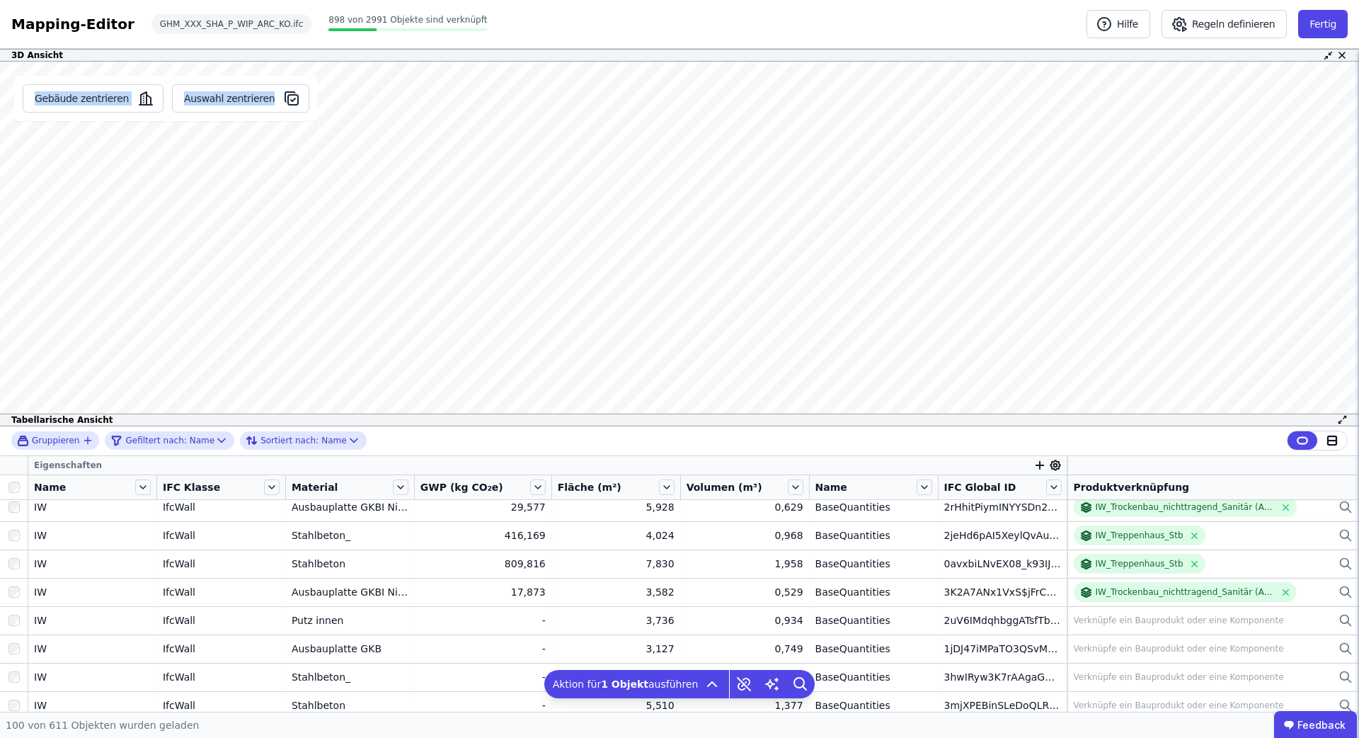
click at [392, 263] on div "Gebäude zentrieren Auswahl zentrieren Es sind keine Objektdaten verfügbar Diese…" at bounding box center [679, 244] width 1359 height 365
drag, startPoint x: 247, startPoint y: 282, endPoint x: 316, endPoint y: 273, distance: 69.3
click at [229, 257] on div "Gebäude zentrieren Auswahl zentrieren Es sind keine Objektdaten verfügbar Diese…" at bounding box center [679, 244] width 1359 height 365
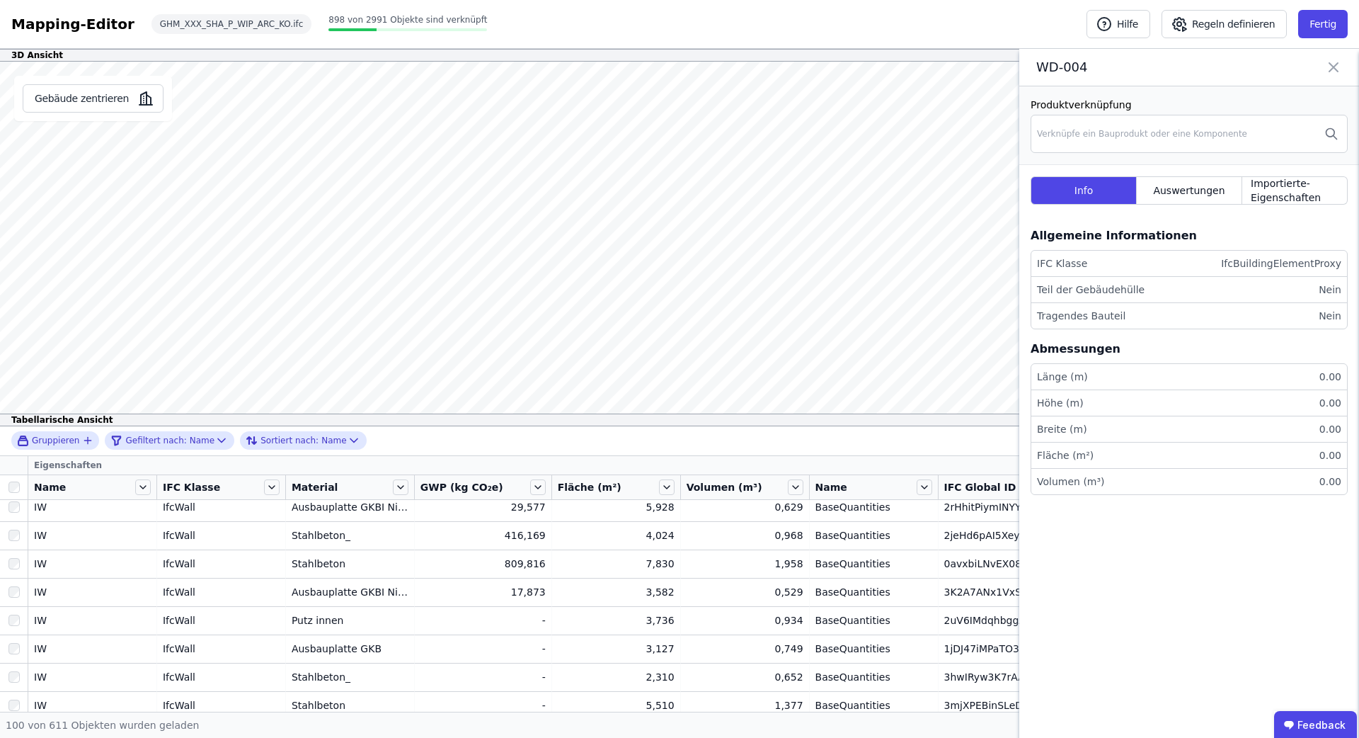
click at [1341, 68] on icon at bounding box center [1333, 67] width 17 height 20
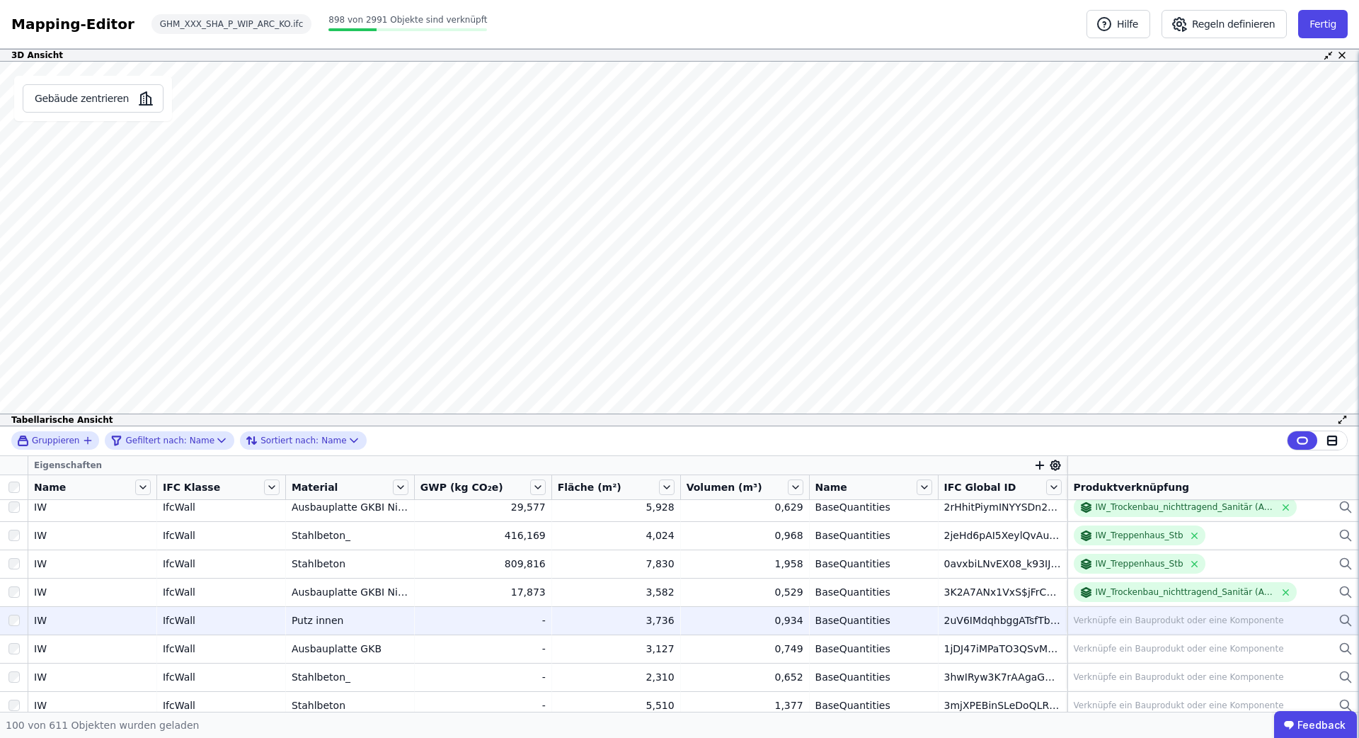
click at [1100, 619] on div "Verknüpfe ein Bauprodukt oder eine Komponente" at bounding box center [1179, 619] width 210 height 11
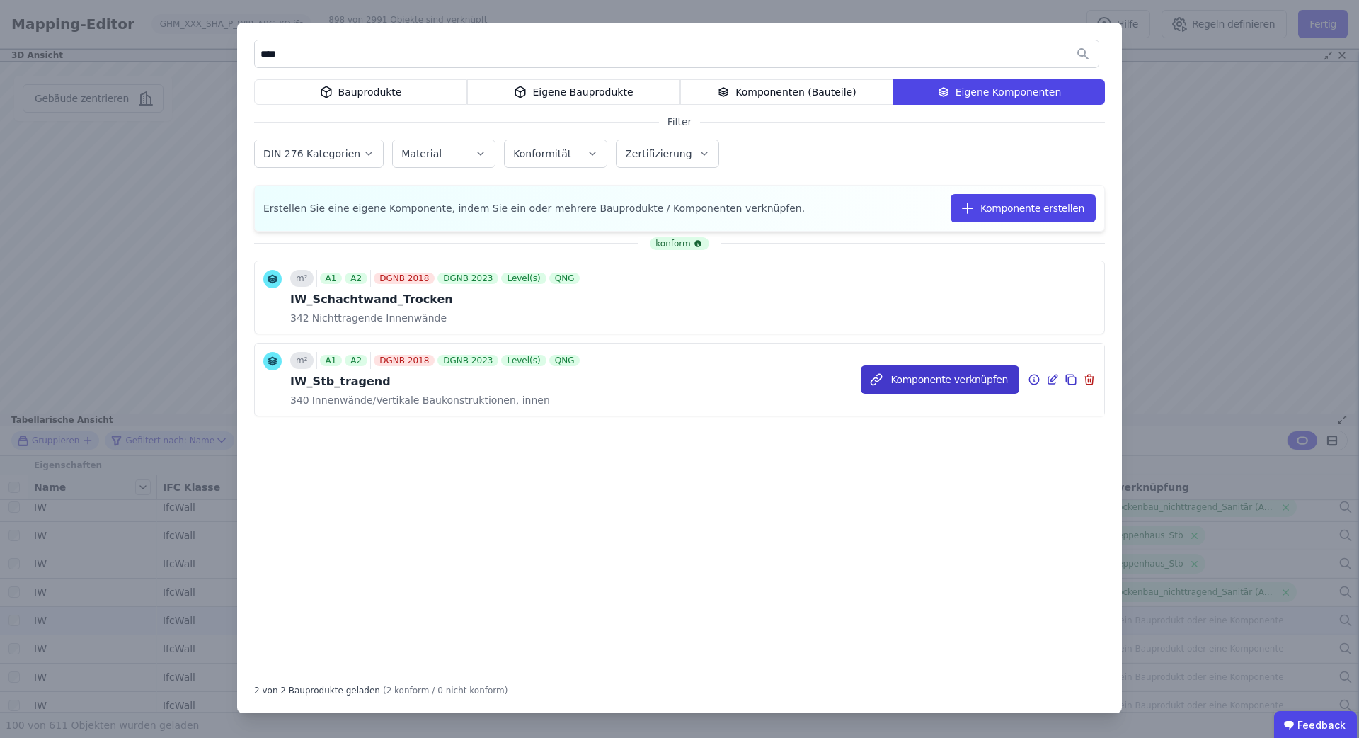
type input "****"
click at [899, 384] on button "Komponente verknüpfen" at bounding box center [940, 379] width 159 height 28
